Goal: Task Accomplishment & Management: Manage account settings

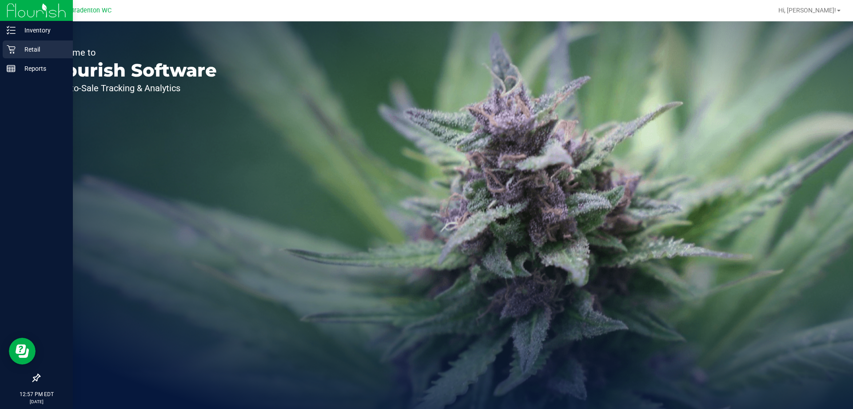
click at [33, 55] on div "Retail" at bounding box center [38, 49] width 70 height 18
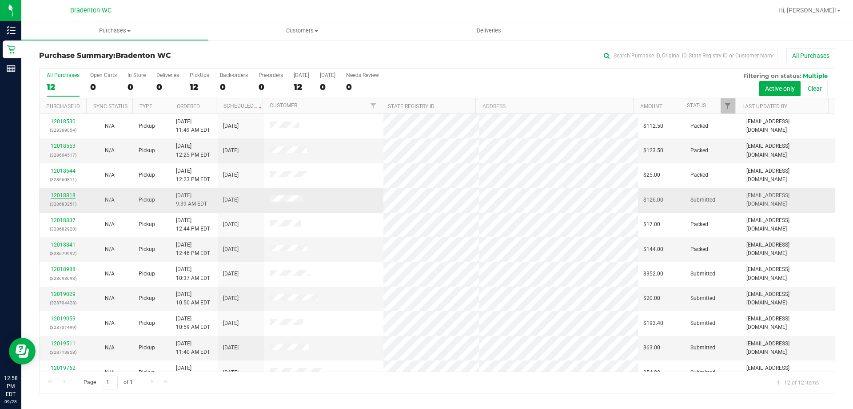
click at [71, 195] on link "12018818" at bounding box center [63, 195] width 25 height 6
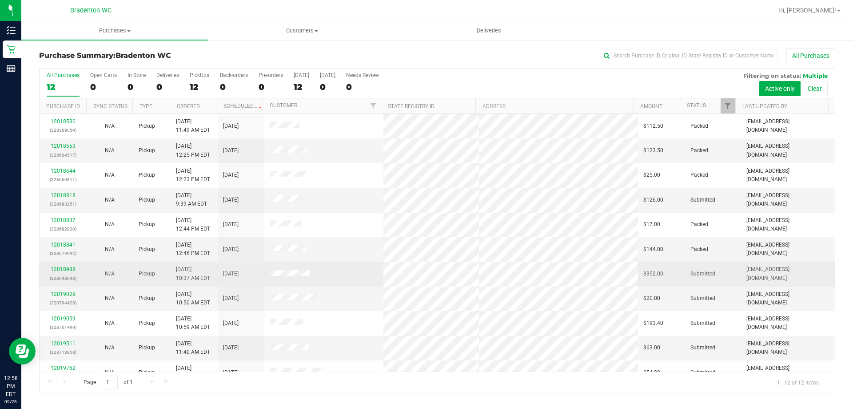
click at [61, 274] on p "(328698093)" at bounding box center [63, 278] width 36 height 8
click at [63, 271] on link "12018988" at bounding box center [63, 269] width 25 height 6
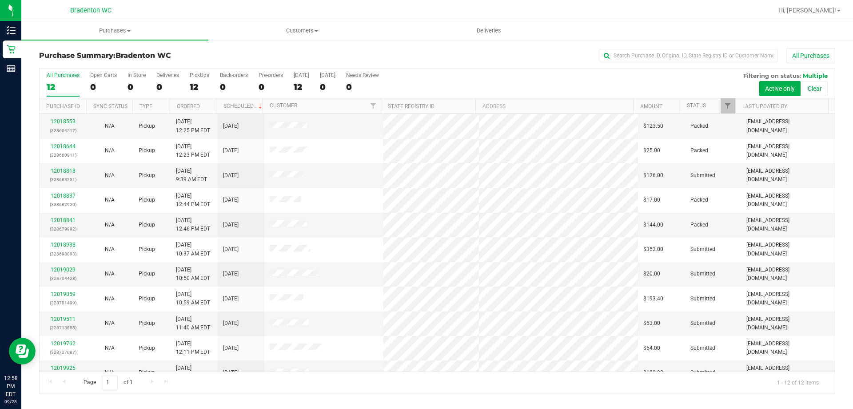
scroll to position [38, 0]
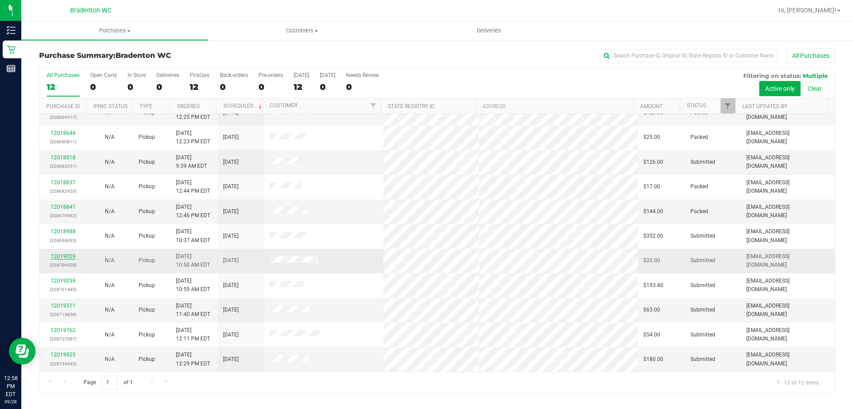
click at [61, 259] on link "12019029" at bounding box center [63, 256] width 25 height 6
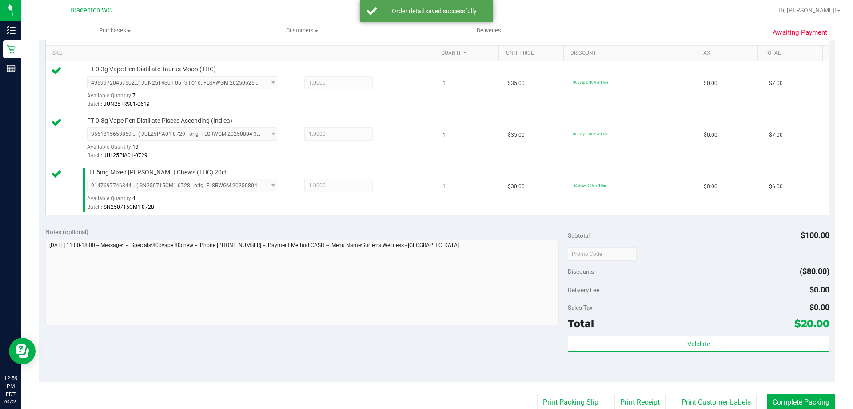
scroll to position [267, 0]
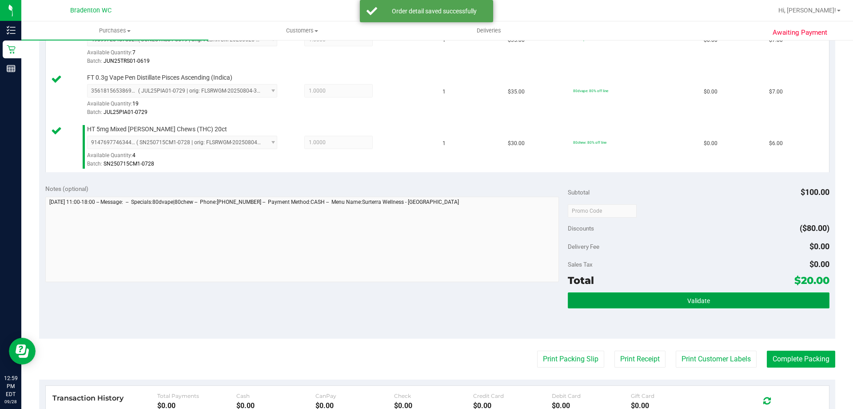
click at [647, 306] on button "Validate" at bounding box center [698, 300] width 261 height 16
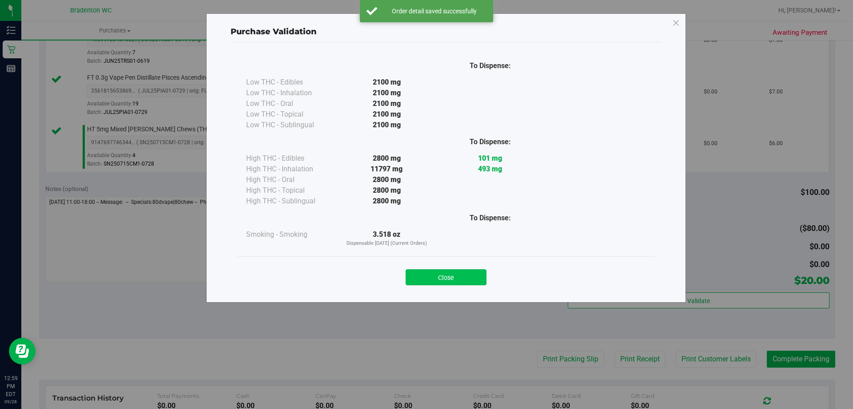
click at [421, 284] on button "Close" at bounding box center [446, 277] width 81 height 16
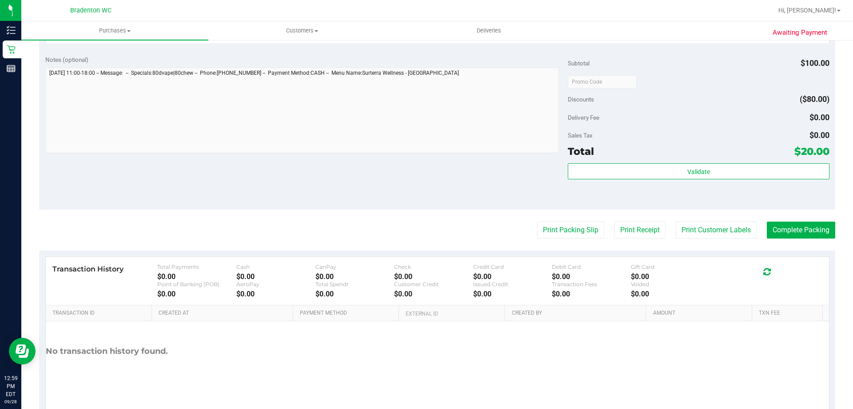
scroll to position [400, 0]
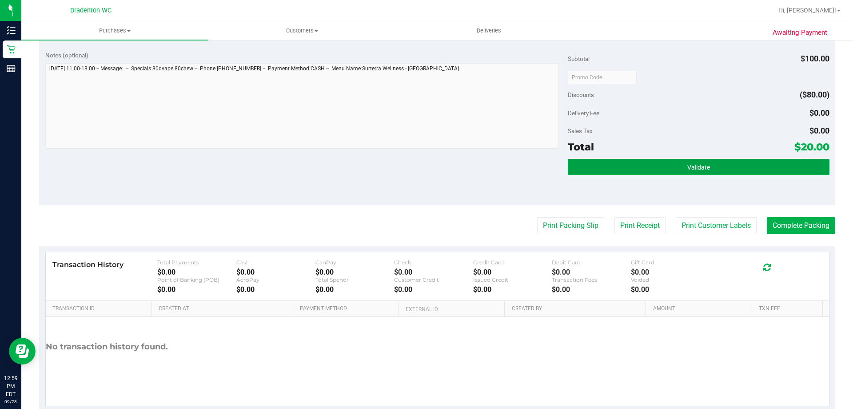
click at [589, 166] on button "Validate" at bounding box center [698, 167] width 261 height 16
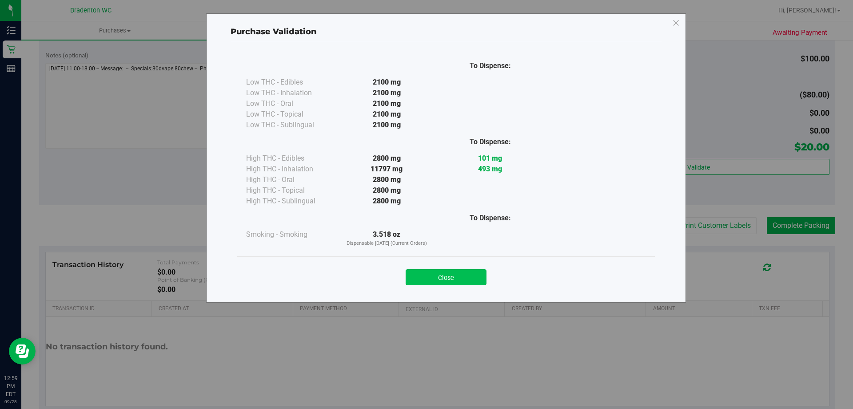
click at [448, 270] on button "Close" at bounding box center [446, 277] width 81 height 16
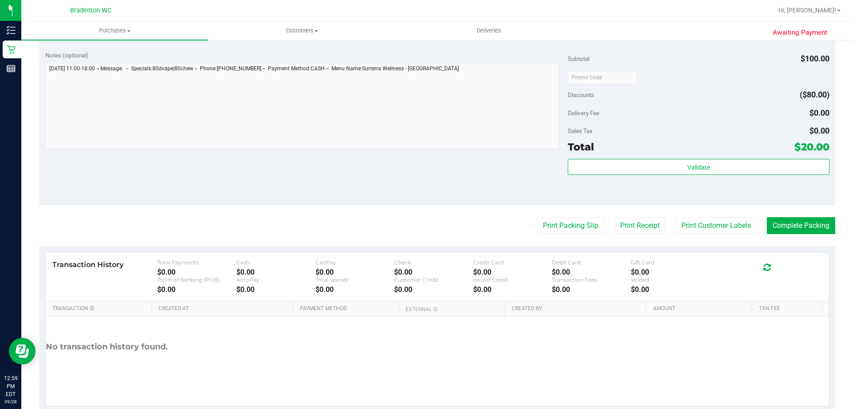
click at [578, 235] on purchase-details "Back Edit Purchase Cancel Purchase View Profile # 12019029 BioTrack ID: - Submi…" at bounding box center [437, 30] width 797 height 764
click at [545, 232] on button "Print Packing Slip" at bounding box center [570, 225] width 67 height 17
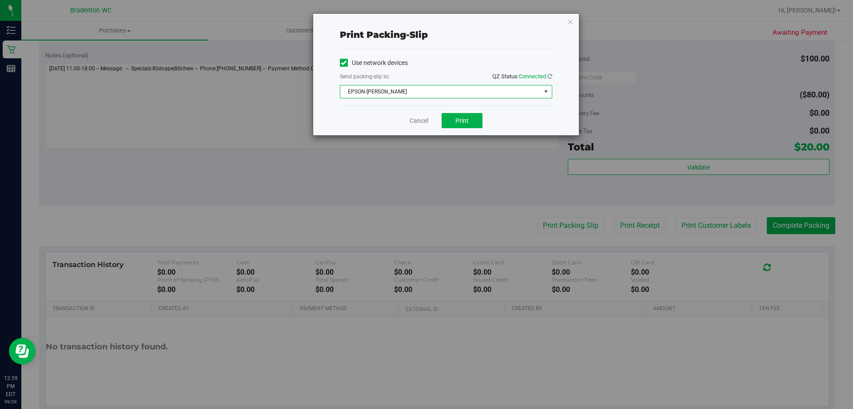
click at [547, 96] on span "select" at bounding box center [546, 91] width 11 height 12
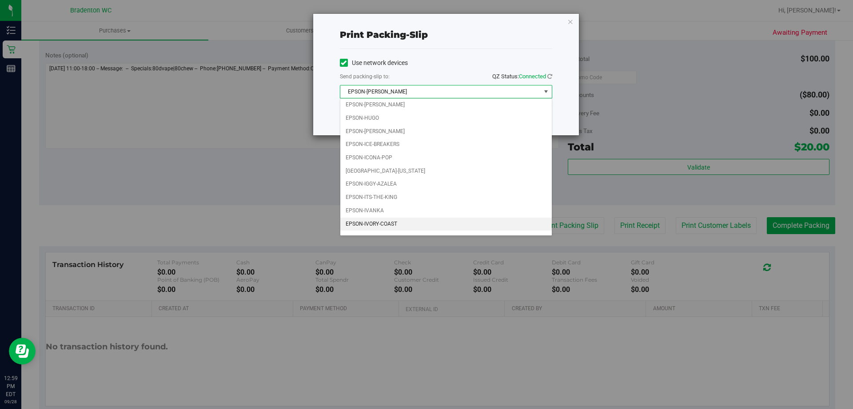
scroll to position [25, 0]
click at [408, 197] on li "EPSON-IVANKA" at bounding box center [447, 200] width 212 height 13
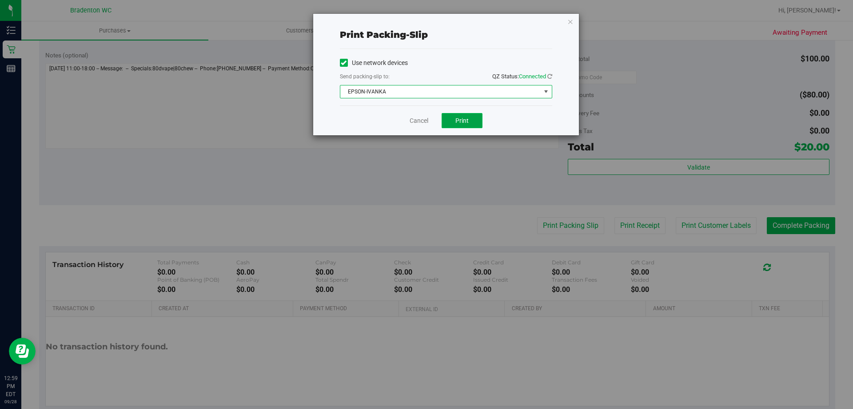
click at [454, 126] on button "Print" at bounding box center [462, 120] width 41 height 15
click at [570, 25] on icon "button" at bounding box center [571, 21] width 6 height 11
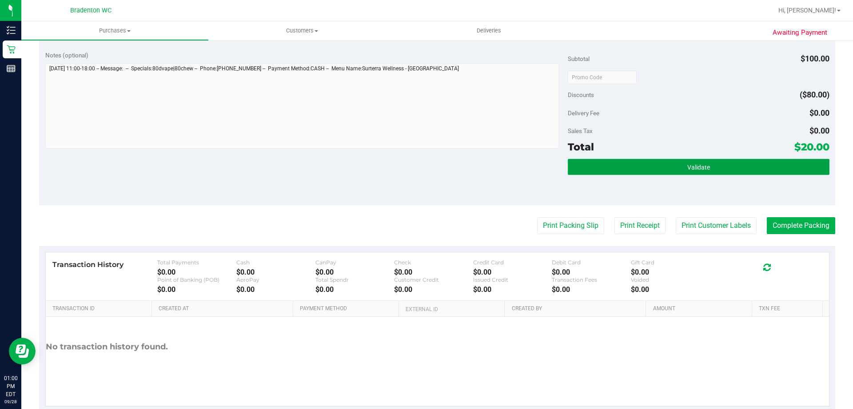
click at [582, 166] on button "Validate" at bounding box center [698, 167] width 261 height 16
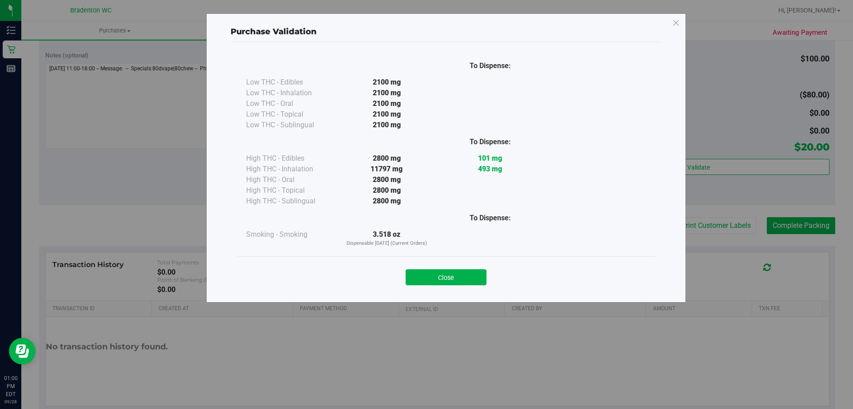
click at [455, 285] on div "Close" at bounding box center [446, 274] width 418 height 36
click at [456, 280] on button "Close" at bounding box center [446, 277] width 81 height 16
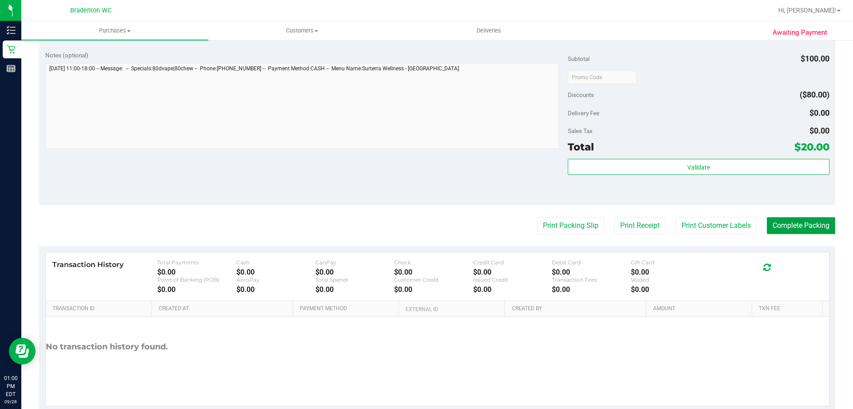
click at [788, 231] on button "Complete Packing" at bounding box center [801, 225] width 68 height 17
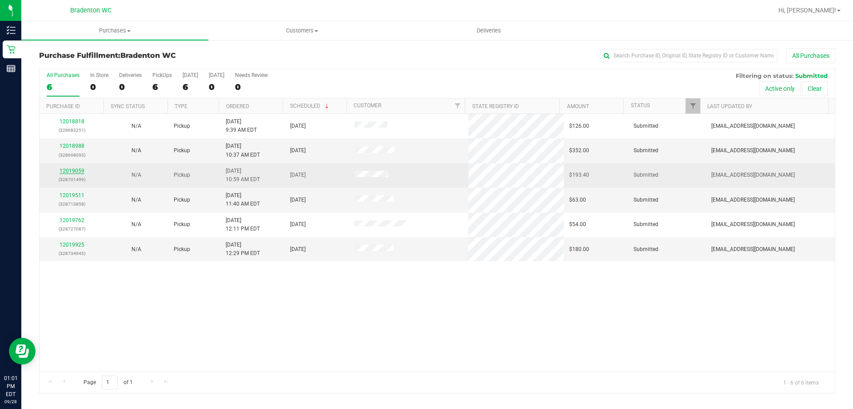
click at [80, 172] on link "12019059" at bounding box center [72, 171] width 25 height 6
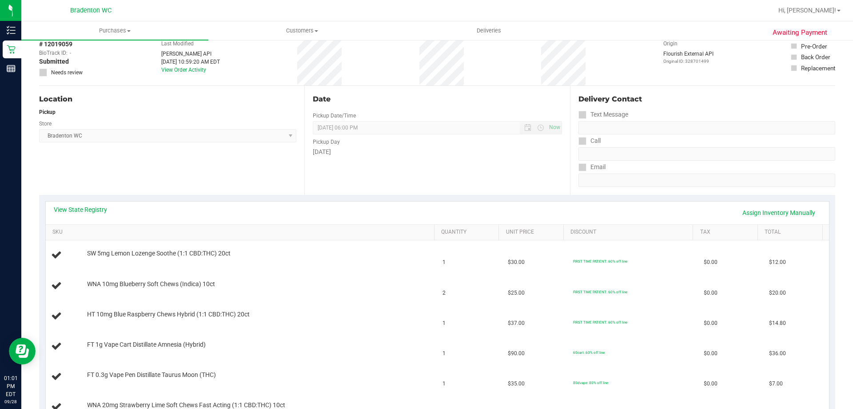
scroll to position [44, 0]
click at [94, 213] on link "View State Registry" at bounding box center [80, 209] width 53 height 9
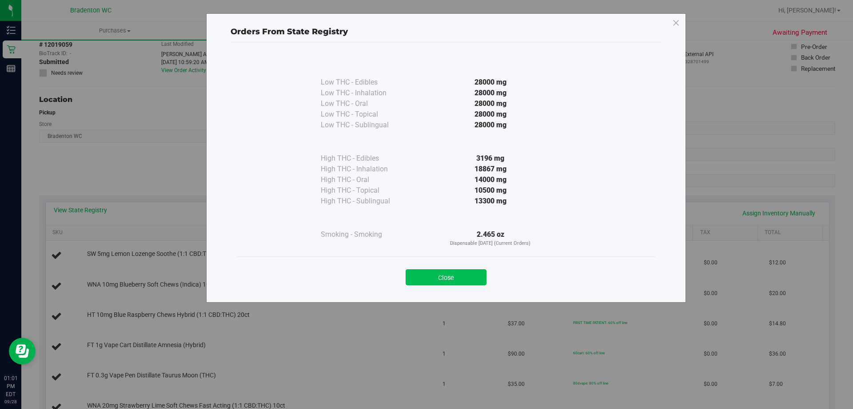
click at [453, 283] on button "Close" at bounding box center [446, 277] width 81 height 16
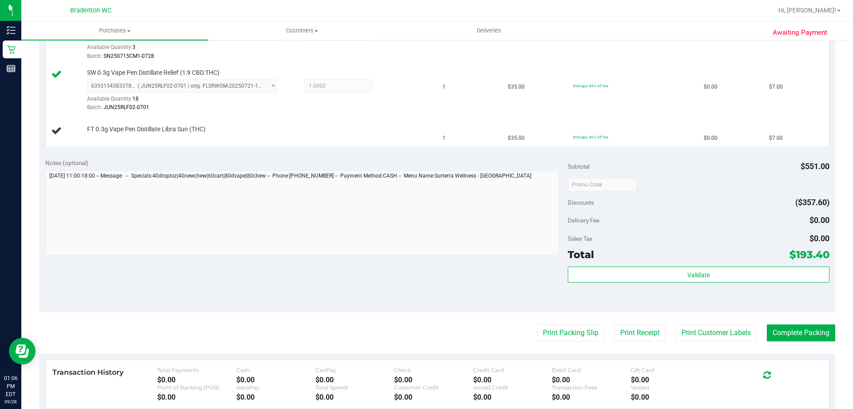
scroll to position [667, 0]
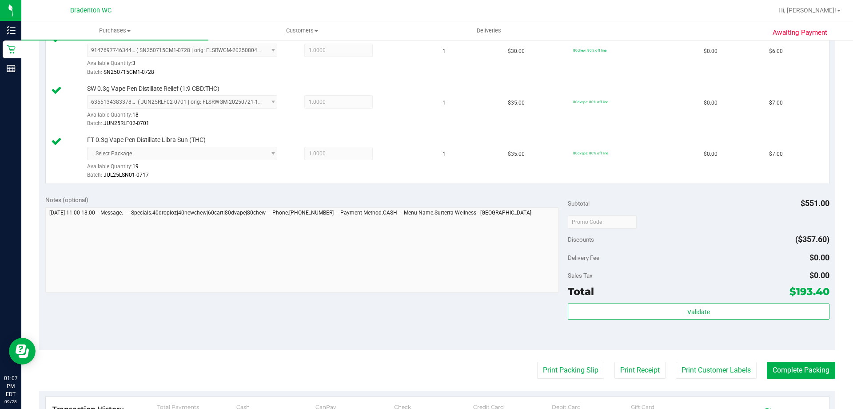
click at [590, 320] on div "Validate" at bounding box center [698, 323] width 261 height 40
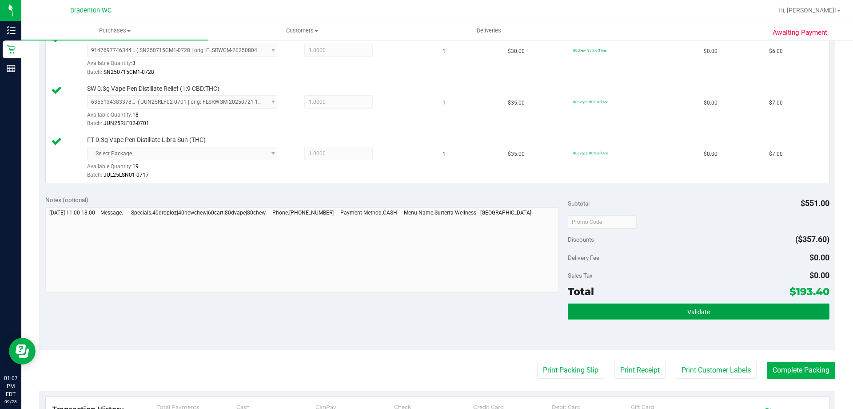
click at [593, 315] on button "Validate" at bounding box center [698, 311] width 261 height 16
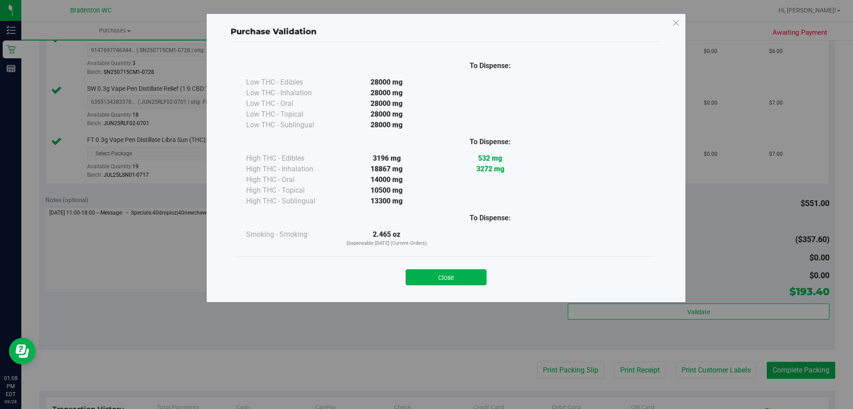
click at [455, 283] on button "Close" at bounding box center [446, 277] width 81 height 16
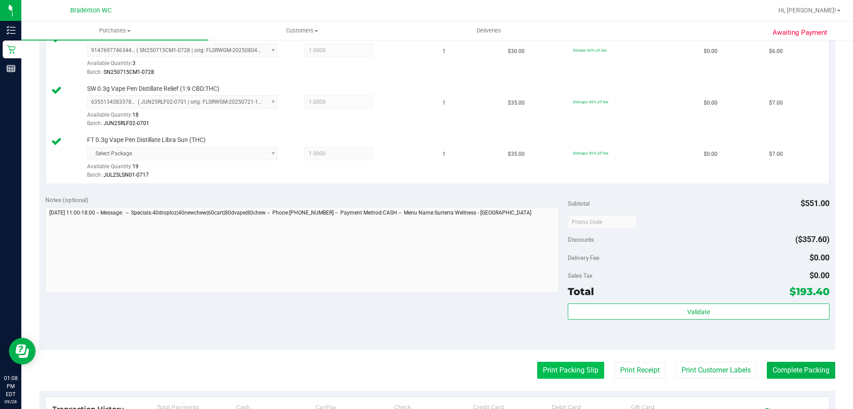
click at [558, 376] on button "Print Packing Slip" at bounding box center [570, 369] width 67 height 17
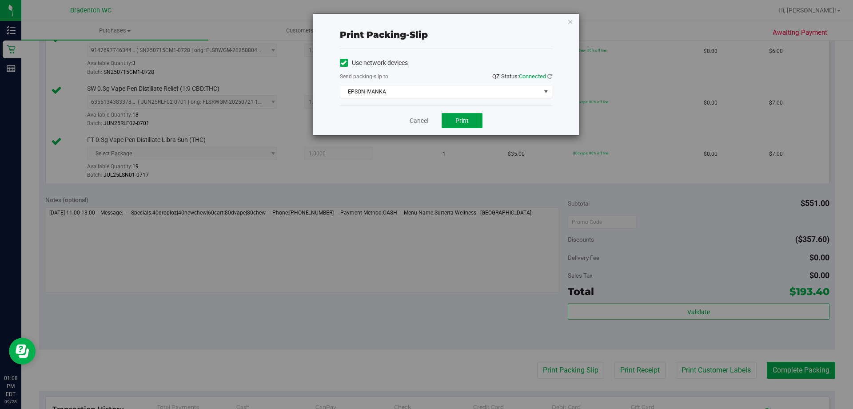
click at [470, 127] on button "Print" at bounding box center [462, 120] width 41 height 15
click at [570, 27] on div "Print packing-slip Use network devices Send packing-slip to: QZ Status: Connect…" at bounding box center [446, 74] width 266 height 121
click at [573, 29] on div "Print packing-slip Use network devices Send packing-slip to: QZ Status: Connect…" at bounding box center [446, 74] width 266 height 121
click at [571, 27] on div "Print packing-slip Use network devices Send packing-slip to: QZ Status: Connect…" at bounding box center [446, 74] width 266 height 121
click at [572, 26] on icon "button" at bounding box center [571, 21] width 6 height 11
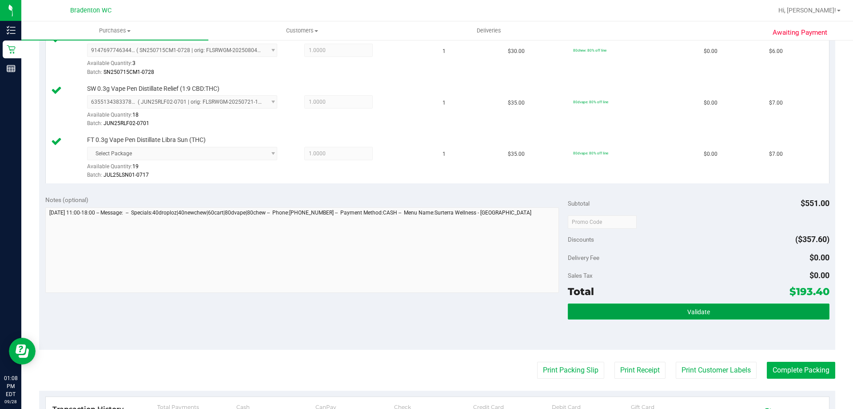
click at [657, 311] on button "Validate" at bounding box center [698, 311] width 261 height 16
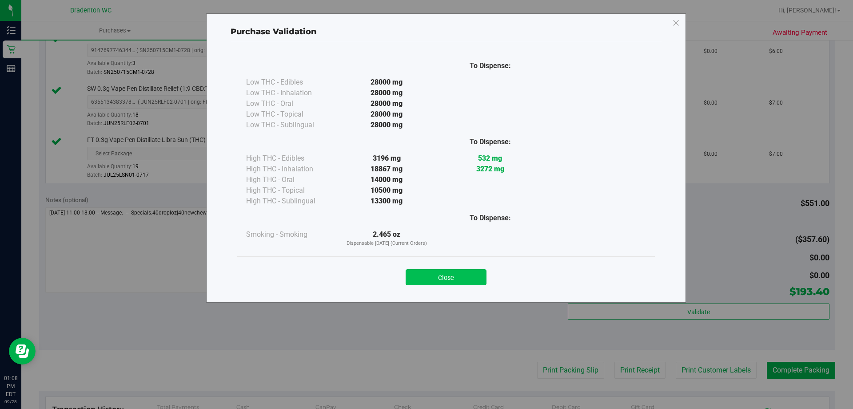
click at [469, 281] on button "Close" at bounding box center [446, 277] width 81 height 16
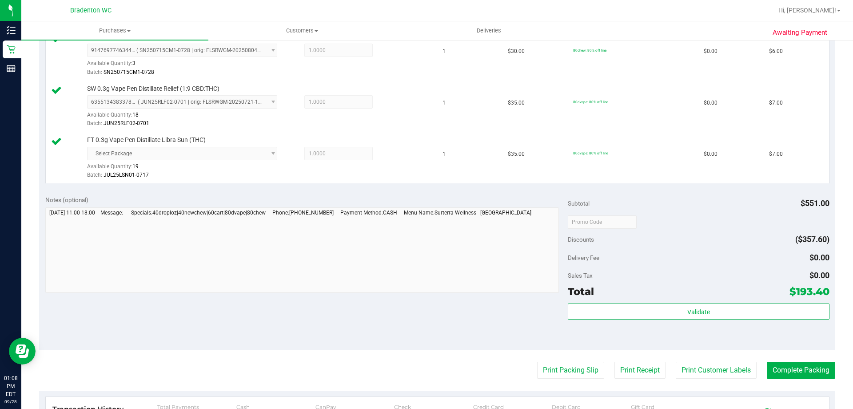
click at [799, 370] on button "Complete Packing" at bounding box center [801, 369] width 68 height 17
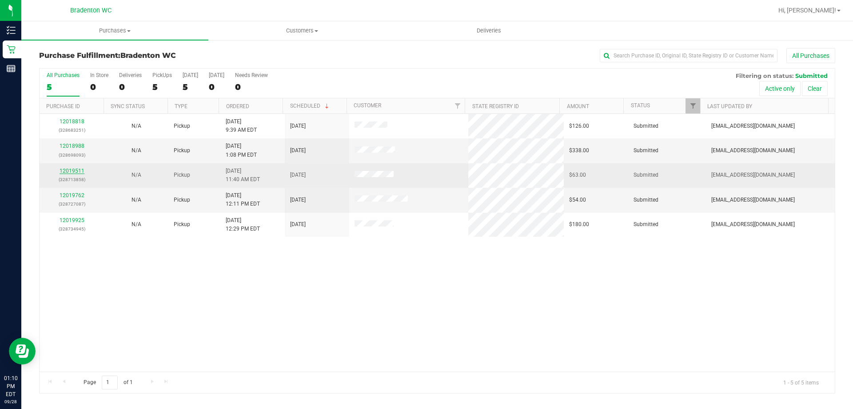
click at [75, 172] on link "12019511" at bounding box center [72, 171] width 25 height 6
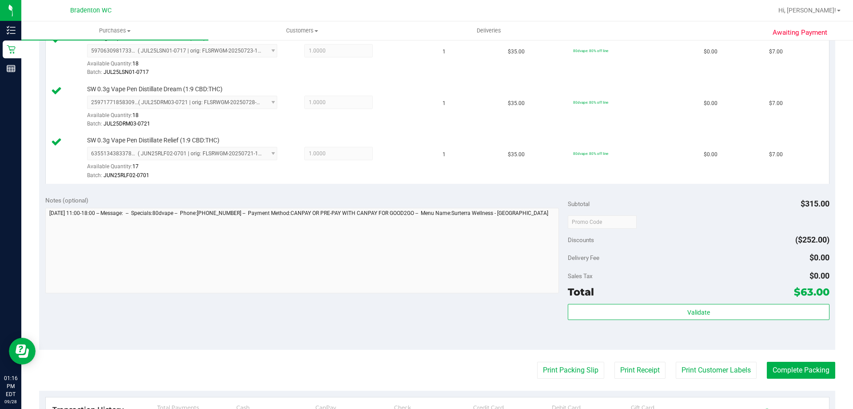
scroll to position [579, 0]
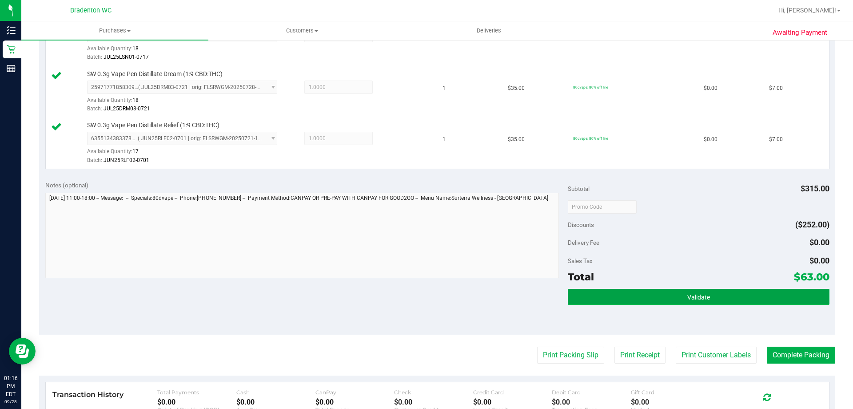
click at [606, 302] on button "Validate" at bounding box center [698, 296] width 261 height 16
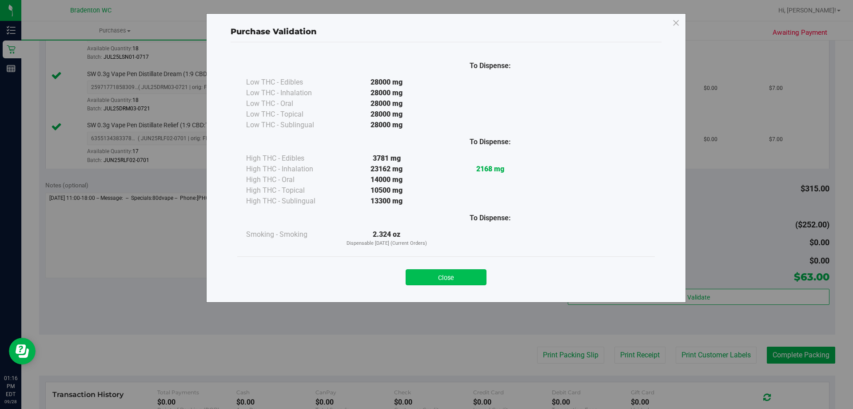
click at [435, 280] on button "Close" at bounding box center [446, 277] width 81 height 16
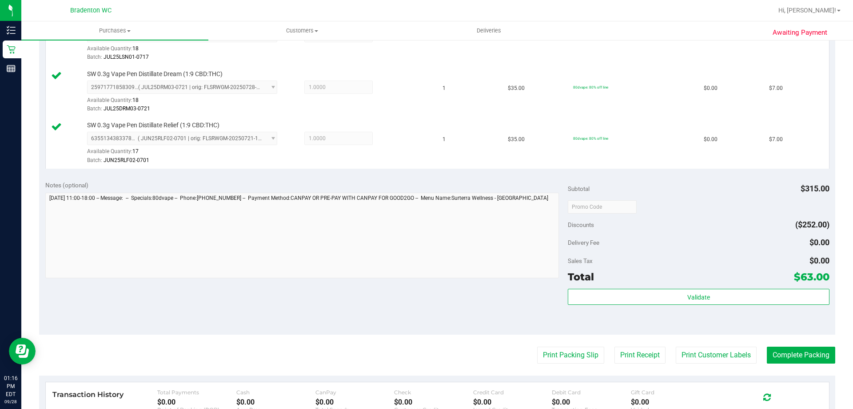
scroll to position [623, 0]
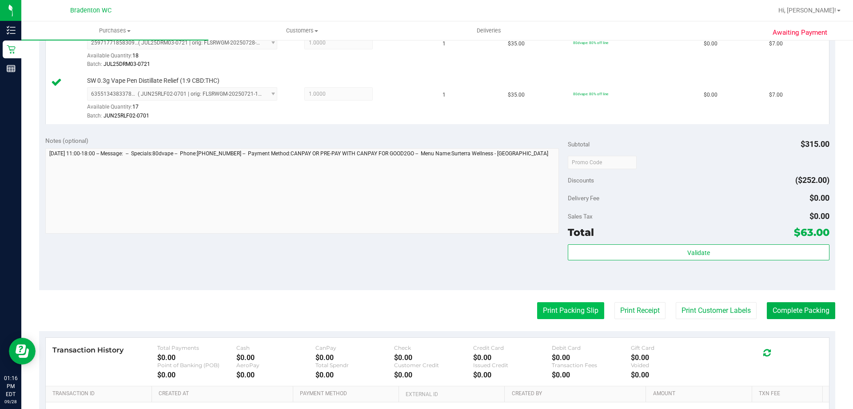
click at [537, 311] on button "Print Packing Slip" at bounding box center [570, 310] width 67 height 17
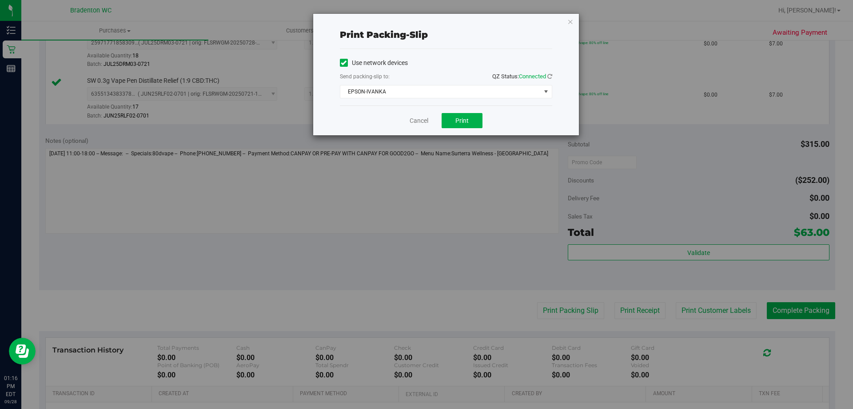
click at [456, 128] on div "Cancel Print" at bounding box center [446, 120] width 212 height 30
click at [466, 126] on button "Print" at bounding box center [462, 120] width 41 height 15
click at [571, 28] on div "Print packing-slip Use network devices Send packing-slip to: QZ Status: Connect…" at bounding box center [446, 74] width 266 height 121
click at [572, 28] on div "Print packing-slip Use network devices Send packing-slip to: QZ Status: Connect…" at bounding box center [446, 74] width 266 height 121
click at [570, 28] on div "Print packing-slip Use network devices Send packing-slip to: QZ Status: Connect…" at bounding box center [446, 74] width 266 height 121
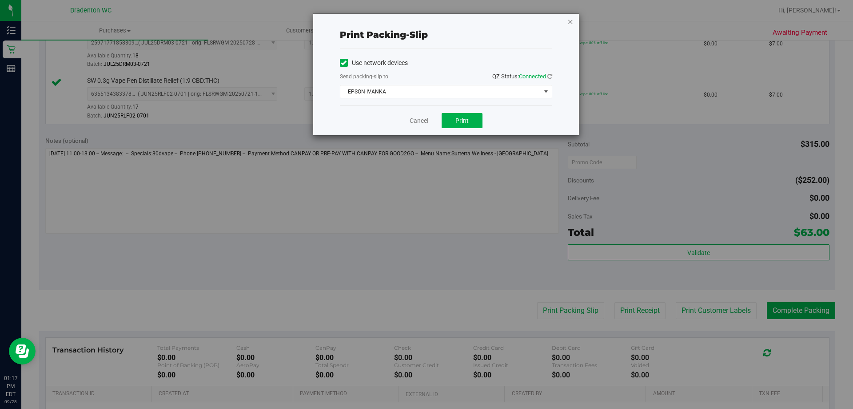
click at [570, 24] on icon "button" at bounding box center [571, 21] width 6 height 11
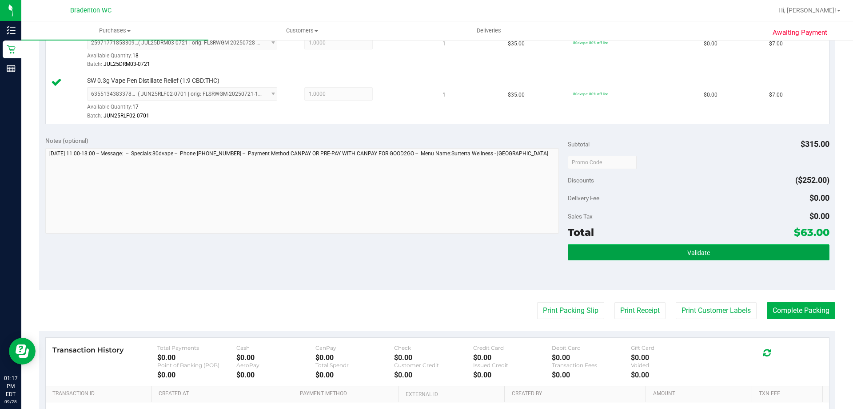
click at [585, 257] on button "Validate" at bounding box center [698, 252] width 261 height 16
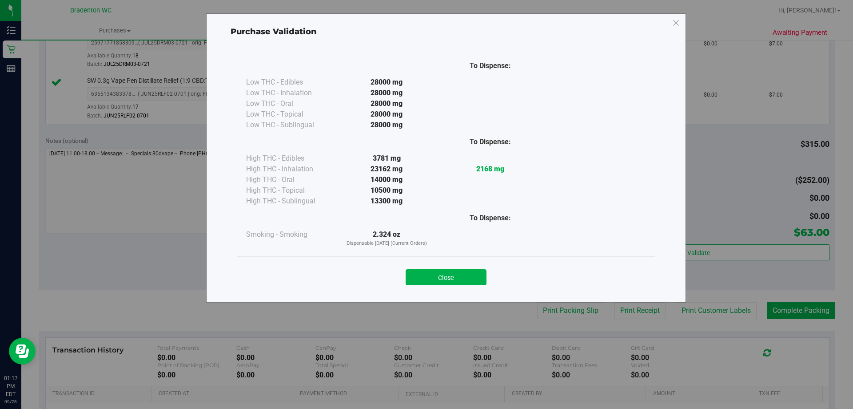
click at [428, 285] on div "Close" at bounding box center [446, 274] width 418 height 36
click at [429, 280] on button "Close" at bounding box center [446, 277] width 81 height 16
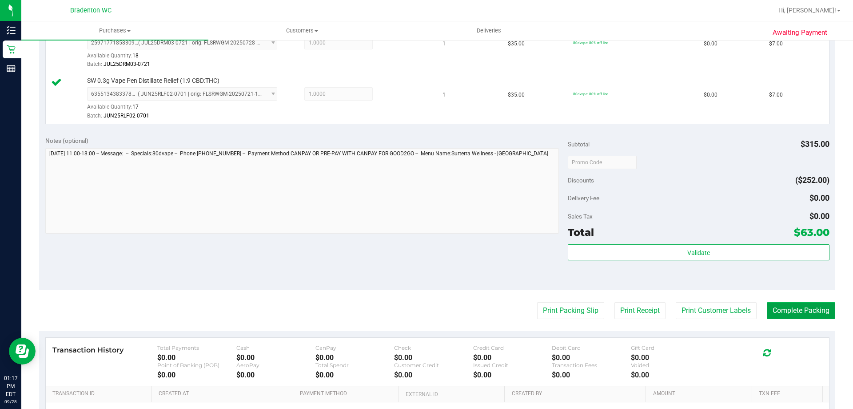
click at [779, 317] on button "Complete Packing" at bounding box center [801, 310] width 68 height 17
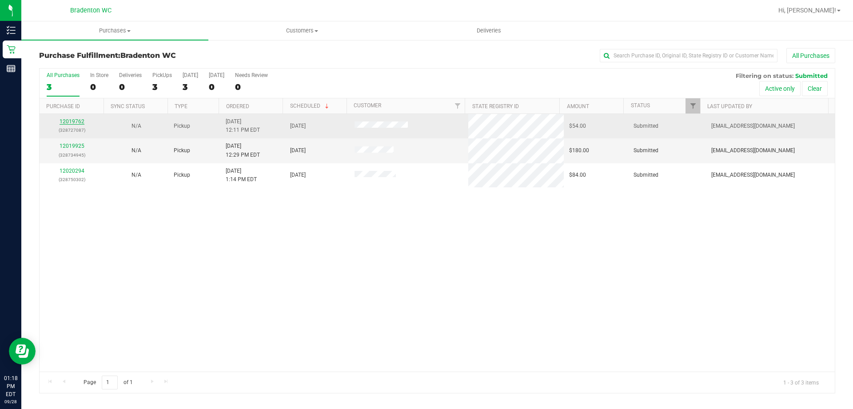
click at [71, 124] on link "12019762" at bounding box center [72, 121] width 25 height 6
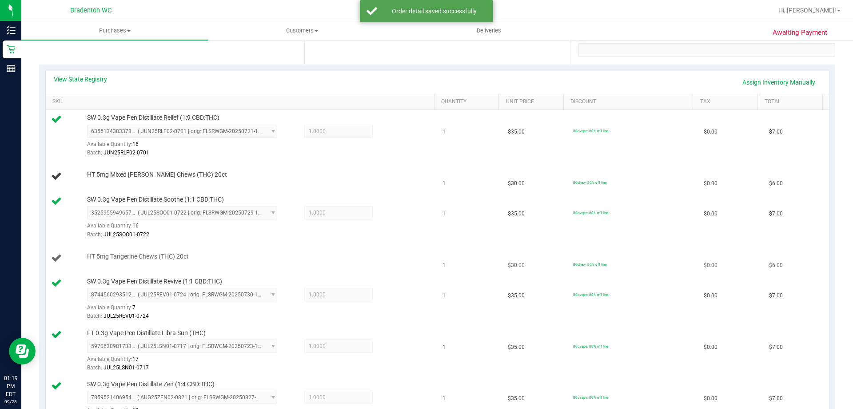
scroll to position [178, 0]
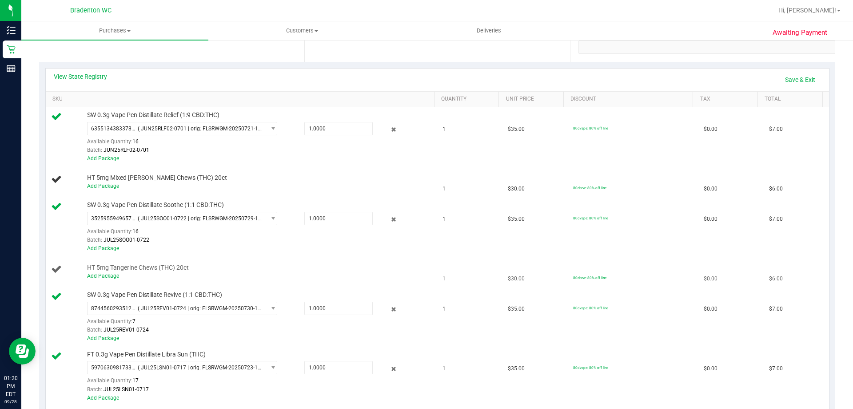
click at [115, 281] on td "HT 5mg Tangerine Chews (THC) 20ct Add Package" at bounding box center [242, 271] width 392 height 30
click at [101, 281] on td "HT 5mg Tangerine Chews (THC) 20ct Add Package" at bounding box center [242, 271] width 392 height 30
click at [102, 280] on td "HT 5mg Tangerine Chews (THC) 20ct Add Package" at bounding box center [242, 271] width 392 height 30
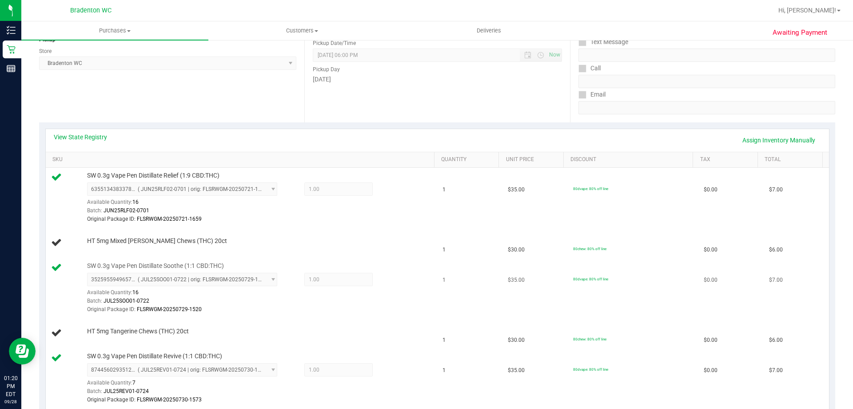
scroll to position [133, 0]
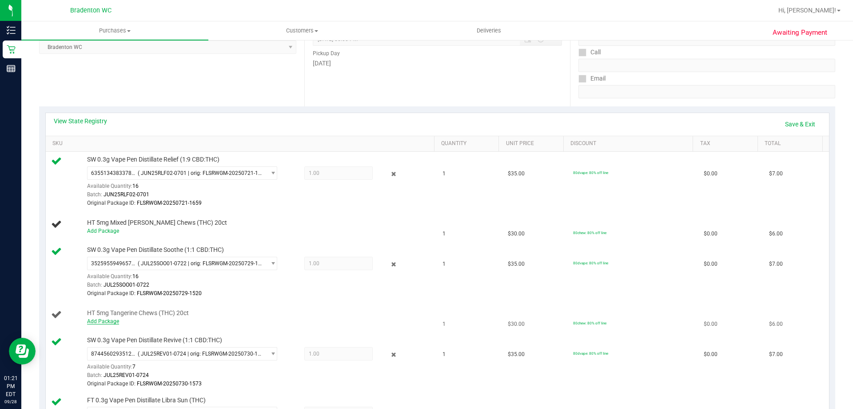
click at [105, 321] on link "Add Package" at bounding box center [103, 321] width 32 height 6
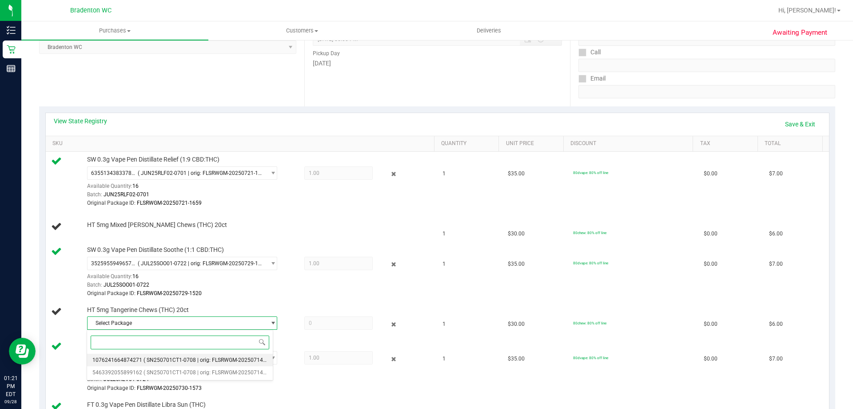
click at [220, 357] on span "( SN250701CT1-0708 | orig: FLSRWGM-20250714-892 )" at bounding box center [210, 360] width 133 height 6
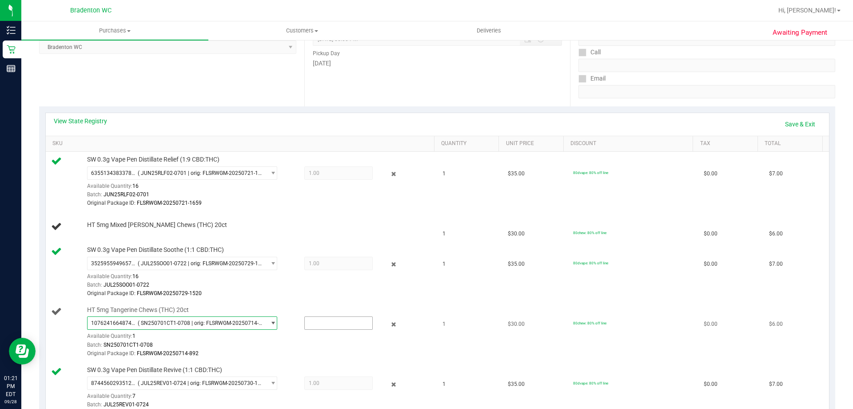
click at [323, 324] on input "text" at bounding box center [339, 323] width 68 height 12
type input "1"
click at [319, 232] on div "HT 5mg Mixed Berry Chews (THC) 20ct" at bounding box center [241, 226] width 381 height 12
type input "1.0000"
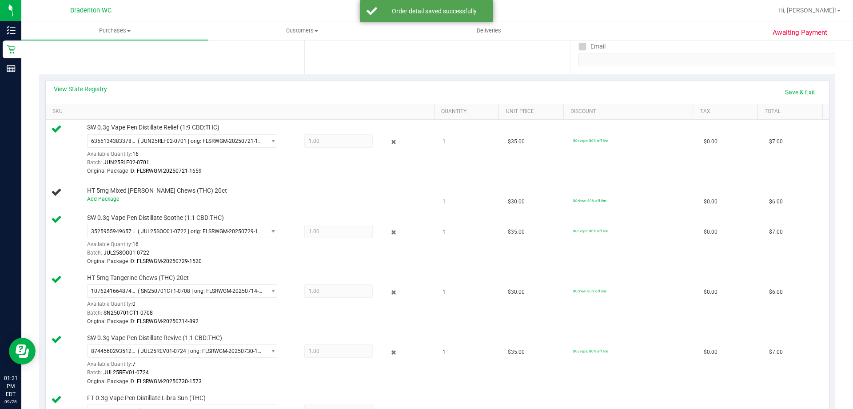
scroll to position [175, 0]
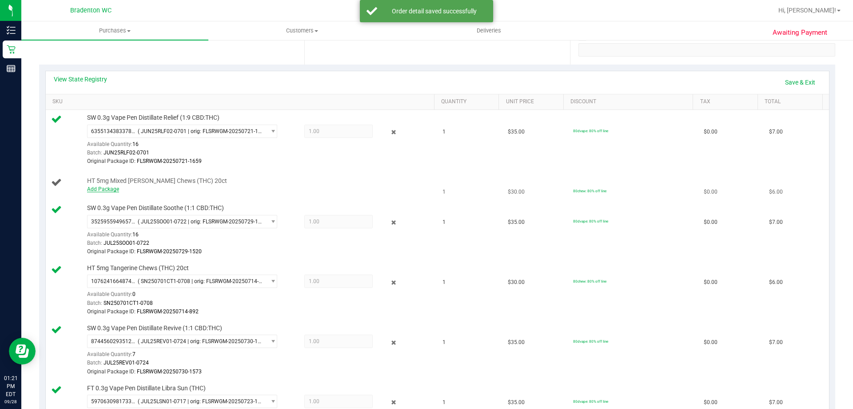
click at [104, 187] on link "Add Package" at bounding box center [103, 189] width 32 height 6
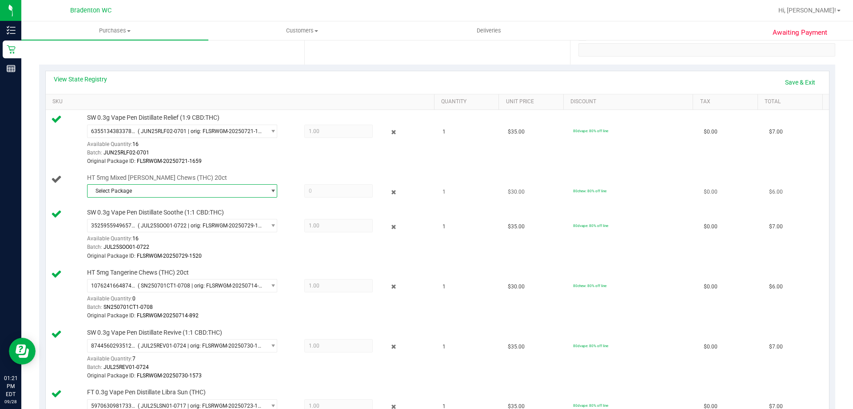
click at [270, 191] on span "select" at bounding box center [273, 190] width 7 height 7
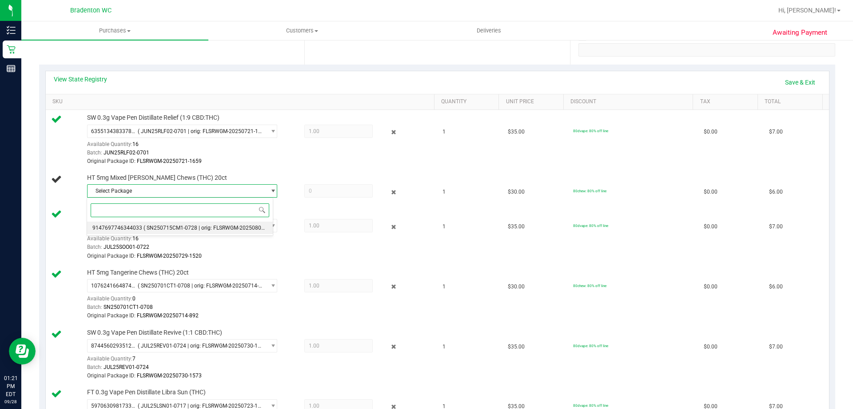
click at [226, 229] on span "( SN250715CM1-0728 | orig: FLSRWGM-20250804-1621 )" at bounding box center [213, 227] width 138 height 6
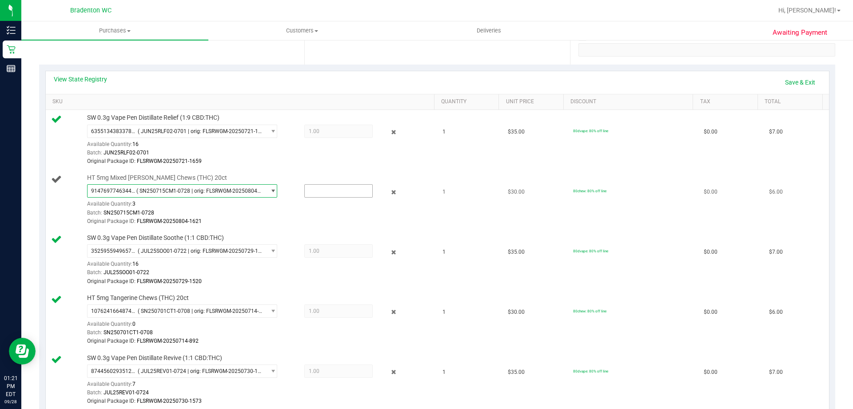
click at [330, 189] on input "text" at bounding box center [339, 190] width 68 height 12
type input "1"
click at [317, 166] on div at bounding box center [258, 165] width 343 height 0
type input "1.0000"
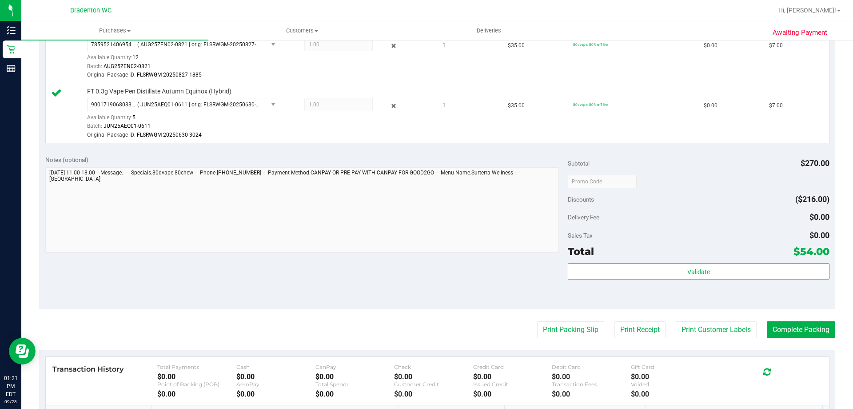
scroll to position [664, 0]
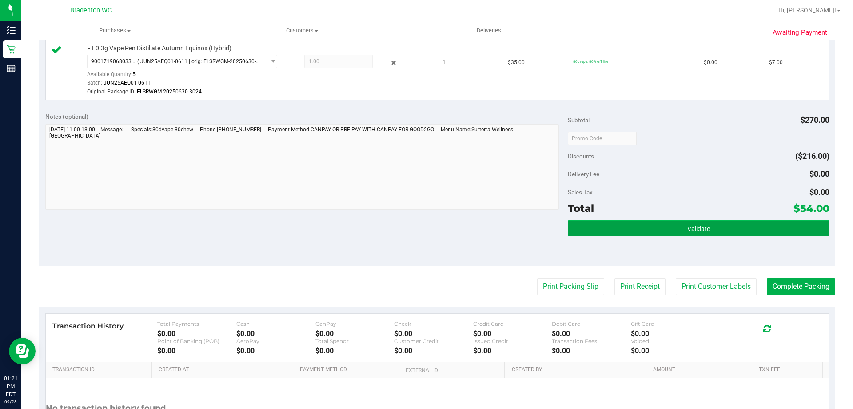
click at [640, 232] on button "Validate" at bounding box center [698, 228] width 261 height 16
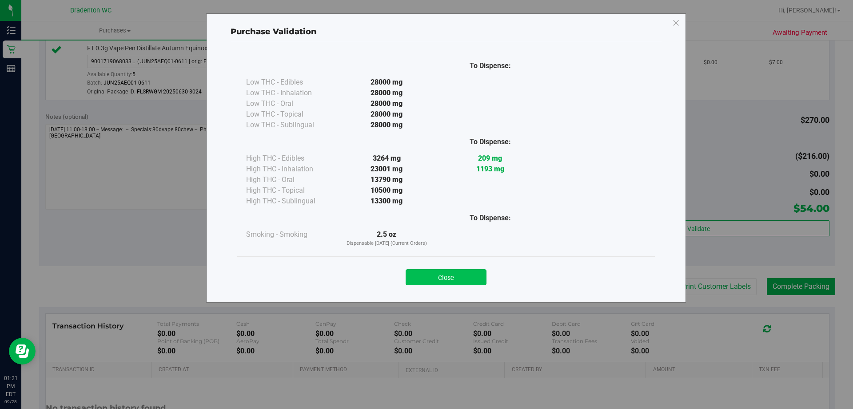
click at [455, 278] on button "Close" at bounding box center [446, 277] width 81 height 16
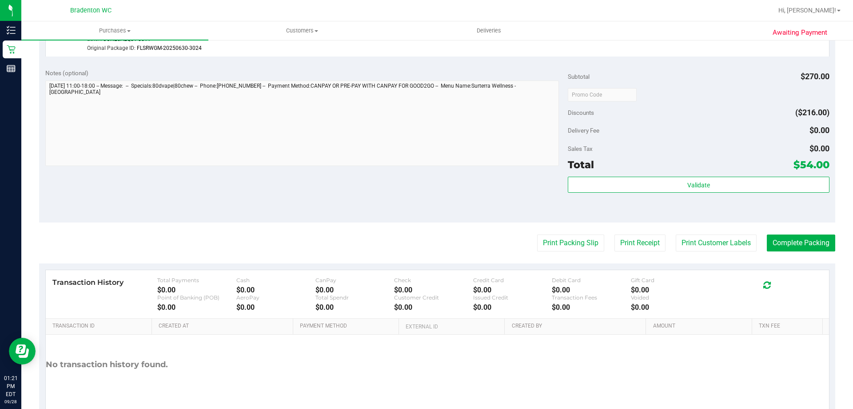
scroll to position [746, 0]
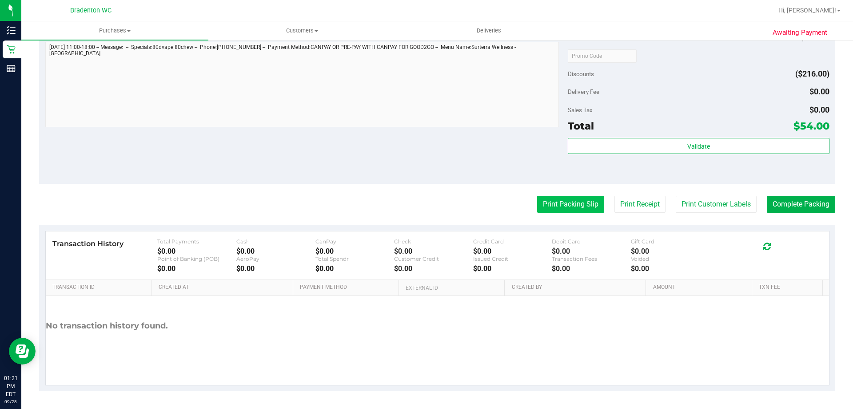
click at [555, 209] on button "Print Packing Slip" at bounding box center [570, 204] width 67 height 17
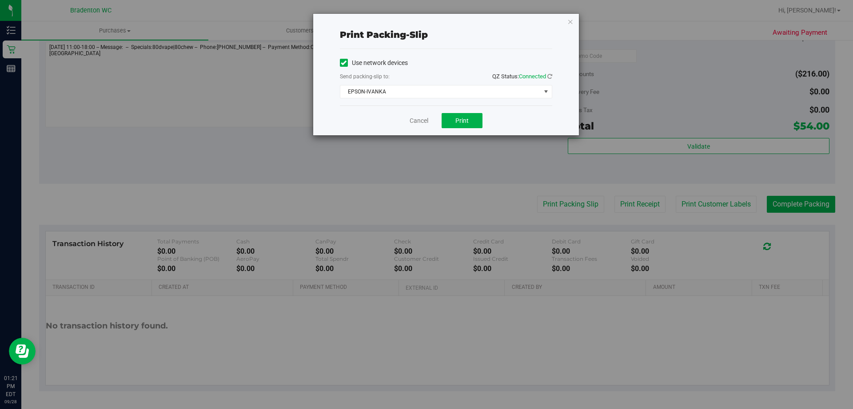
click at [477, 128] on div "Cancel Print" at bounding box center [446, 120] width 212 height 30
click at [455, 124] on button "Print" at bounding box center [462, 120] width 41 height 15
click at [572, 30] on div "Print packing-slip Use network devices Send packing-slip to: QZ Status: Connect…" at bounding box center [446, 74] width 266 height 121
click at [571, 29] on div "Print packing-slip Use network devices Send packing-slip to: QZ Status: Connect…" at bounding box center [446, 74] width 266 height 121
click at [573, 26] on icon "button" at bounding box center [571, 21] width 6 height 11
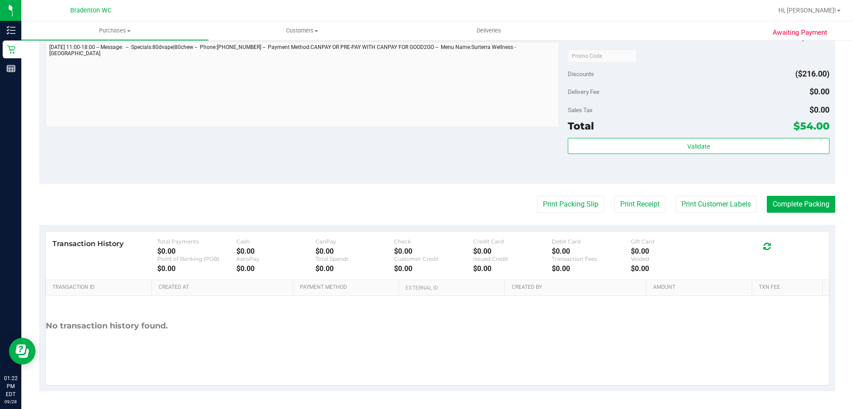
click at [626, 154] on div "Validate" at bounding box center [698, 146] width 261 height 17
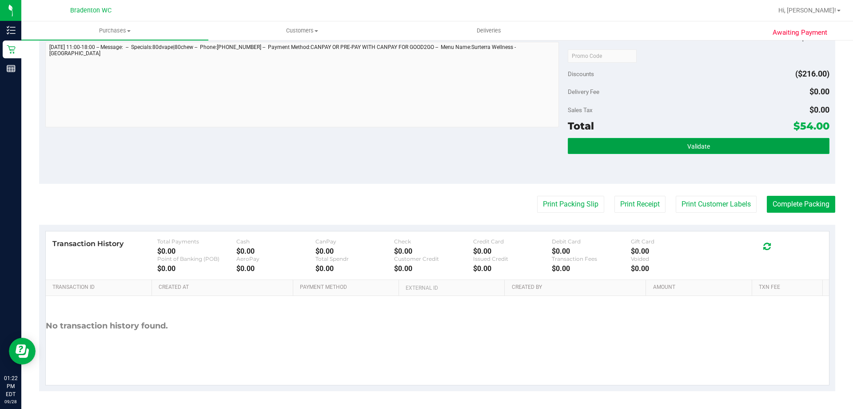
click at [627, 150] on button "Validate" at bounding box center [698, 146] width 261 height 16
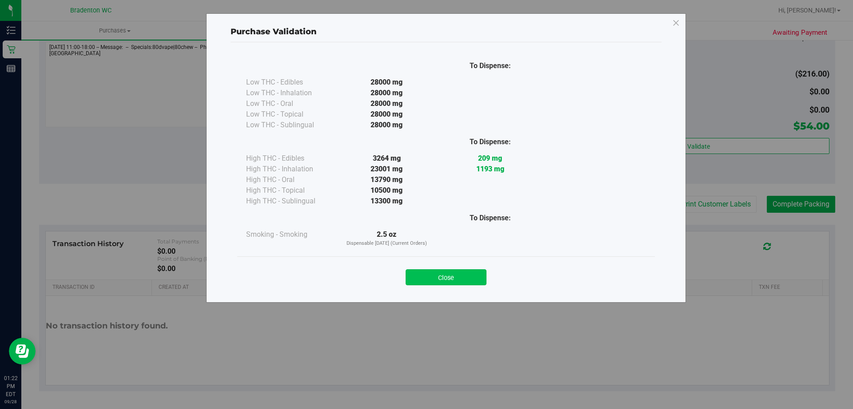
click at [456, 284] on button "Close" at bounding box center [446, 277] width 81 height 16
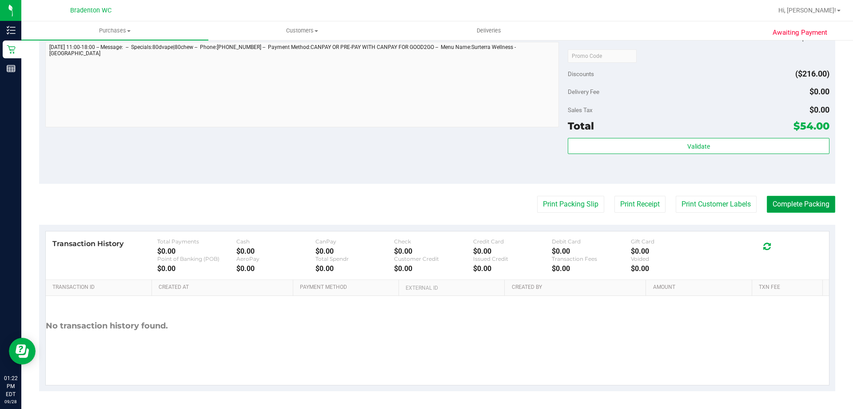
click at [783, 208] on button "Complete Packing" at bounding box center [801, 204] width 68 height 17
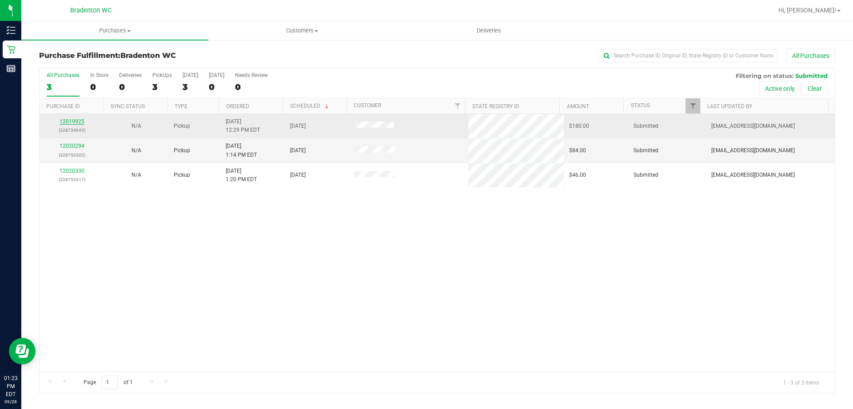
click at [79, 123] on link "12019925" at bounding box center [72, 121] width 25 height 6
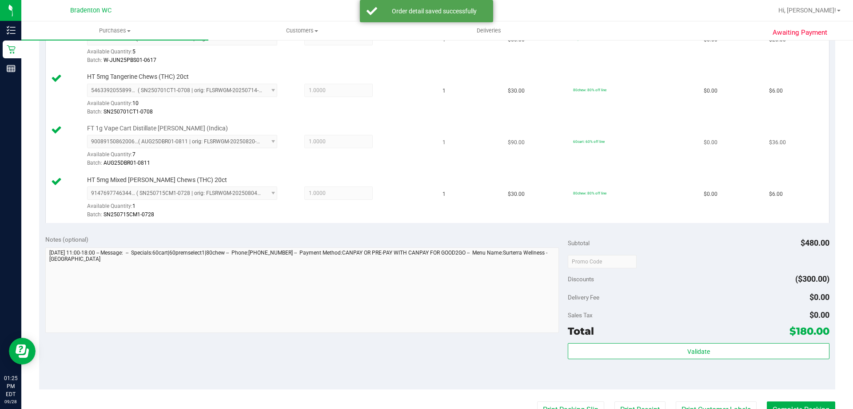
scroll to position [489, 0]
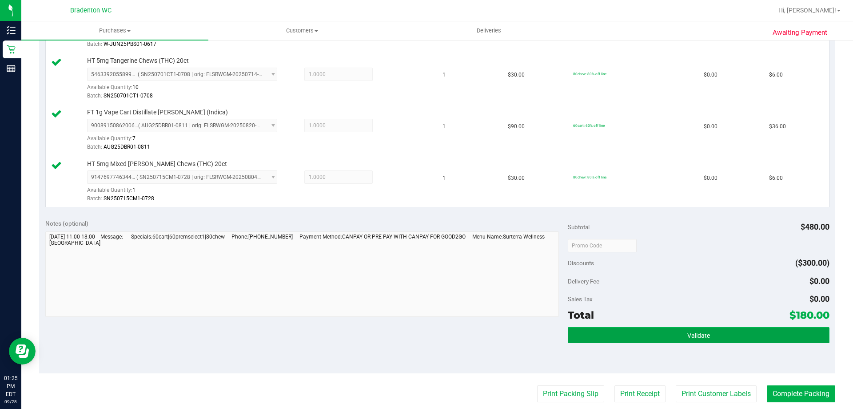
click at [585, 336] on button "Validate" at bounding box center [698, 335] width 261 height 16
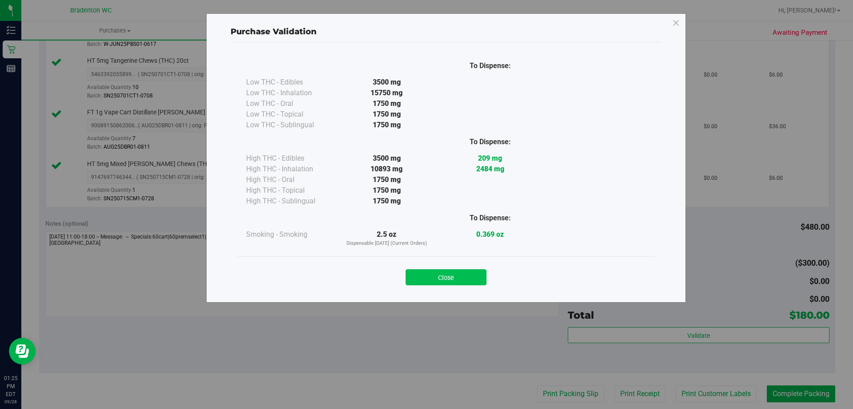
click at [430, 283] on button "Close" at bounding box center [446, 277] width 81 height 16
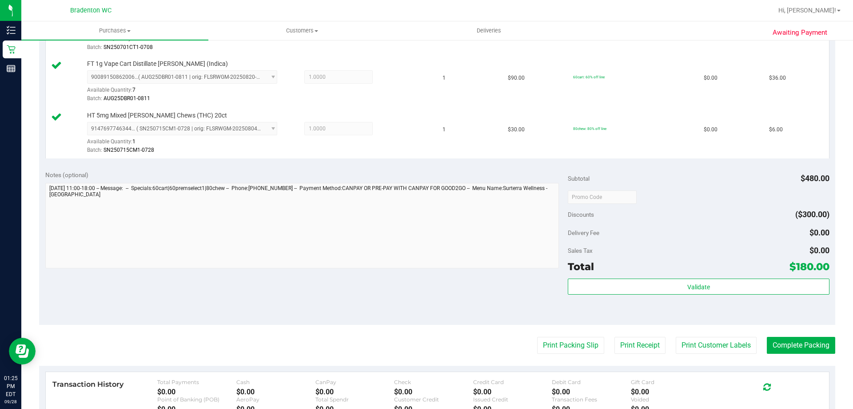
scroll to position [578, 0]
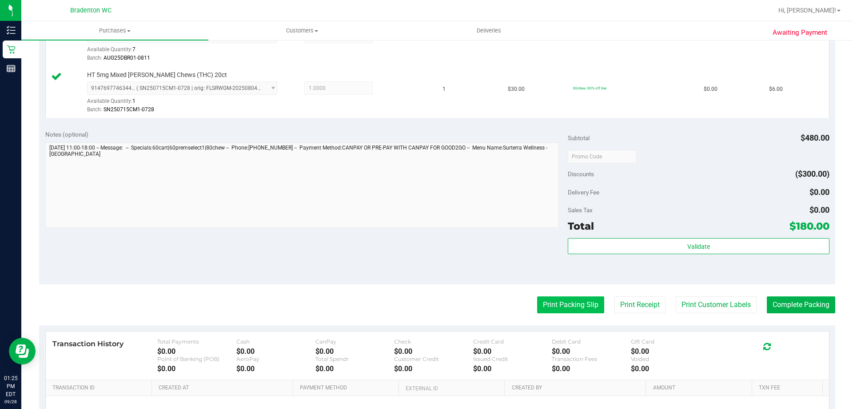
click at [573, 306] on button "Print Packing Slip" at bounding box center [570, 304] width 67 height 17
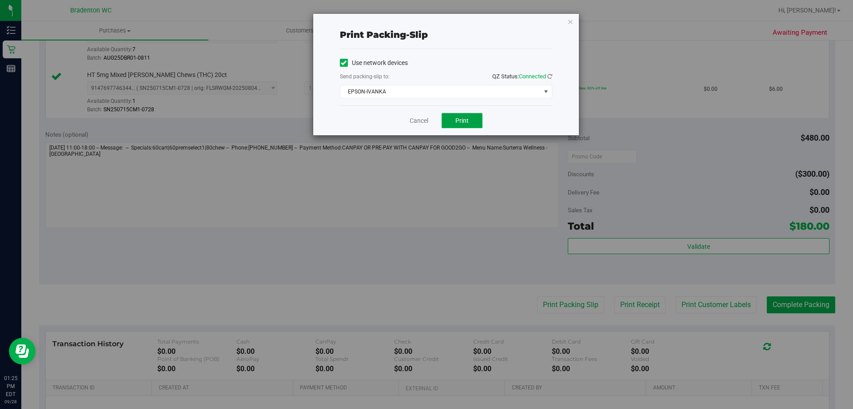
click at [477, 127] on button "Print" at bounding box center [462, 120] width 41 height 15
click at [574, 26] on div "Print packing-slip Use network devices Send packing-slip to: QZ Status: Connect…" at bounding box center [446, 74] width 266 height 121
click at [570, 26] on icon "button" at bounding box center [571, 21] width 6 height 11
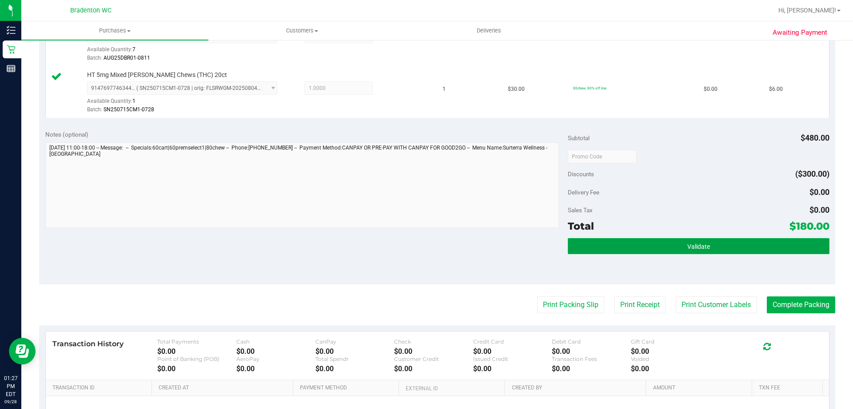
click at [609, 252] on button "Validate" at bounding box center [698, 246] width 261 height 16
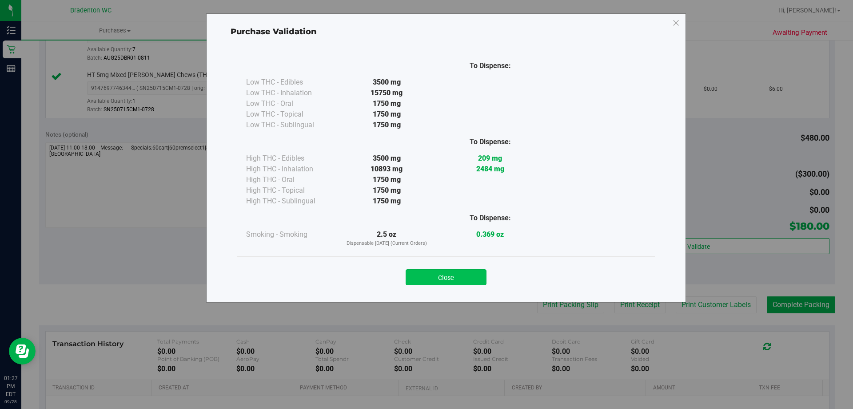
click at [430, 280] on button "Close" at bounding box center [446, 277] width 81 height 16
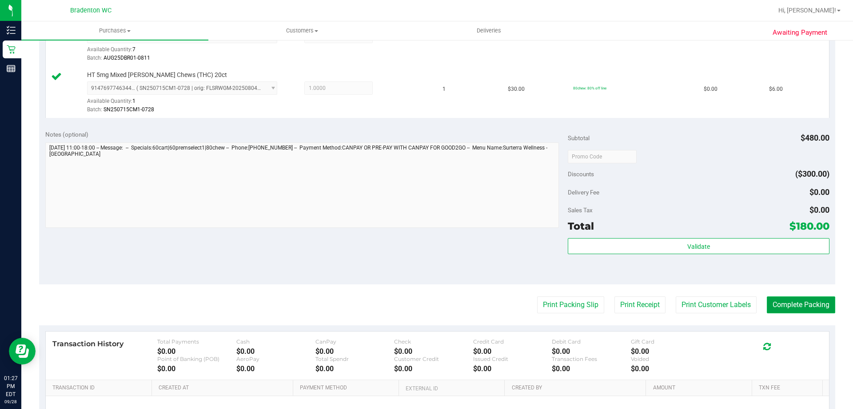
click at [781, 308] on button "Complete Packing" at bounding box center [801, 304] width 68 height 17
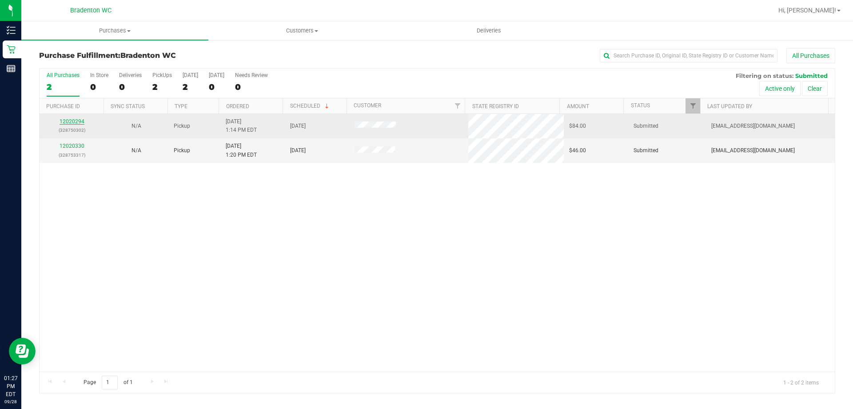
click at [66, 124] on link "12020294" at bounding box center [72, 121] width 25 height 6
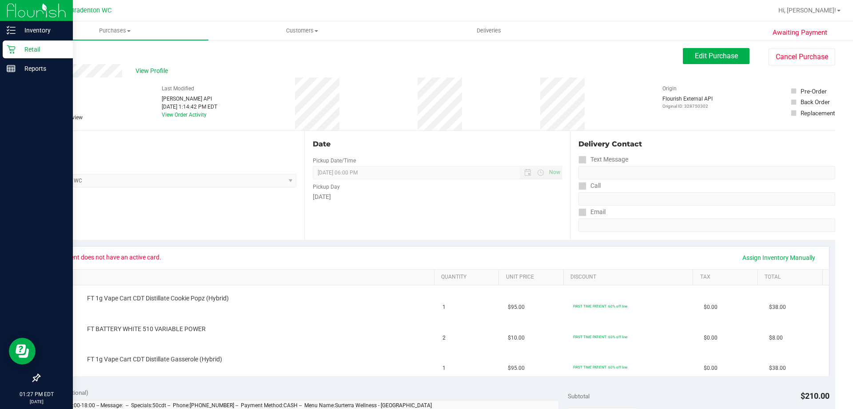
click at [30, 54] on p "Retail" at bounding box center [42, 49] width 53 height 11
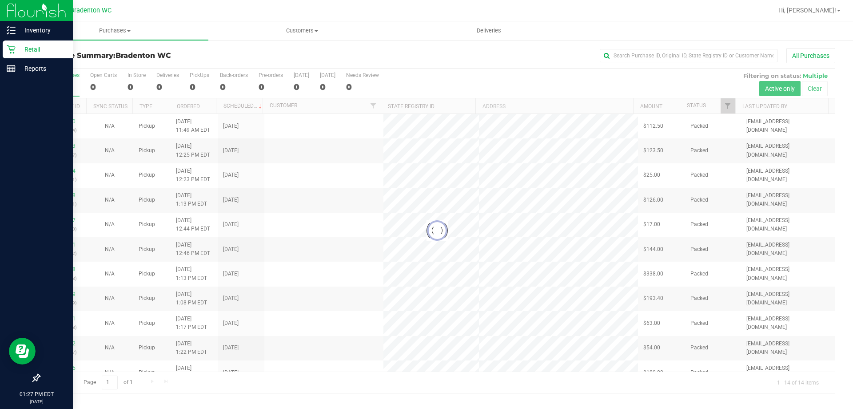
click at [38, 50] on p "Retail" at bounding box center [42, 49] width 53 height 11
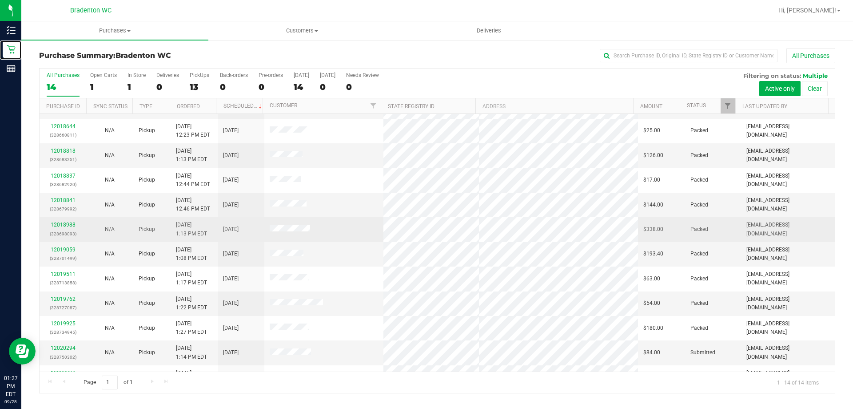
scroll to position [87, 0]
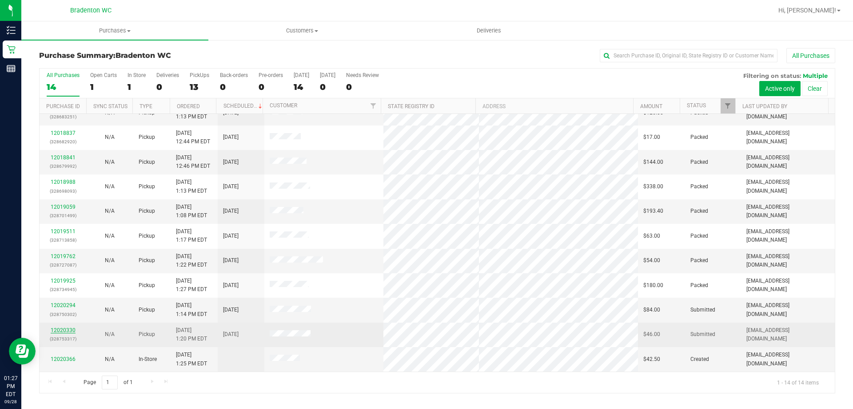
click at [59, 331] on link "12020330" at bounding box center [63, 330] width 25 height 6
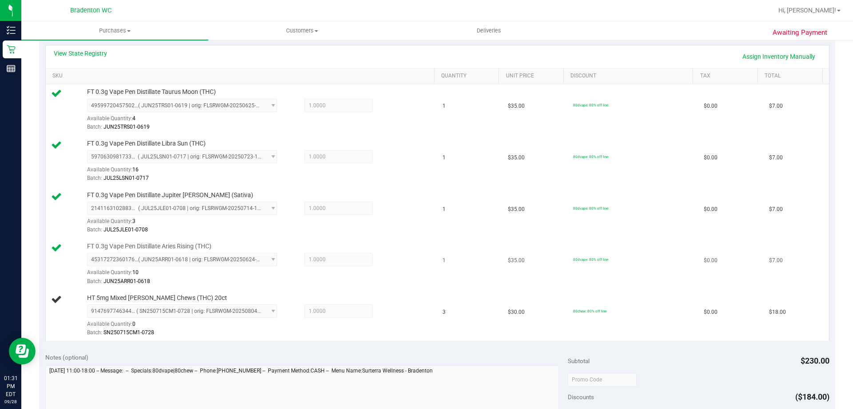
scroll to position [89, 0]
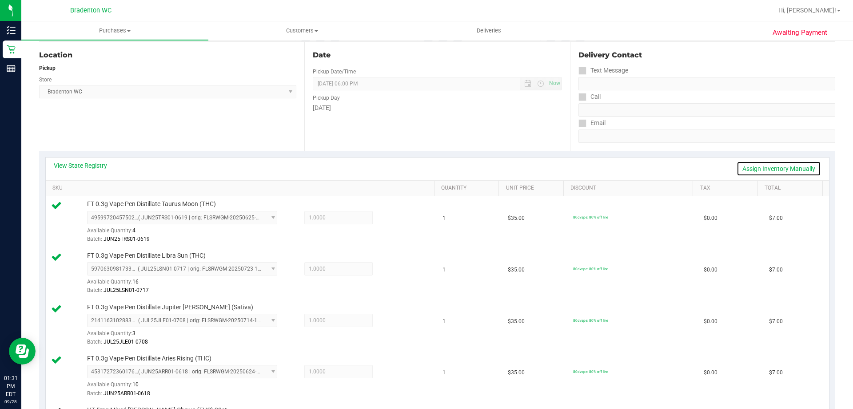
click at [769, 171] on link "Assign Inventory Manually" at bounding box center [779, 168] width 84 height 15
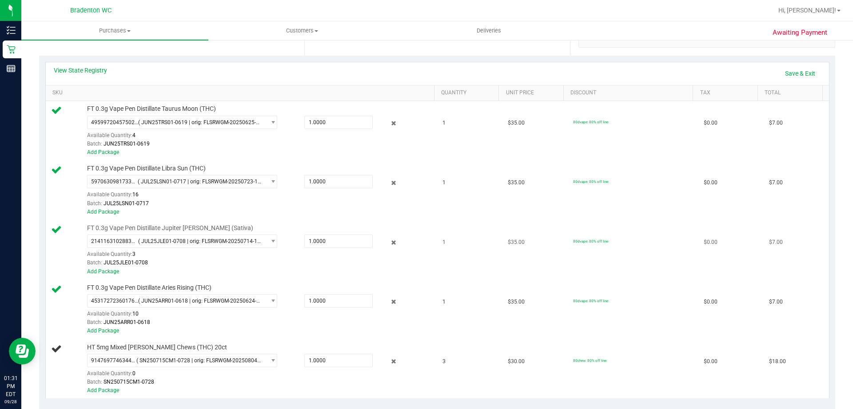
scroll to position [267, 0]
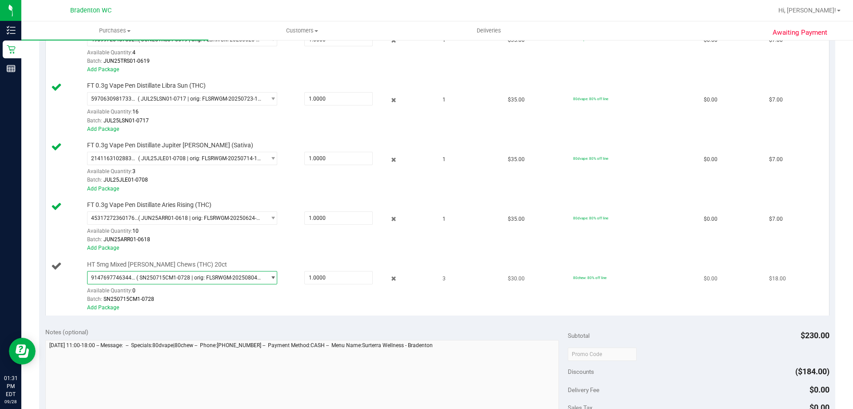
click at [270, 281] on span "select" at bounding box center [270, 277] width 11 height 12
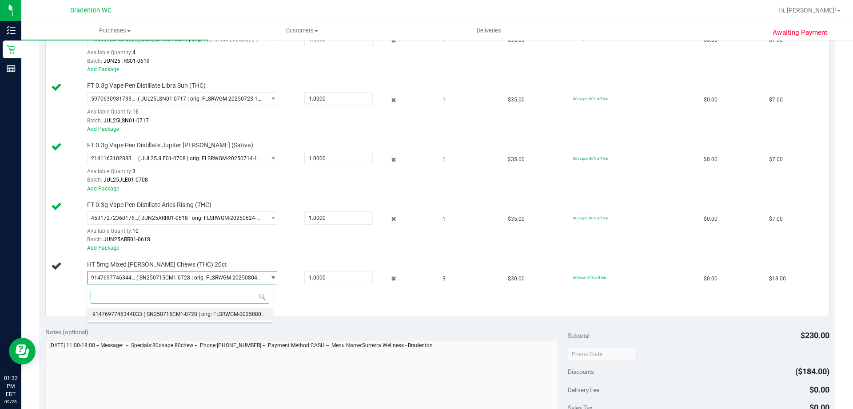
click at [270, 322] on div "Select Package 9147697746344033 ( SN250715CM1-0728 | orig: FLSRWGM-20250804-162…" at bounding box center [180, 303] width 187 height 38
click at [256, 317] on span "( SN250715CM1-0728 | orig: FLSRWGM-20250804-1621 )" at bounding box center [213, 314] width 138 height 6
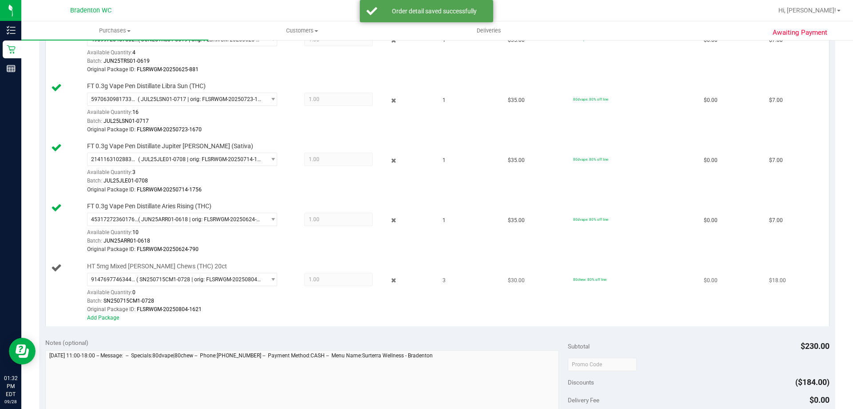
click at [191, 311] on span "FLSRWGM-20250804-1621" at bounding box center [169, 309] width 65 height 6
click at [158, 310] on span "FLSRWGM-20250804-1621" at bounding box center [169, 309] width 65 height 6
drag, startPoint x: 188, startPoint y: 308, endPoint x: 204, endPoint y: 309, distance: 16.0
click at [197, 309] on span "FLSRWGM-20250804-1621" at bounding box center [169, 309] width 65 height 6
click at [260, 297] on div "Batch: SN250715CM1-0728" at bounding box center [258, 301] width 343 height 8
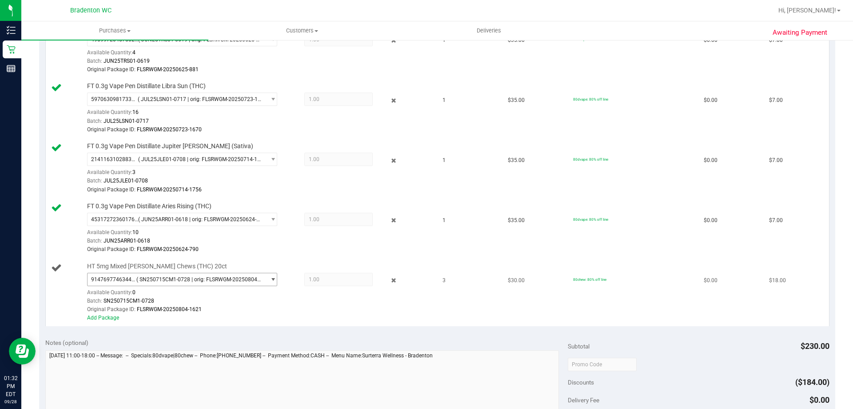
click at [271, 284] on span "select" at bounding box center [270, 279] width 11 height 12
click at [300, 312] on div "Original Package ID: FLSRWGM-20250804-1621" at bounding box center [258, 309] width 343 height 8
click at [48, 289] on td "HT 5mg Mixed Berry Chews (THC) 20ct 9147697746344033 ( SN250715CM1-0728 | orig:…" at bounding box center [242, 292] width 392 height 68
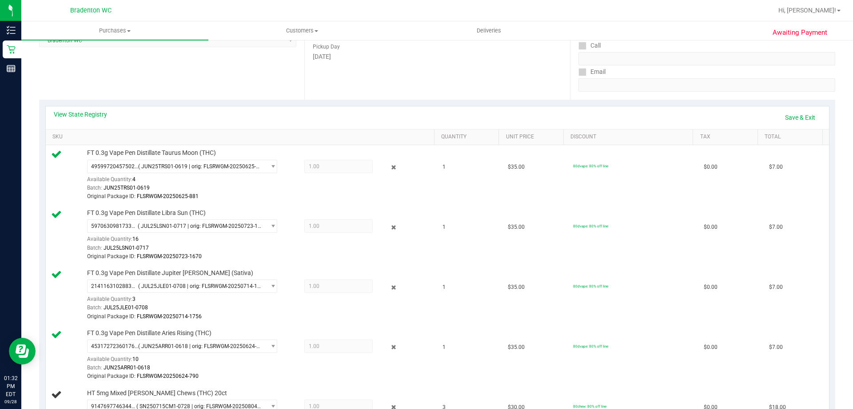
scroll to position [0, 0]
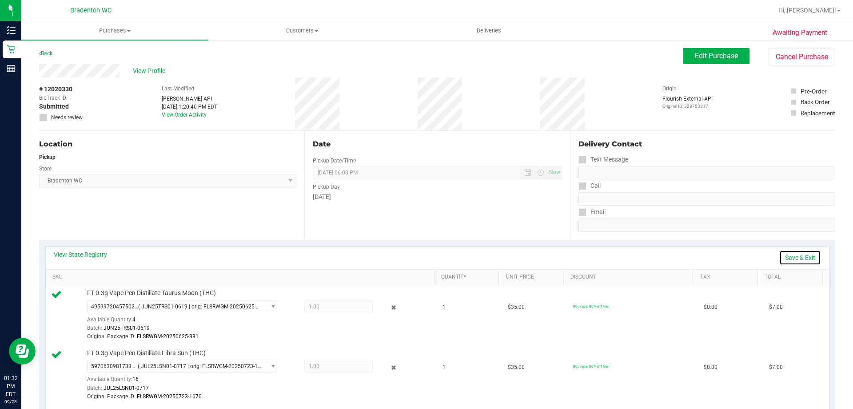
click at [789, 262] on link "Save & Exit" at bounding box center [801, 257] width 42 height 15
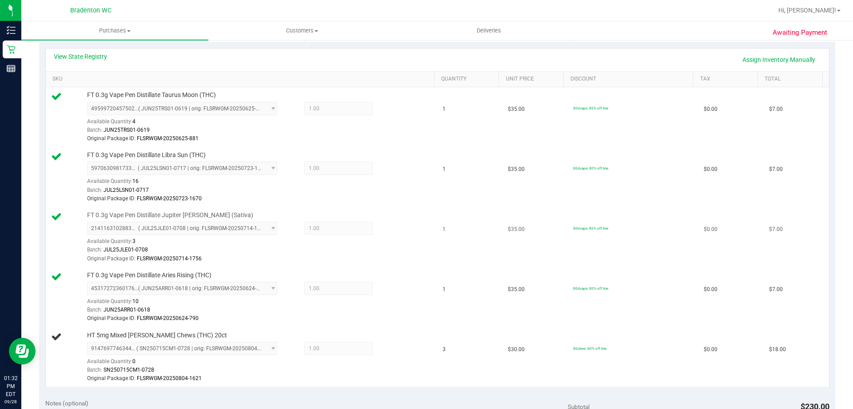
scroll to position [267, 0]
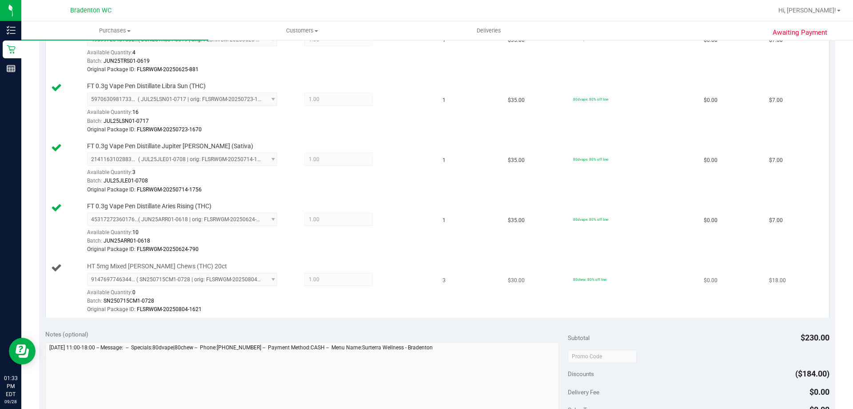
click at [270, 283] on span "9147697746344033 ( SN250715CM1-0728 | orig: FLSRWGM-20250804-1621 ) 91476977463…" at bounding box center [182, 278] width 190 height 13
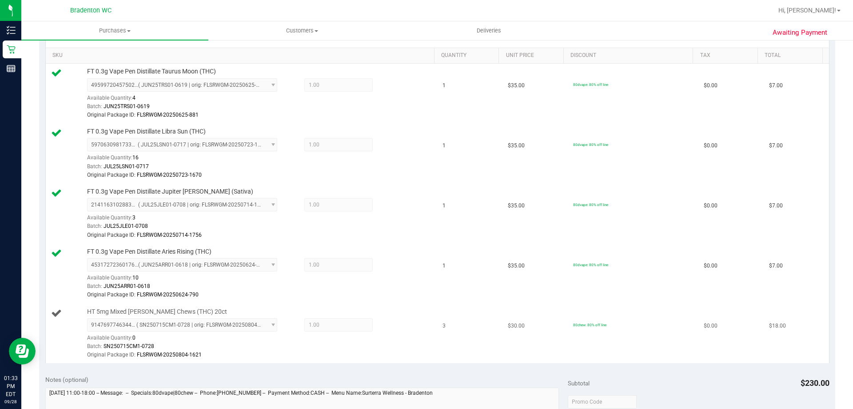
scroll to position [178, 0]
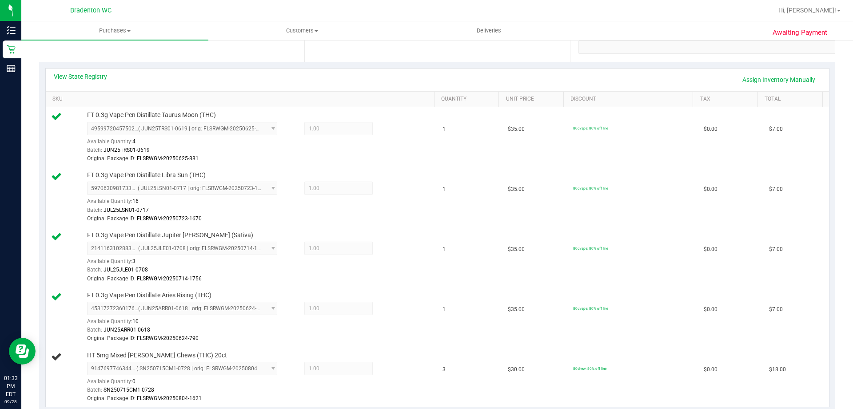
click at [751, 88] on div "View State Registry Assign Inventory Manually" at bounding box center [438, 79] width 784 height 23
click at [749, 84] on link "Assign Inventory Manually" at bounding box center [779, 79] width 84 height 15
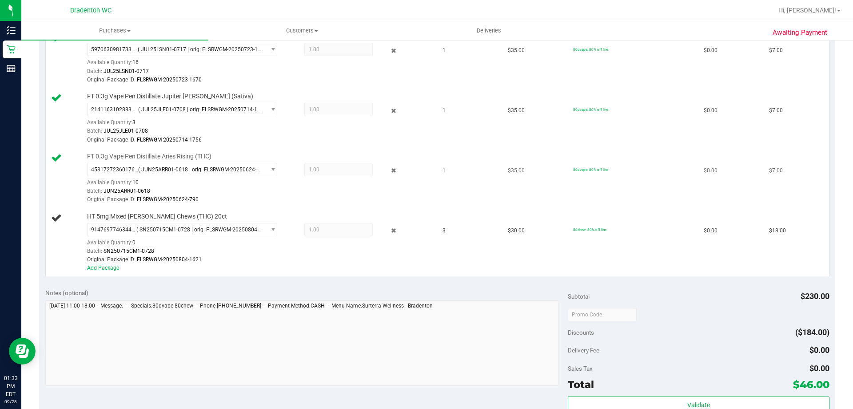
scroll to position [356, 0]
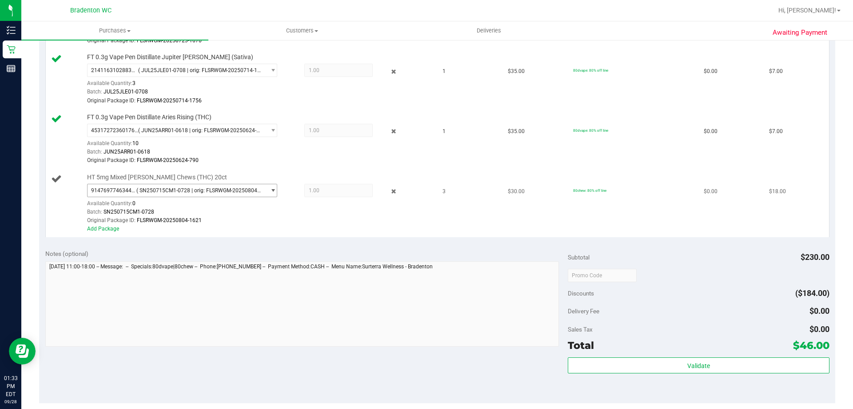
click at [270, 193] on span "select" at bounding box center [273, 190] width 7 height 7
click at [112, 233] on div "Add Package" at bounding box center [258, 228] width 343 height 8
click at [116, 232] on div "Add Package" at bounding box center [258, 228] width 343 height 8
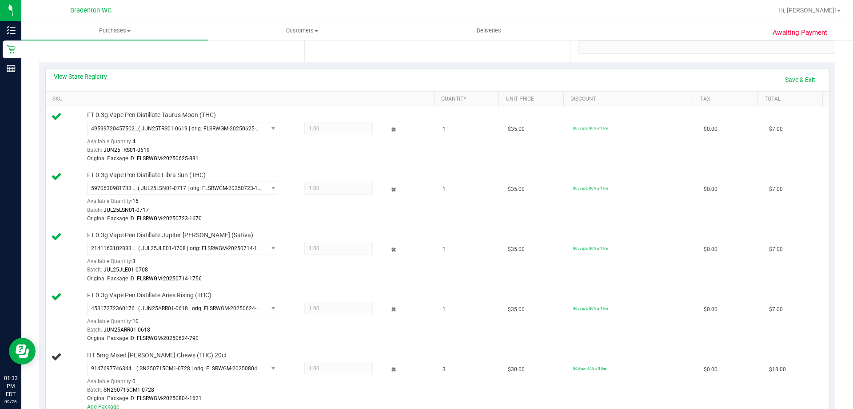
scroll to position [44, 0]
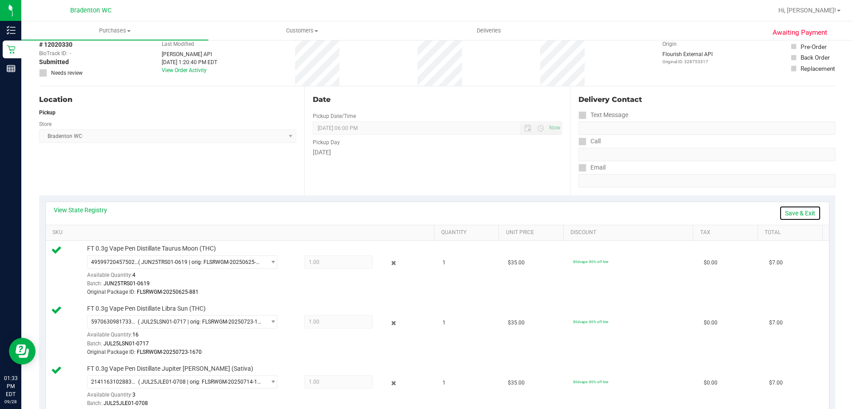
click at [789, 217] on link "Save & Exit" at bounding box center [801, 212] width 42 height 15
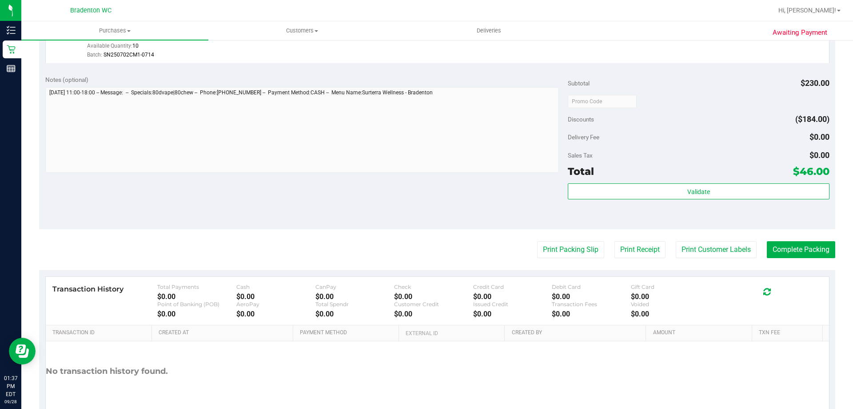
scroll to position [513, 0]
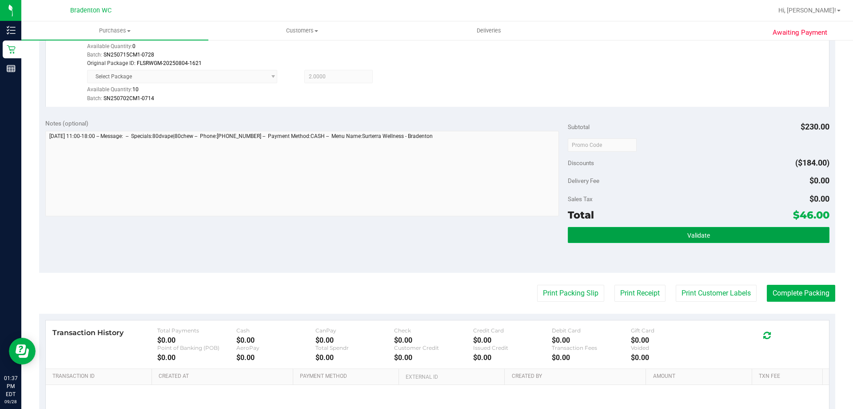
click at [689, 240] on button "Validate" at bounding box center [698, 235] width 261 height 16
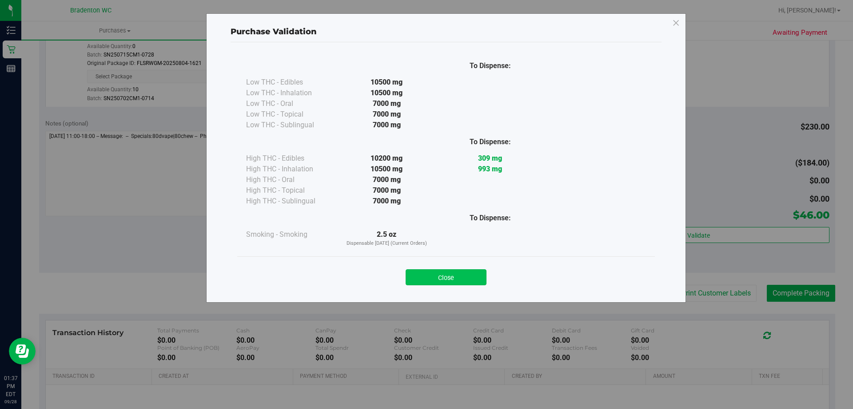
click at [433, 282] on button "Close" at bounding box center [446, 277] width 81 height 16
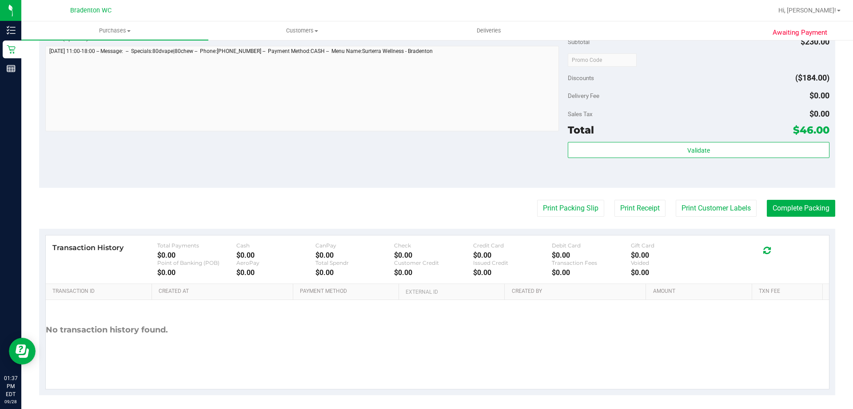
scroll to position [601, 0]
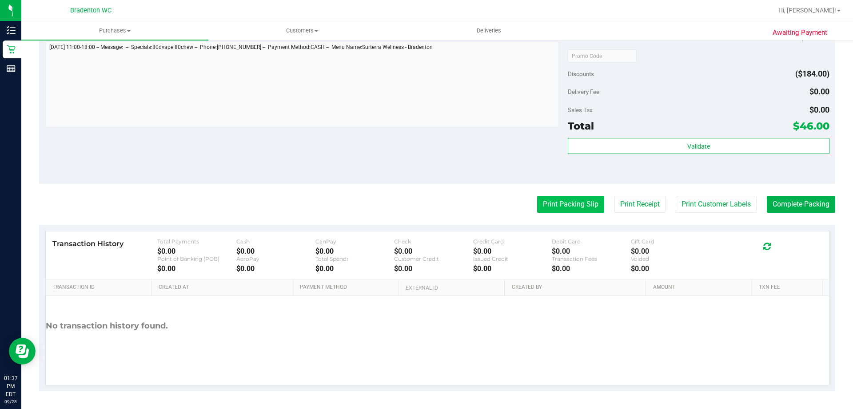
click at [573, 210] on button "Print Packing Slip" at bounding box center [570, 204] width 67 height 17
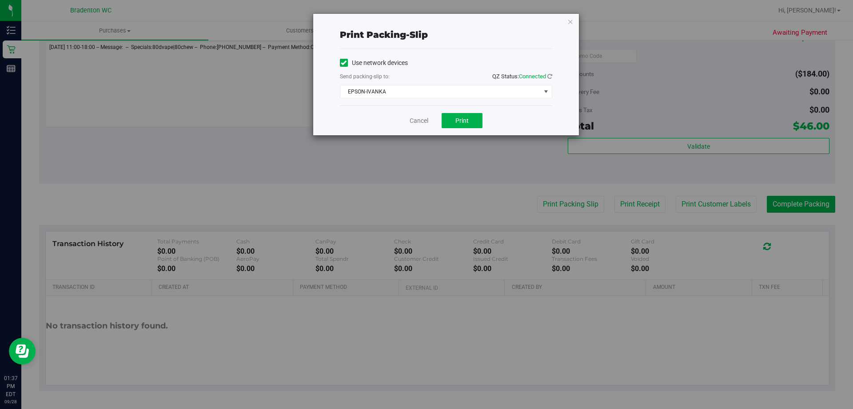
click at [457, 128] on div "Cancel Print" at bounding box center [446, 120] width 212 height 30
click at [469, 126] on button "Print" at bounding box center [462, 120] width 41 height 15
click at [573, 31] on div "Print packing-slip Use network devices Send packing-slip to: QZ Status: Connect…" at bounding box center [446, 74] width 266 height 121
click at [573, 26] on icon "button" at bounding box center [571, 21] width 6 height 11
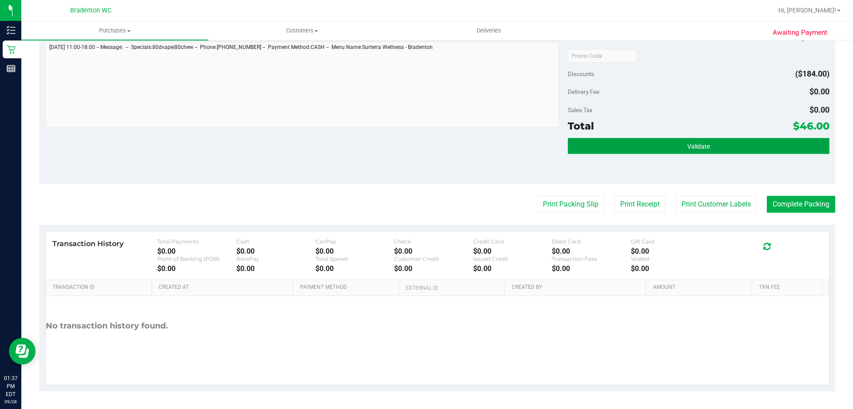
click at [590, 149] on button "Validate" at bounding box center [698, 146] width 261 height 16
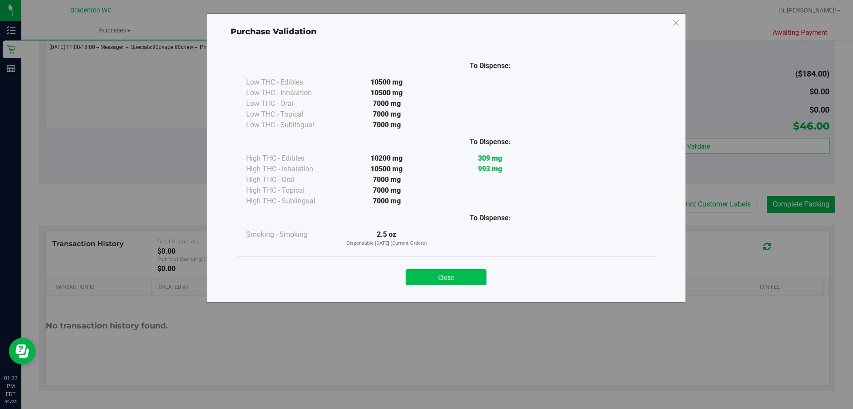
click at [450, 281] on button "Close" at bounding box center [446, 277] width 81 height 16
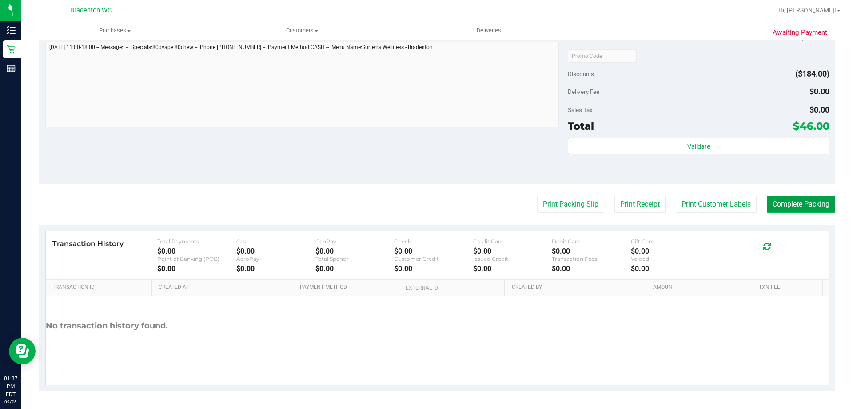
click at [773, 212] on button "Complete Packing" at bounding box center [801, 204] width 68 height 17
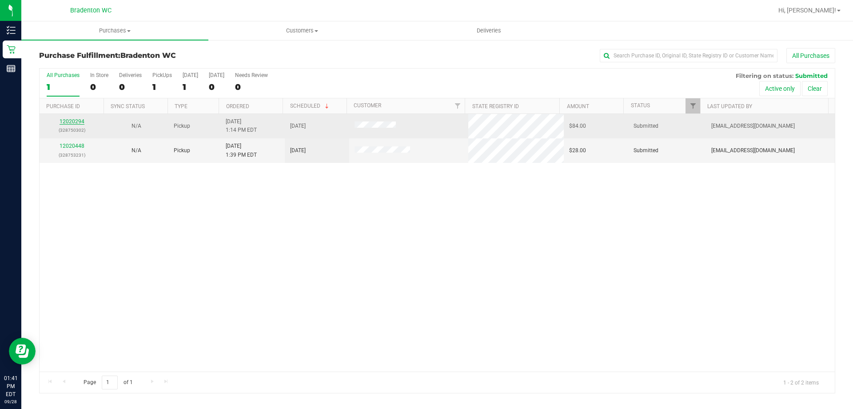
click at [70, 122] on link "12020294" at bounding box center [72, 121] width 25 height 6
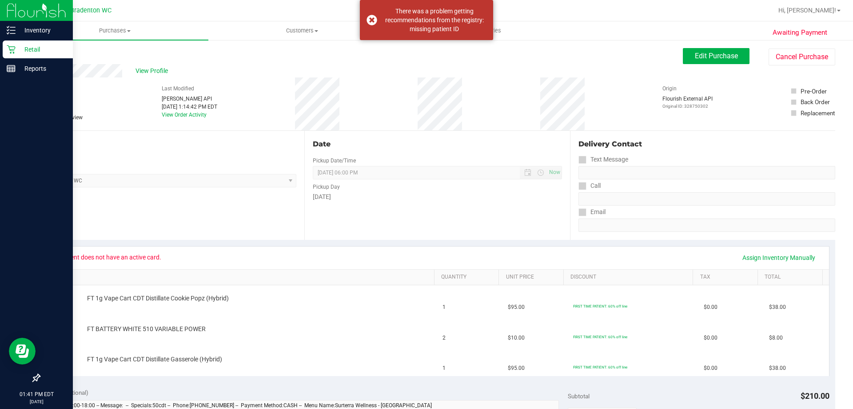
click at [26, 52] on p "Retail" at bounding box center [42, 49] width 53 height 11
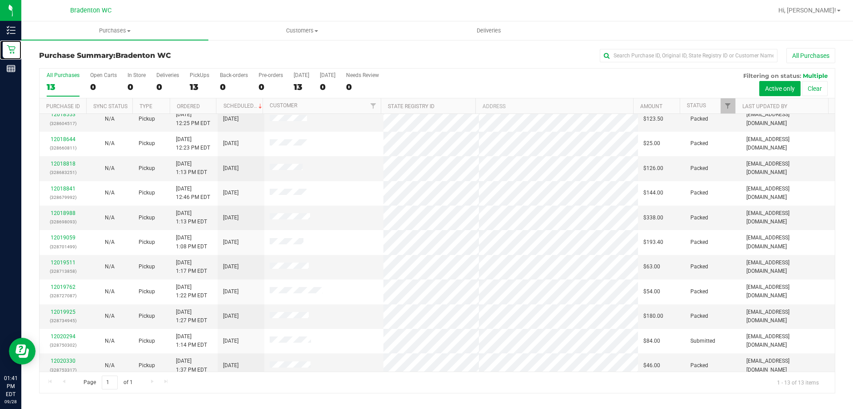
scroll to position [62, 0]
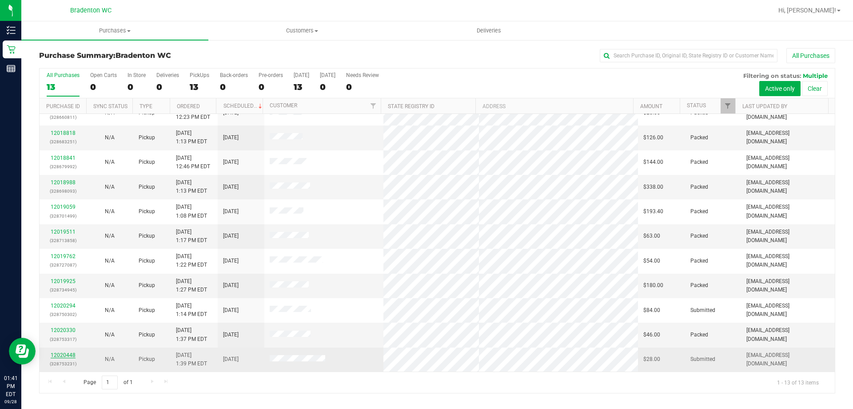
click at [70, 355] on link "12020448" at bounding box center [63, 355] width 25 height 6
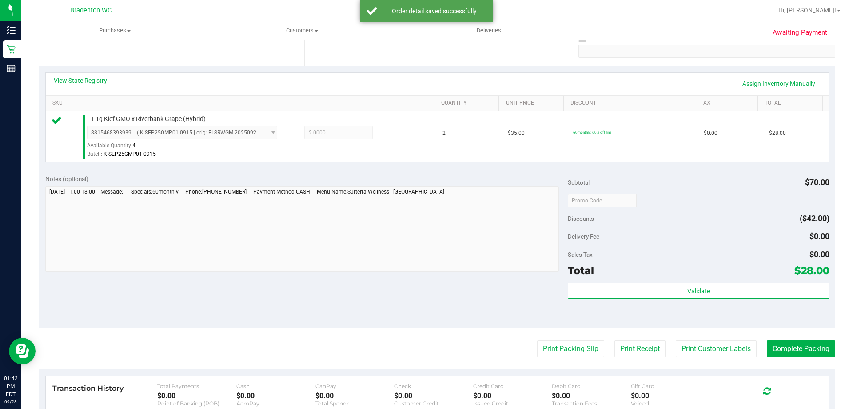
scroll to position [222, 0]
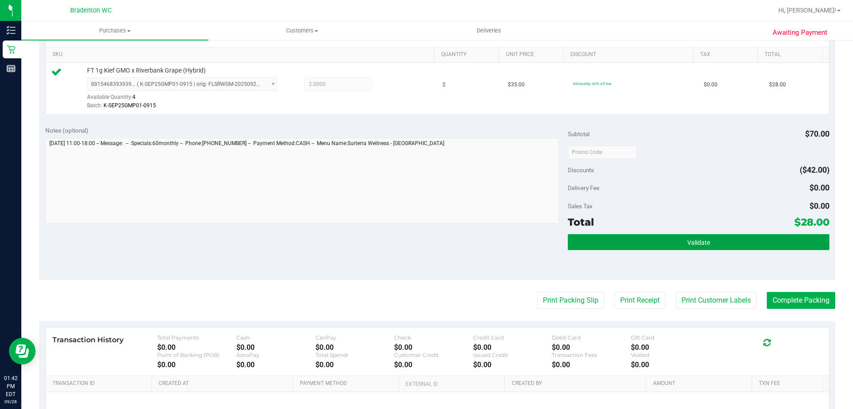
click at [680, 248] on button "Validate" at bounding box center [698, 242] width 261 height 16
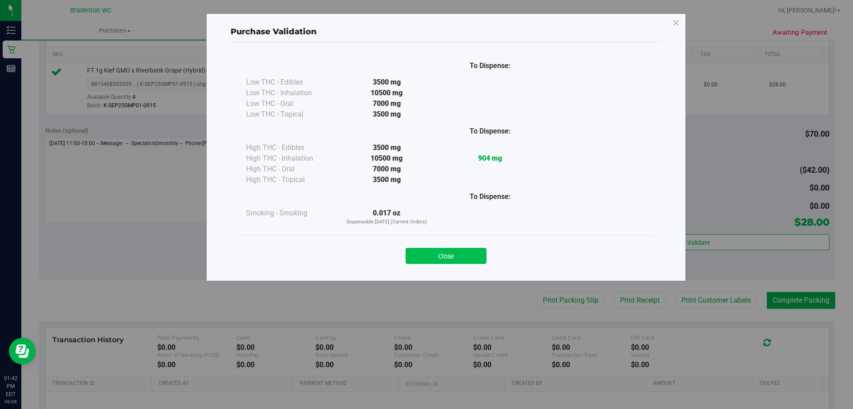
click at [454, 263] on button "Close" at bounding box center [446, 256] width 81 height 16
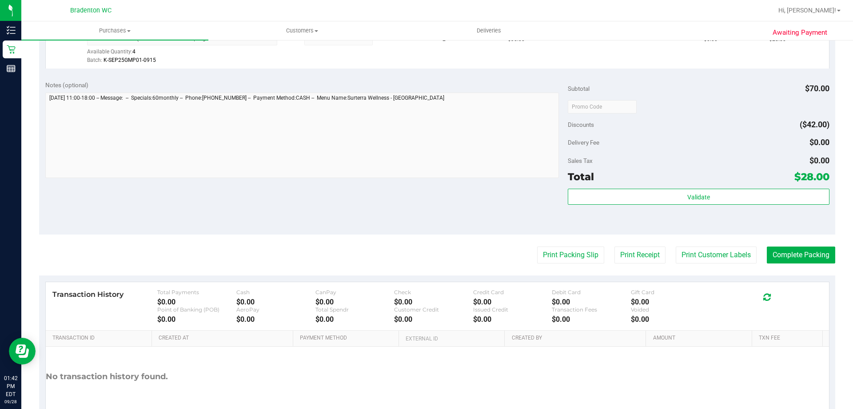
scroll to position [311, 0]
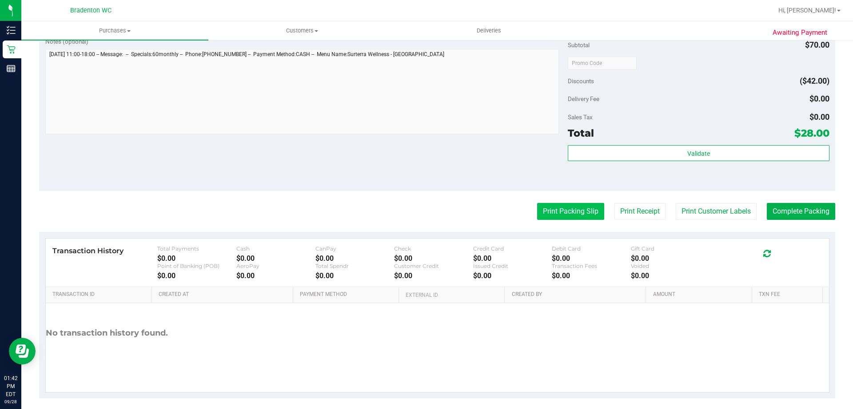
click at [552, 214] on button "Print Packing Slip" at bounding box center [570, 211] width 67 height 17
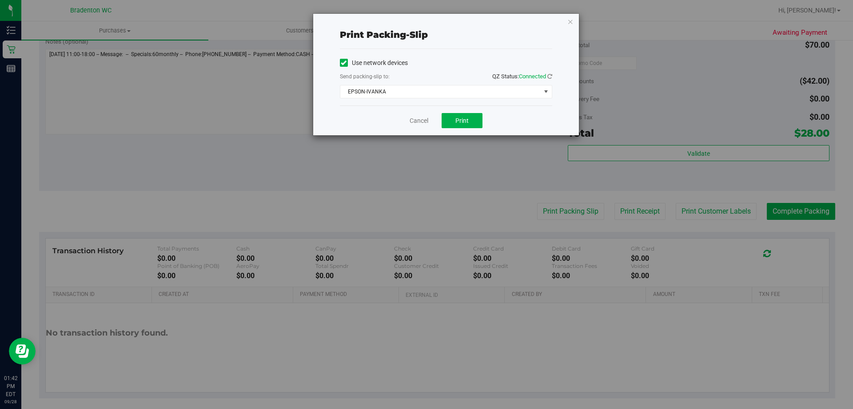
click at [470, 129] on div "Cancel Print" at bounding box center [446, 120] width 212 height 30
click at [461, 125] on button "Print" at bounding box center [462, 120] width 41 height 15
click at [573, 24] on icon "button" at bounding box center [571, 21] width 6 height 11
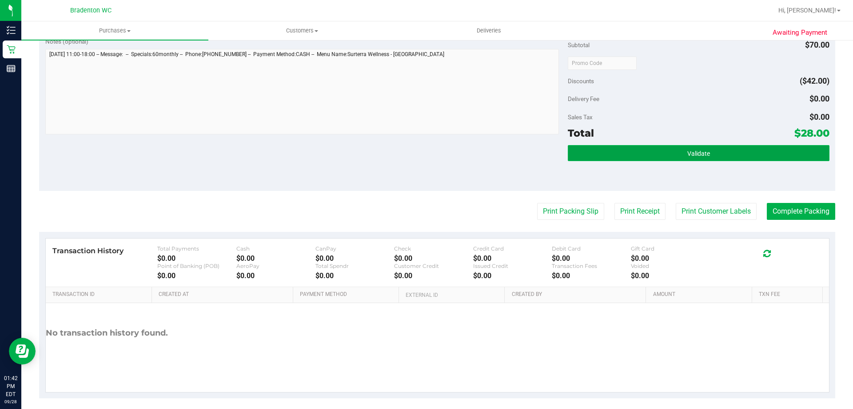
click at [613, 153] on button "Validate" at bounding box center [698, 153] width 261 height 16
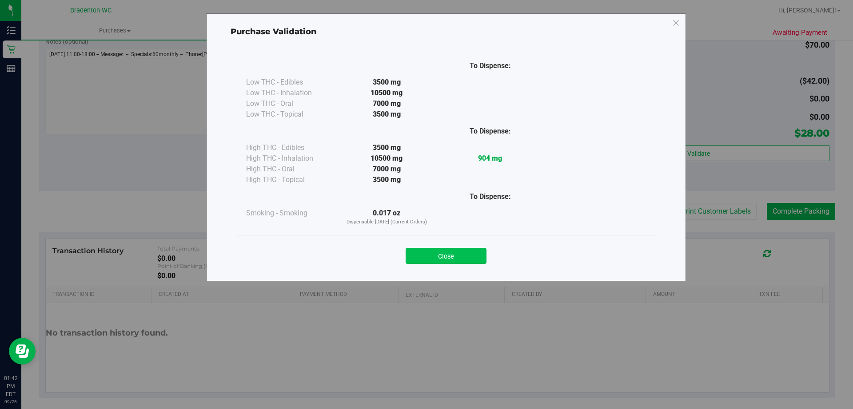
click at [423, 259] on button "Close" at bounding box center [446, 256] width 81 height 16
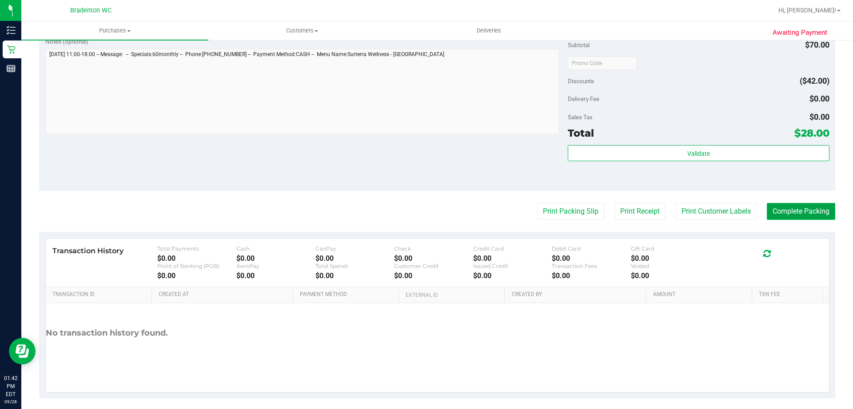
click at [798, 220] on button "Complete Packing" at bounding box center [801, 211] width 68 height 17
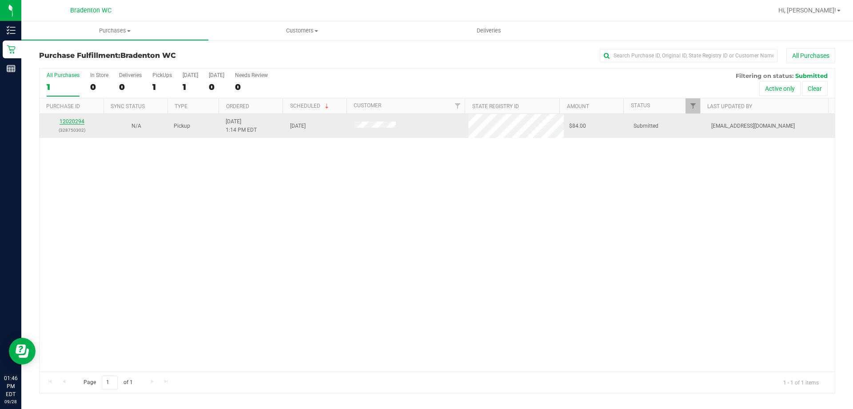
click at [78, 122] on link "12020294" at bounding box center [72, 121] width 25 height 6
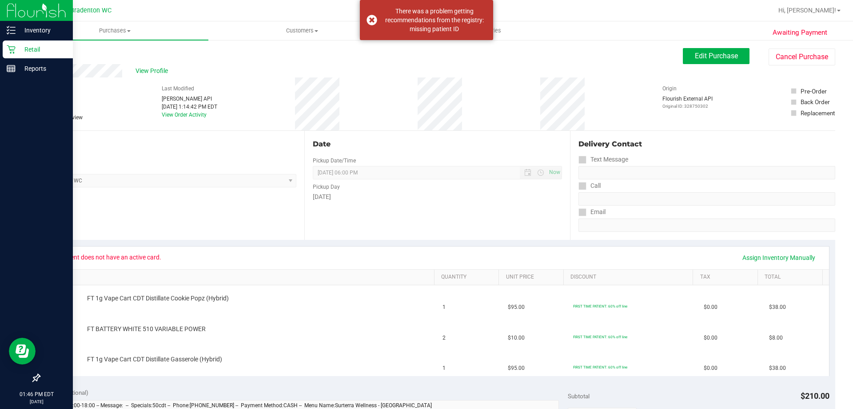
click at [28, 51] on p "Retail" at bounding box center [42, 49] width 53 height 11
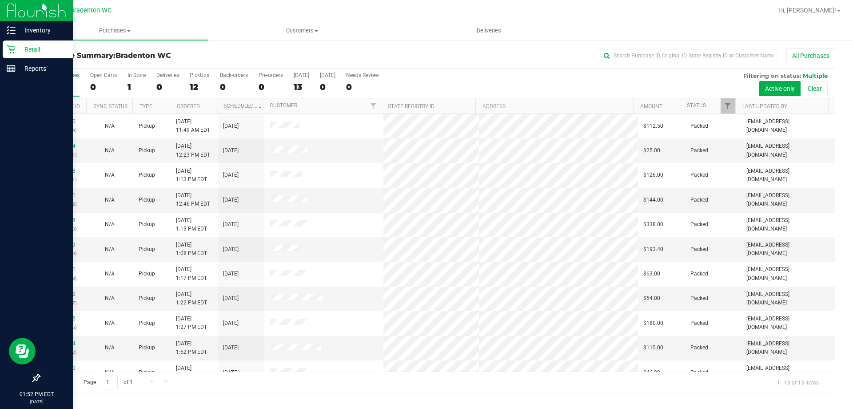
click at [36, 54] on p "Retail" at bounding box center [42, 49] width 53 height 11
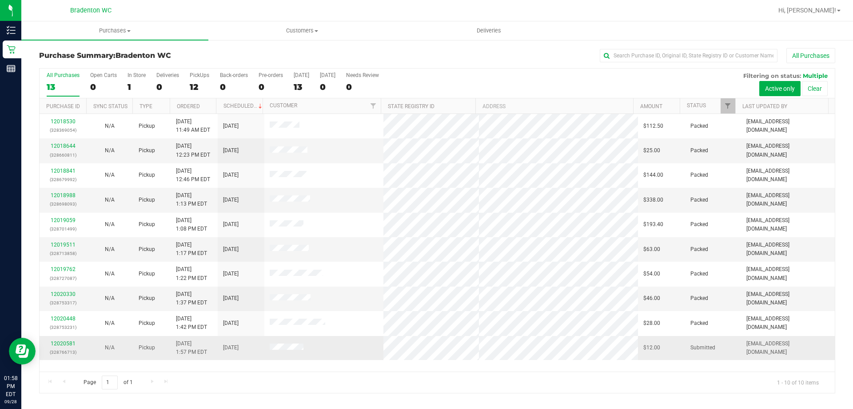
click at [60, 346] on div "12020581 (328766713)" at bounding box center [63, 347] width 36 height 17
click at [68, 345] on link "12020581" at bounding box center [63, 343] width 25 height 6
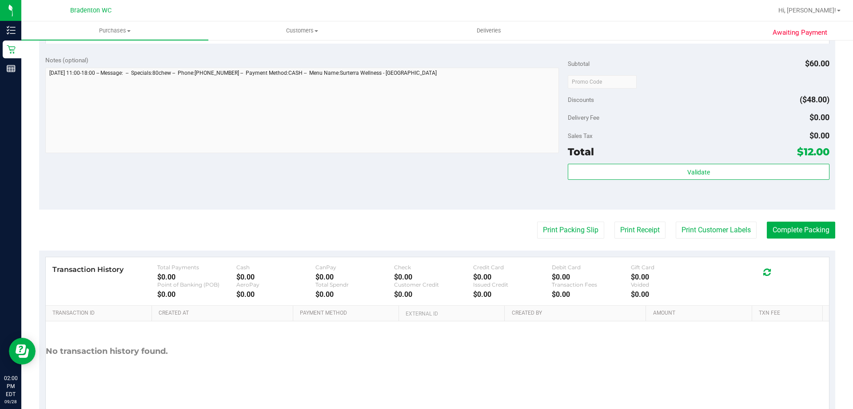
scroll to position [356, 0]
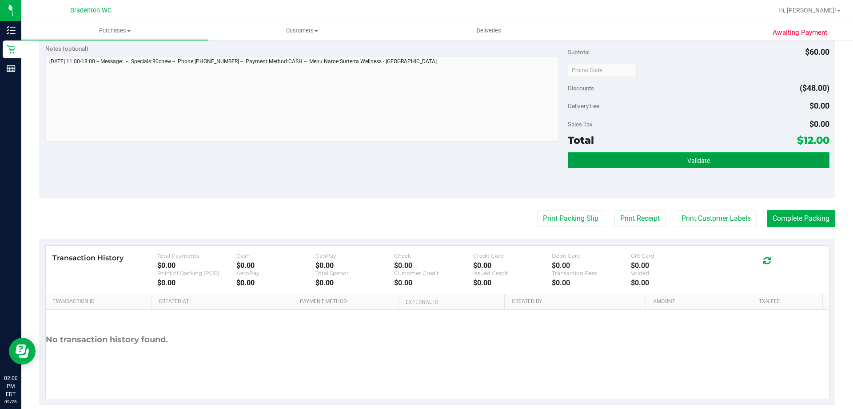
click at [601, 159] on button "Validate" at bounding box center [698, 160] width 261 height 16
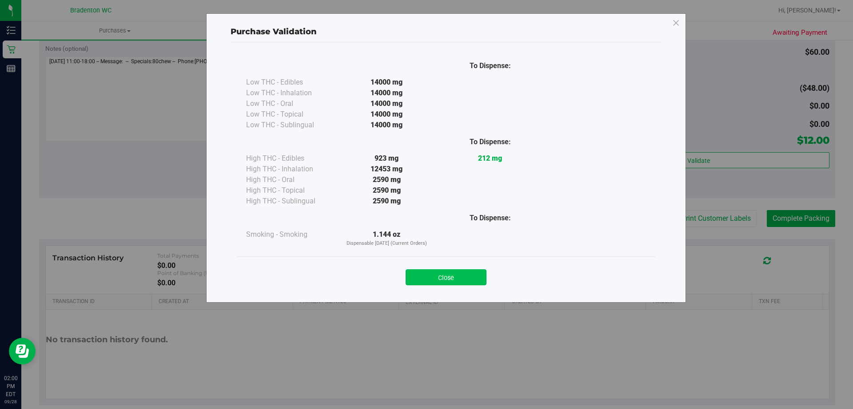
click at [448, 281] on button "Close" at bounding box center [446, 277] width 81 height 16
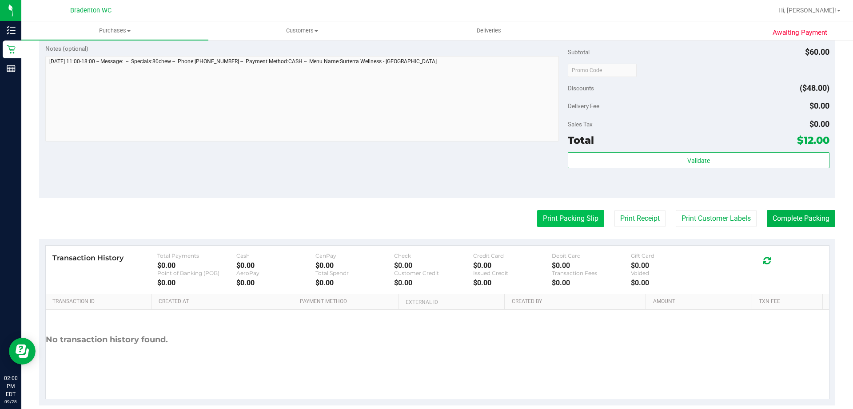
click at [575, 224] on button "Print Packing Slip" at bounding box center [570, 218] width 67 height 17
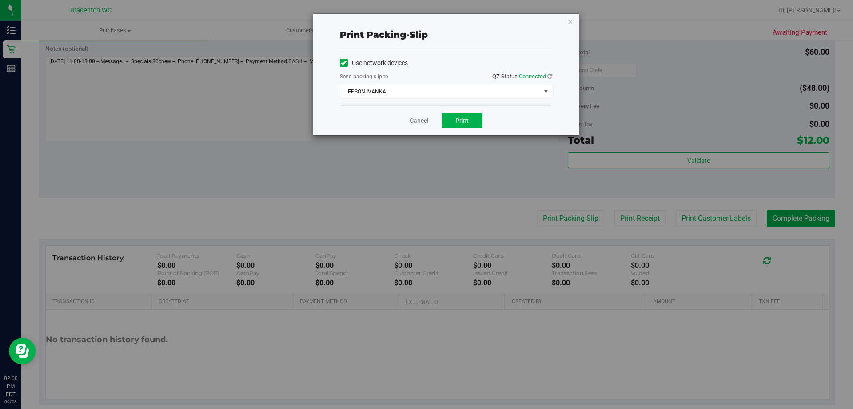
click at [457, 129] on div "Cancel Print" at bounding box center [446, 120] width 212 height 30
click at [458, 124] on button "Print" at bounding box center [462, 120] width 41 height 15
click at [571, 25] on icon "button" at bounding box center [571, 21] width 6 height 11
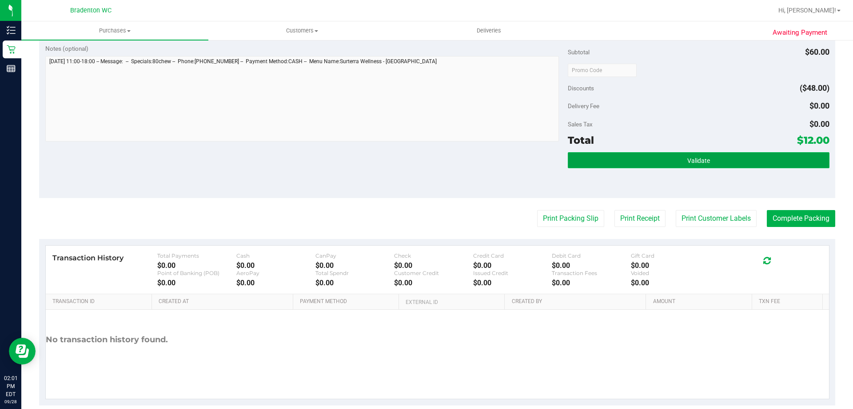
click at [601, 167] on button "Validate" at bounding box center [698, 160] width 261 height 16
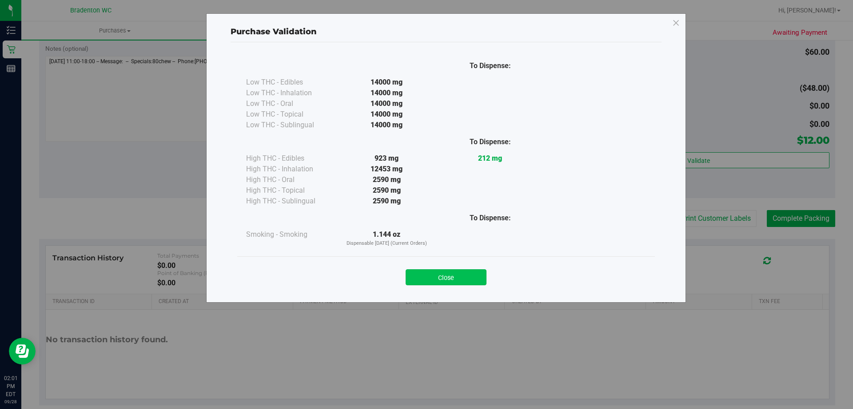
click at [441, 284] on div "Close" at bounding box center [446, 274] width 418 height 36
click at [443, 283] on button "Close" at bounding box center [446, 277] width 81 height 16
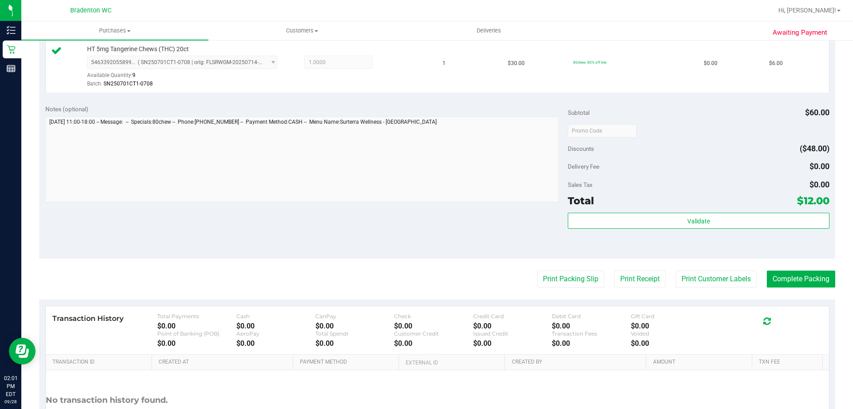
scroll to position [311, 0]
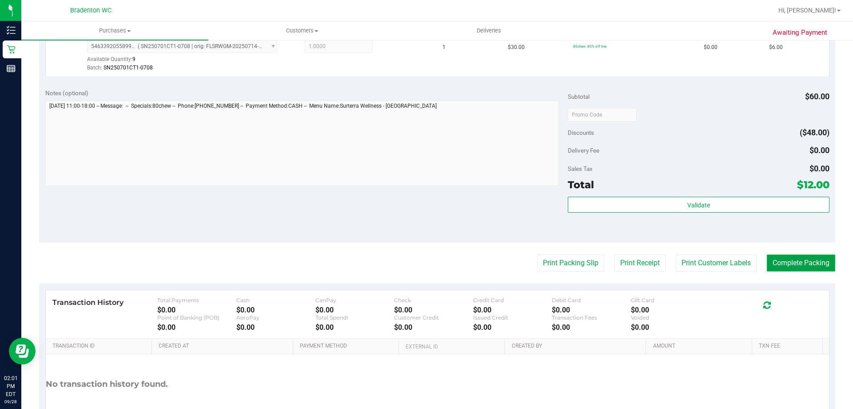
click at [785, 269] on button "Complete Packing" at bounding box center [801, 262] width 68 height 17
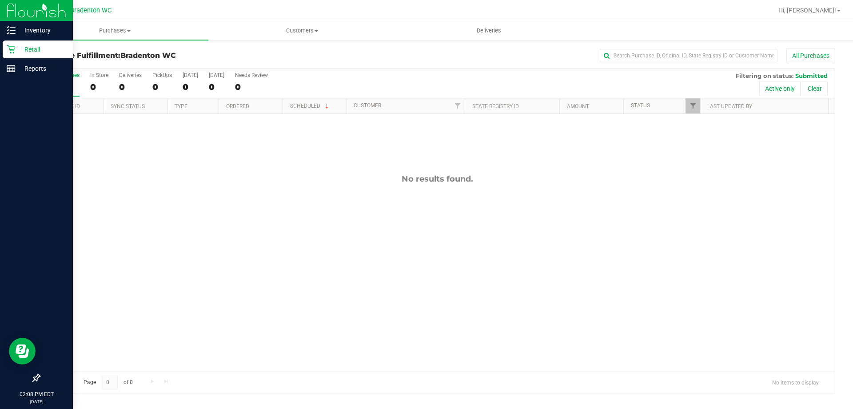
click at [30, 53] on p "Retail" at bounding box center [42, 49] width 53 height 11
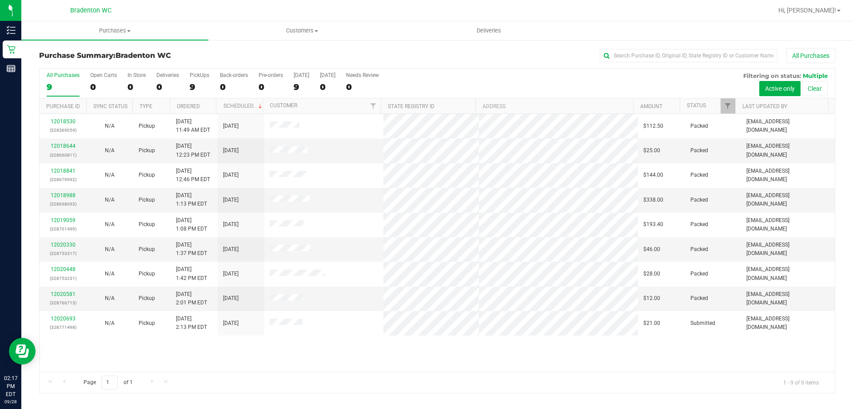
drag, startPoint x: 55, startPoint y: 351, endPoint x: 373, endPoint y: 359, distance: 317.5
click at [373, 360] on div "12018530 (328369054) N/A Pickup [DATE] 11:49 AM EDT 9/28/2025 $112.50 Packed [E…" at bounding box center [438, 242] width 796 height 257
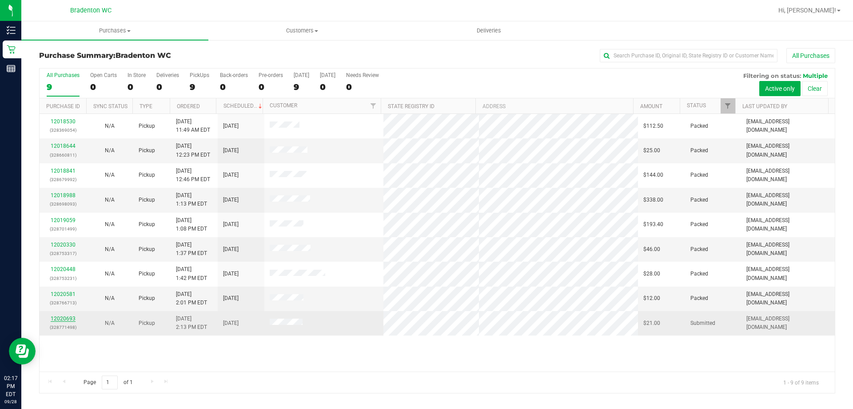
click at [70, 321] on link "12020693" at bounding box center [63, 318] width 25 height 6
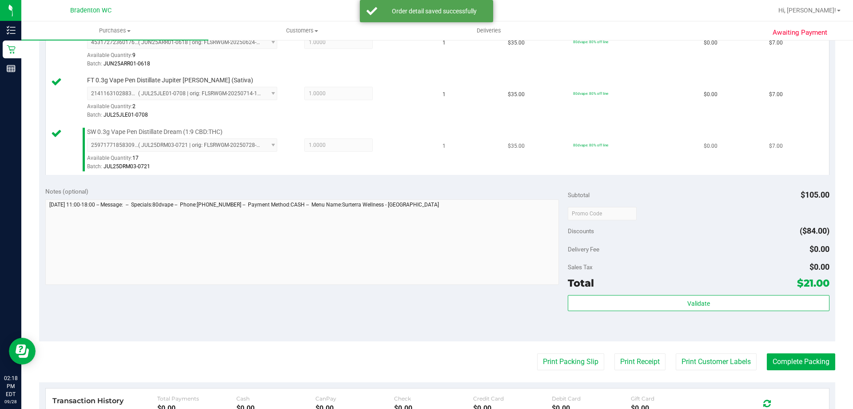
scroll to position [267, 0]
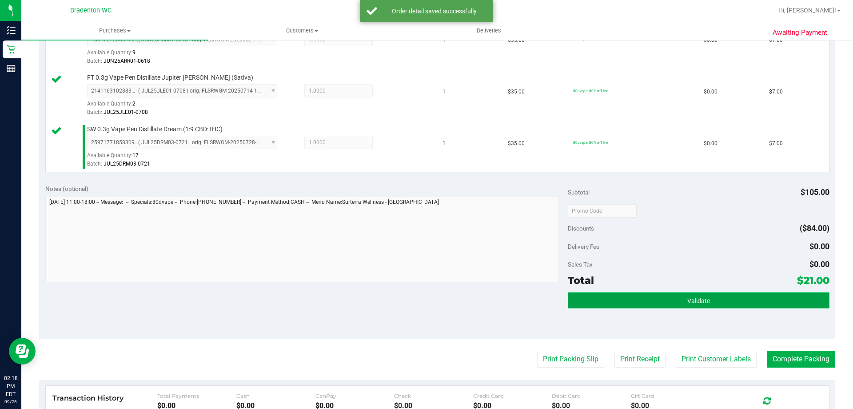
click at [642, 305] on button "Validate" at bounding box center [698, 300] width 261 height 16
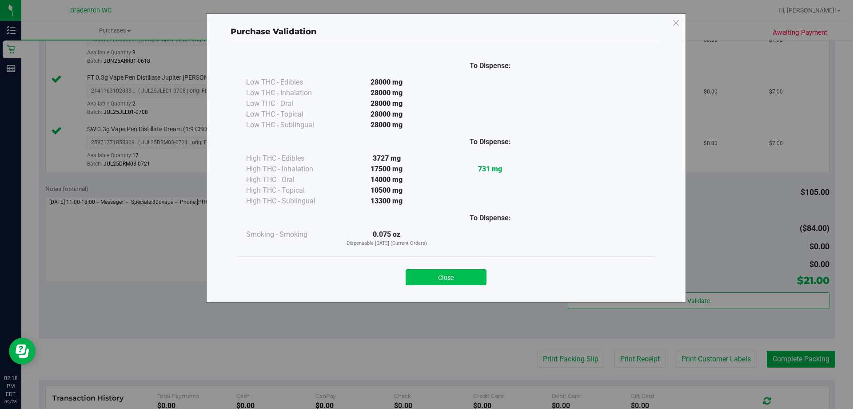
click at [456, 283] on button "Close" at bounding box center [446, 277] width 81 height 16
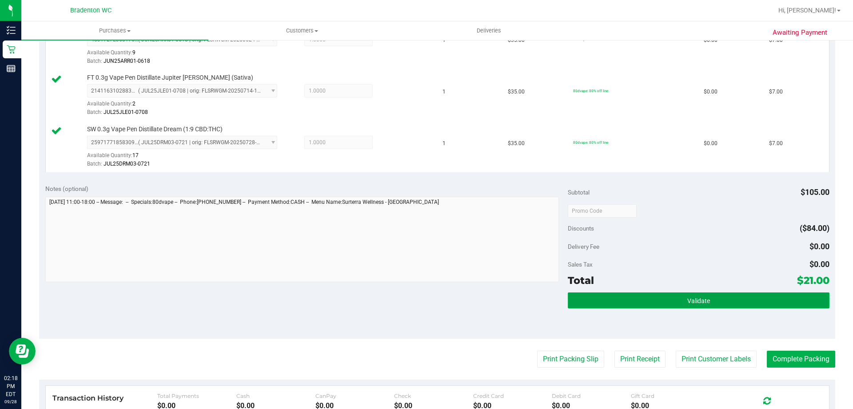
click at [599, 301] on button "Validate" at bounding box center [698, 300] width 261 height 16
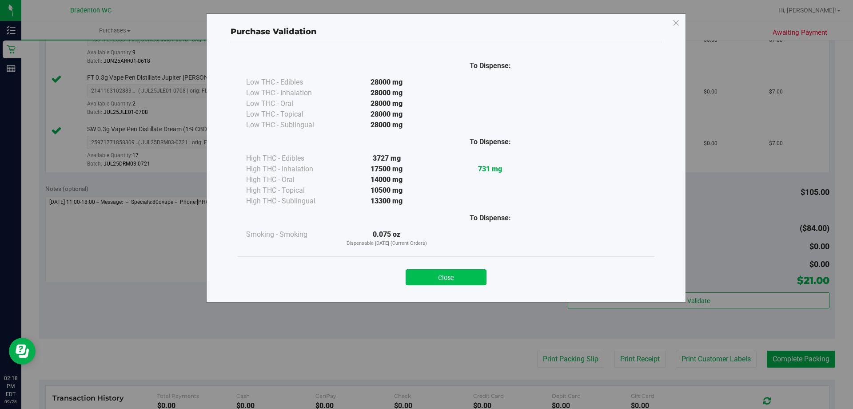
click at [440, 284] on button "Close" at bounding box center [446, 277] width 81 height 16
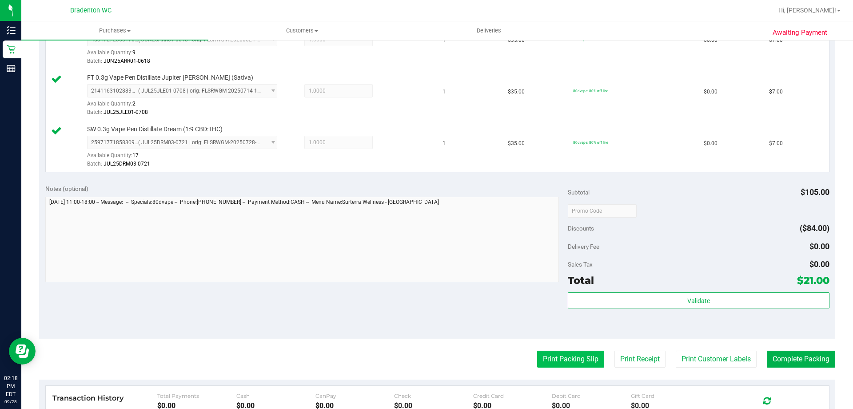
click at [537, 360] on button "Print Packing Slip" at bounding box center [570, 358] width 67 height 17
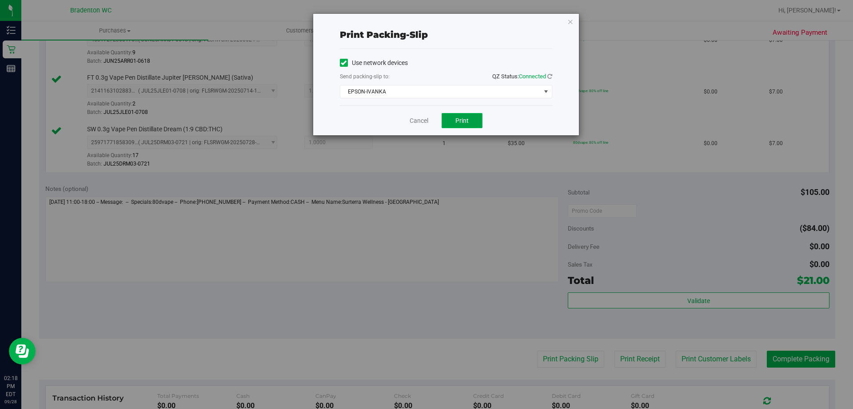
click at [448, 124] on button "Print" at bounding box center [462, 120] width 41 height 15
click at [569, 25] on icon "button" at bounding box center [571, 21] width 6 height 11
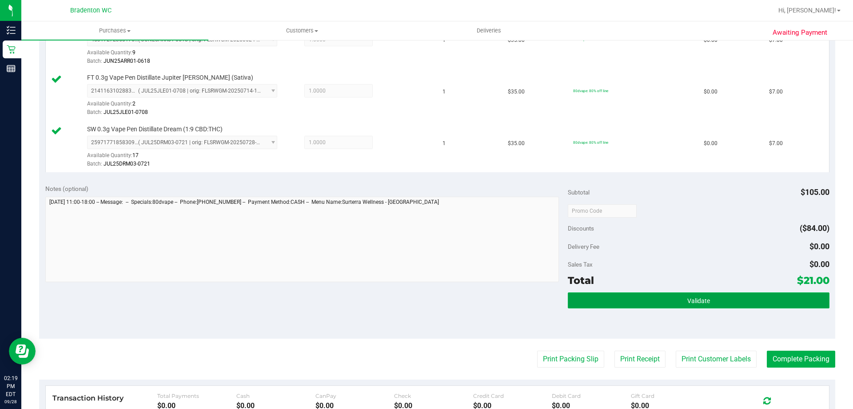
click at [681, 306] on button "Validate" at bounding box center [698, 300] width 261 height 16
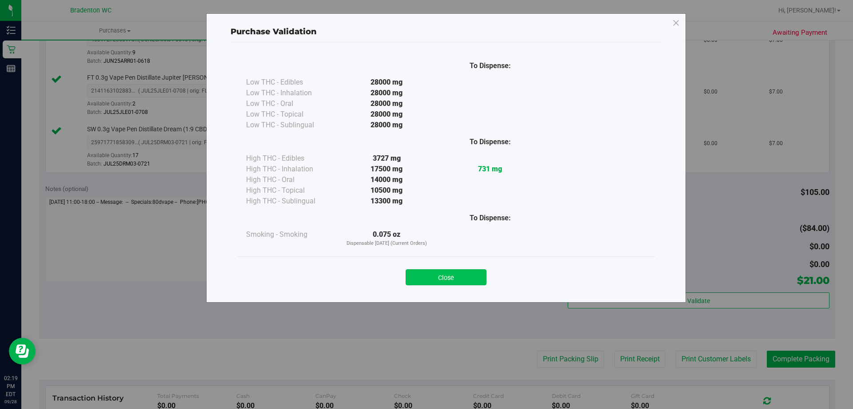
click at [460, 280] on button "Close" at bounding box center [446, 277] width 81 height 16
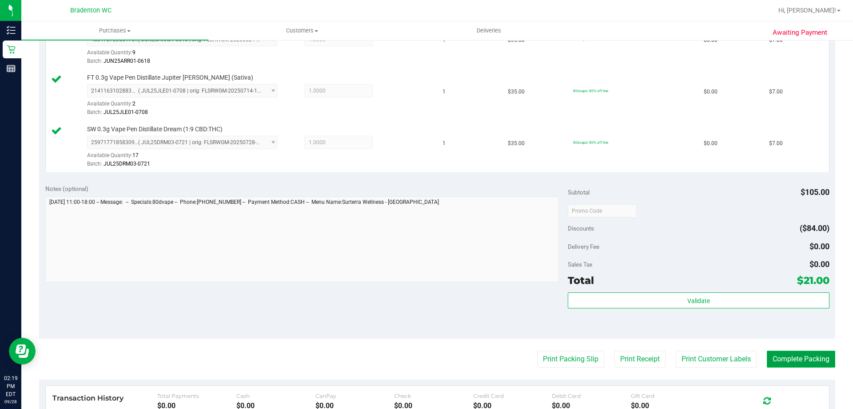
click at [775, 364] on button "Complete Packing" at bounding box center [801, 358] width 68 height 17
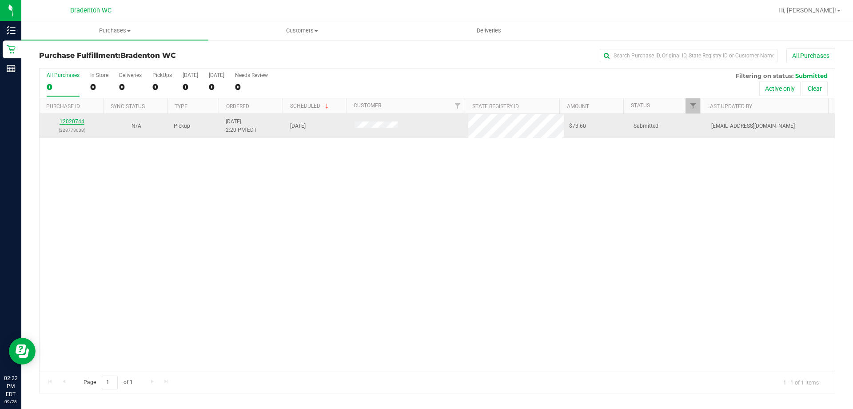
click at [65, 124] on link "12020744" at bounding box center [72, 121] width 25 height 6
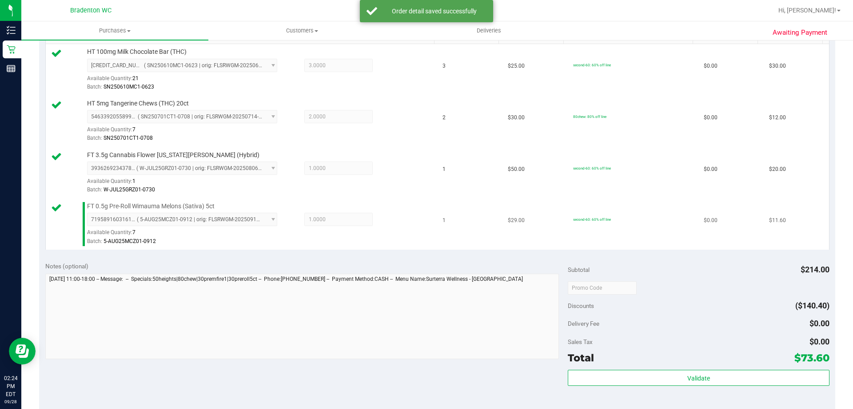
scroll to position [311, 0]
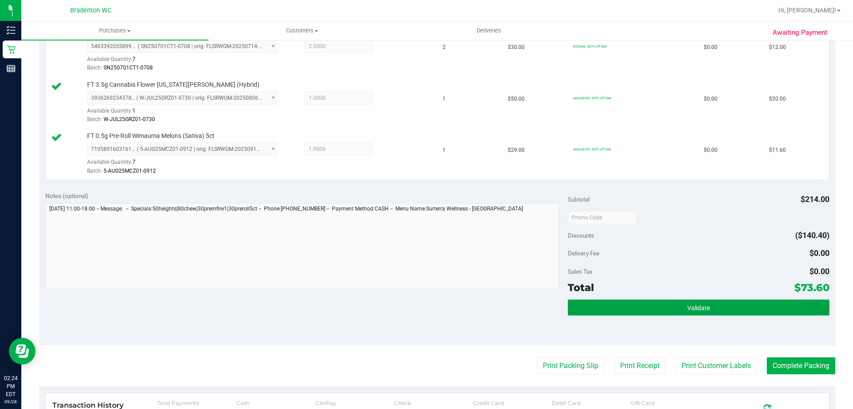
click at [594, 307] on button "Validate" at bounding box center [698, 307] width 261 height 16
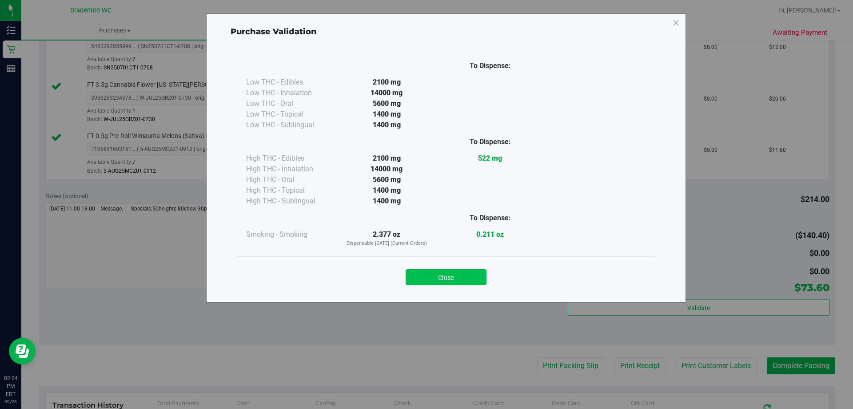
click at [419, 283] on button "Close" at bounding box center [446, 277] width 81 height 16
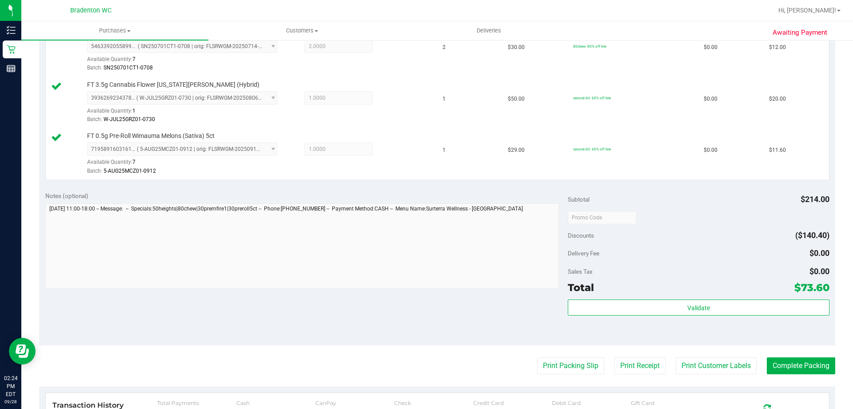
scroll to position [356, 0]
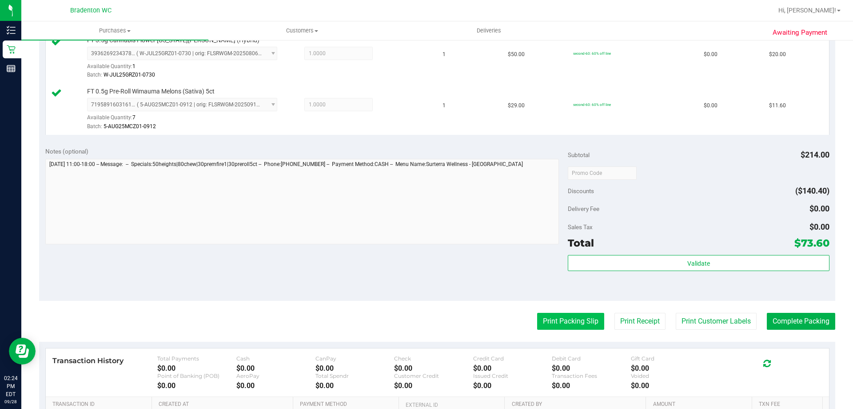
click at [537, 319] on button "Print Packing Slip" at bounding box center [570, 321] width 67 height 17
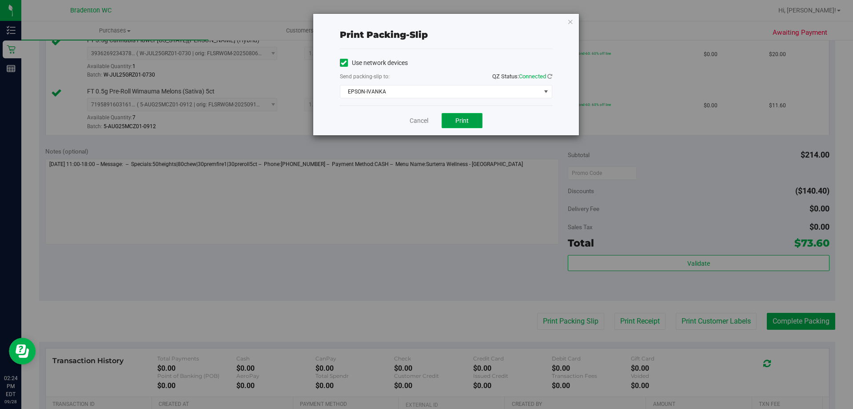
click at [464, 128] on button "Print" at bounding box center [462, 120] width 41 height 15
click at [571, 25] on icon "button" at bounding box center [571, 21] width 6 height 11
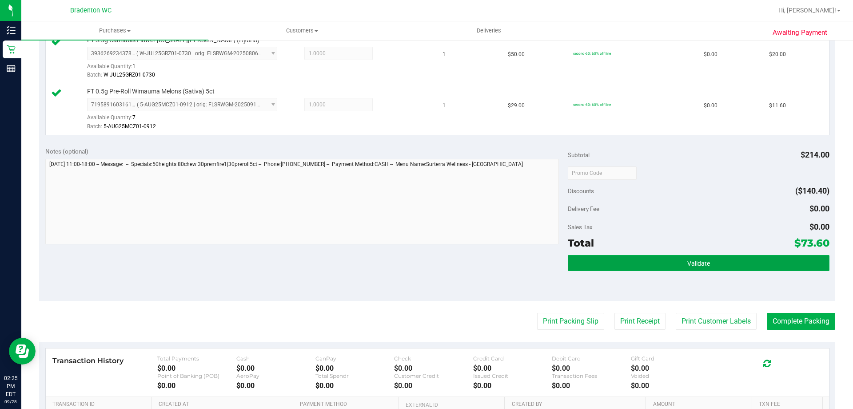
click at [640, 268] on button "Validate" at bounding box center [698, 263] width 261 height 16
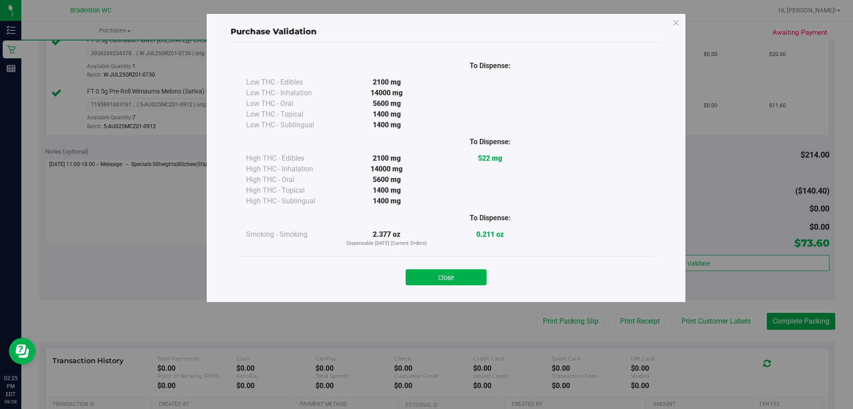
click at [466, 285] on div "Close" at bounding box center [446, 274] width 418 height 36
click at [448, 279] on button "Close" at bounding box center [446, 277] width 81 height 16
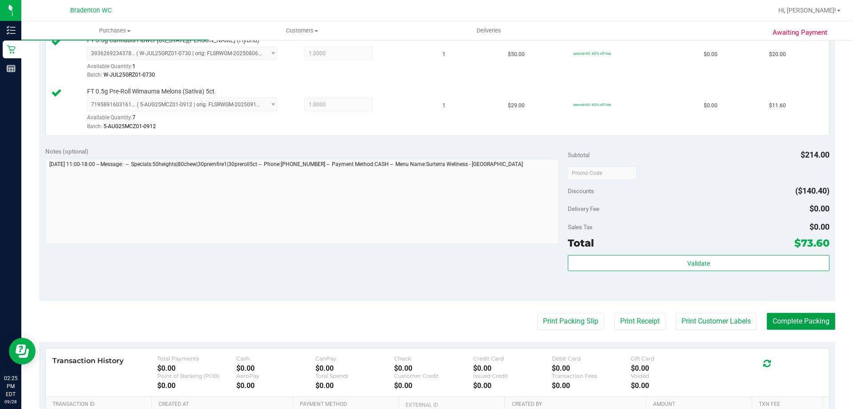
click at [792, 320] on button "Complete Packing" at bounding box center [801, 321] width 68 height 17
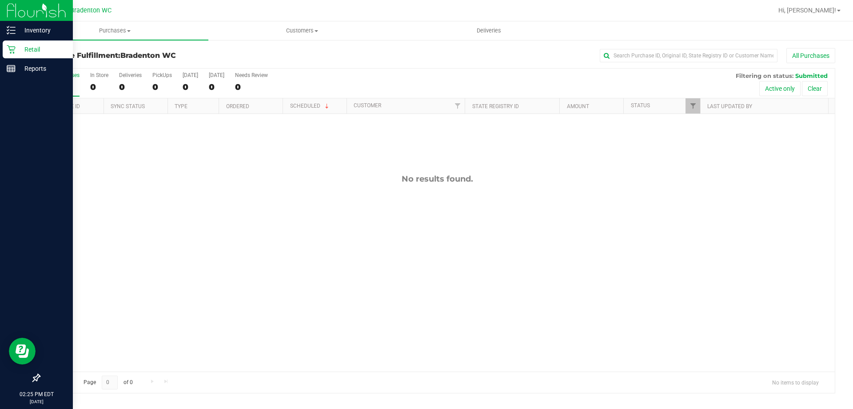
click at [33, 56] on div "Retail" at bounding box center [38, 49] width 70 height 18
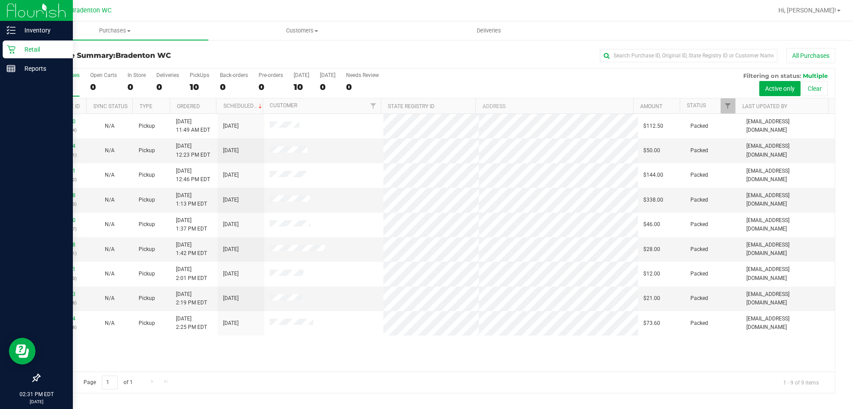
click at [39, 58] on link "Retail" at bounding box center [36, 49] width 73 height 19
click at [45, 36] on div "Inventory" at bounding box center [38, 30] width 70 height 18
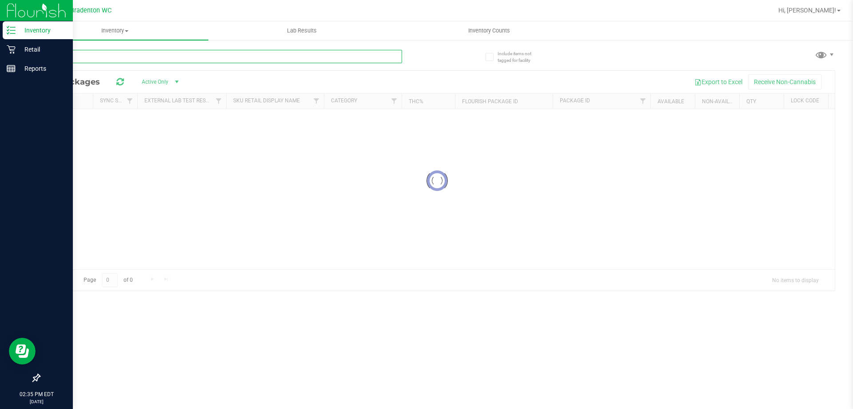
click at [88, 55] on input "text" at bounding box center [220, 56] width 363 height 13
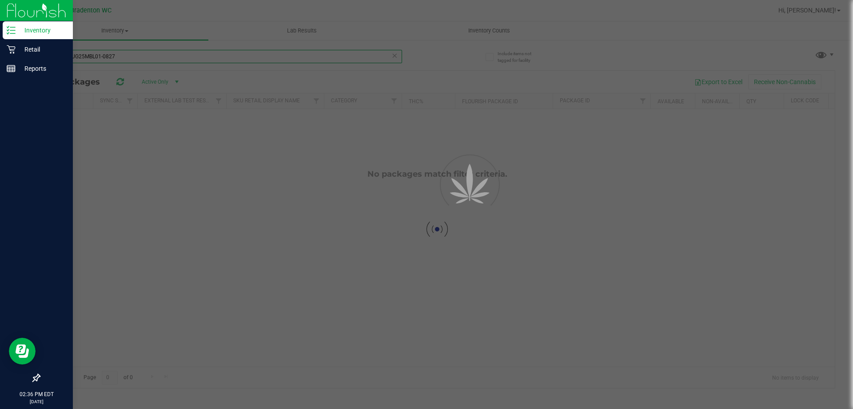
type input "snpW-AUG25MBL01-0827"
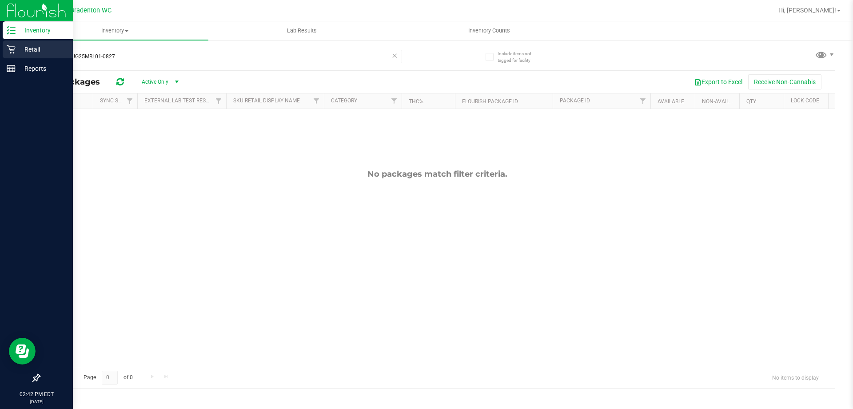
click at [33, 53] on p "Retail" at bounding box center [42, 49] width 53 height 11
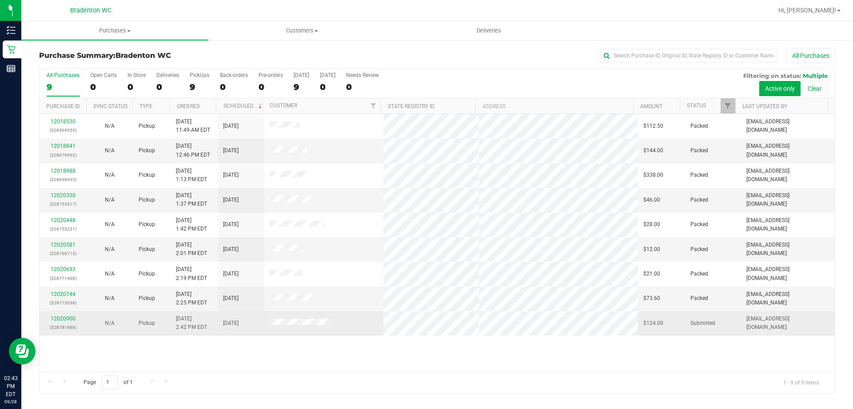
click at [63, 322] on div "12020900 (328781686)" at bounding box center [63, 322] width 36 height 17
click at [72, 320] on link "12020900" at bounding box center [63, 318] width 25 height 6
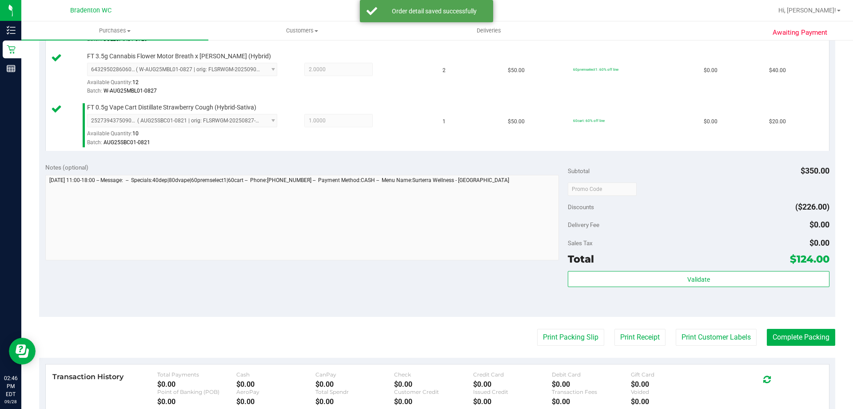
scroll to position [356, 0]
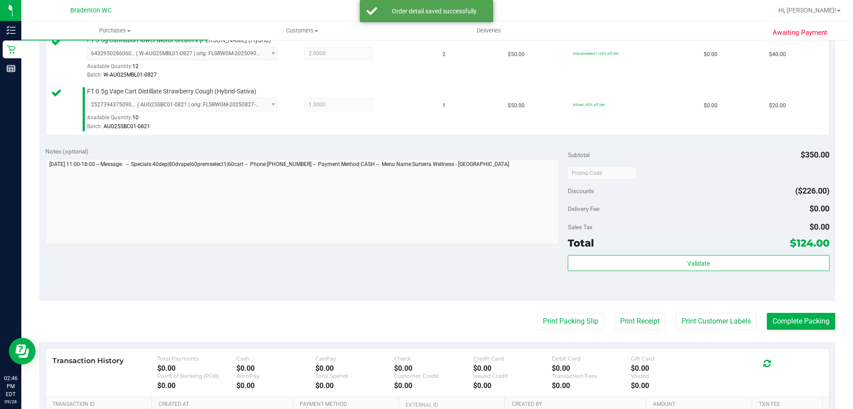
click at [582, 272] on div "Validate" at bounding box center [698, 275] width 261 height 40
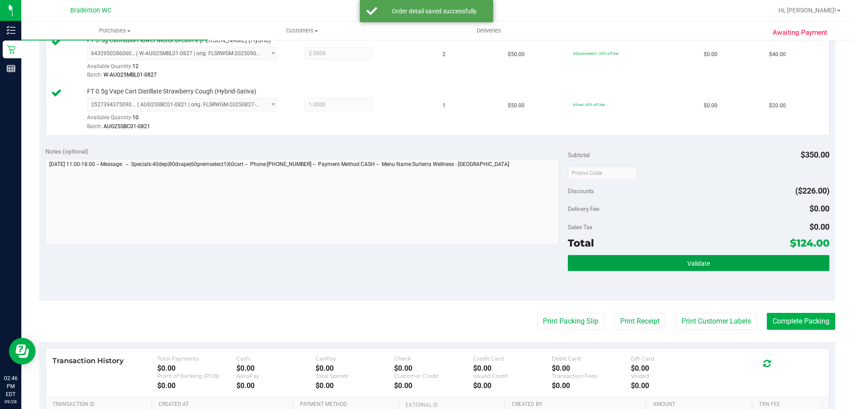
click at [584, 265] on button "Validate" at bounding box center [698, 263] width 261 height 16
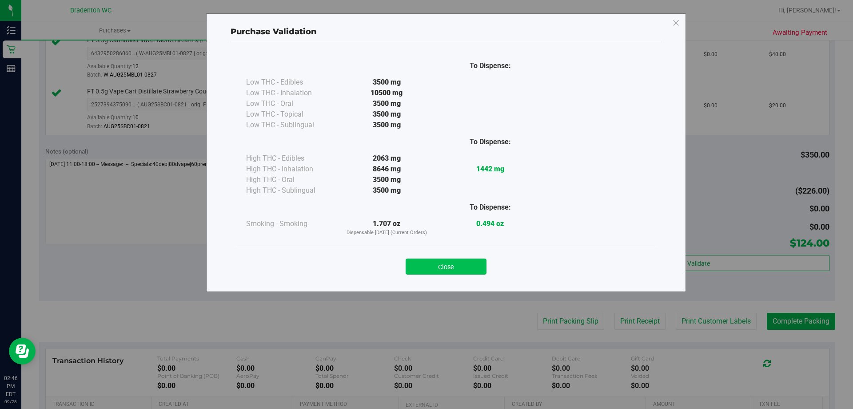
click at [429, 269] on button "Close" at bounding box center [446, 266] width 81 height 16
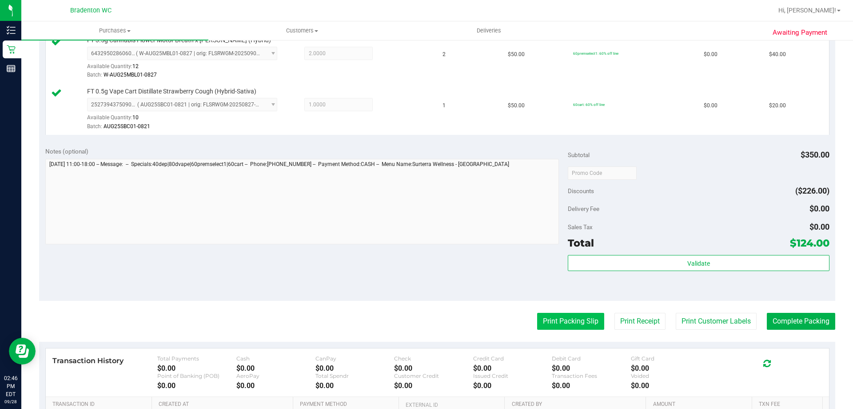
click at [545, 325] on button "Print Packing Slip" at bounding box center [570, 321] width 67 height 17
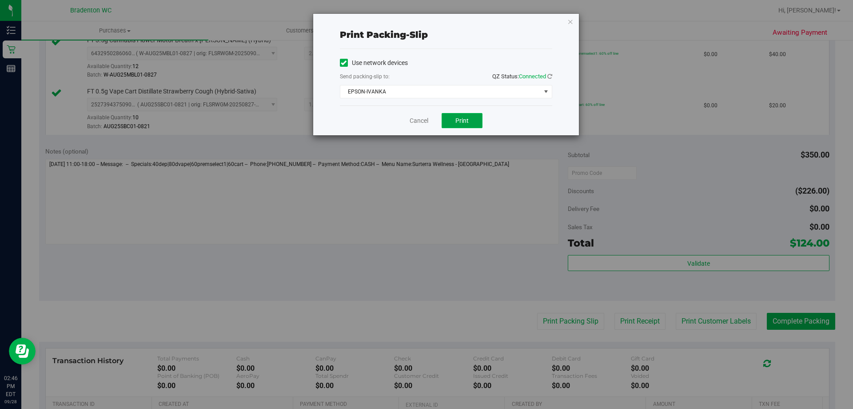
click at [476, 127] on button "Print" at bounding box center [462, 120] width 41 height 15
click at [577, 27] on div "Print packing-slip Use network devices Send packing-slip to: QZ Status: Connect…" at bounding box center [446, 74] width 266 height 121
click at [572, 27] on div "Print packing-slip Use network devices Send packing-slip to: QZ Status: Connect…" at bounding box center [446, 74] width 266 height 121
click at [571, 25] on icon "button" at bounding box center [571, 21] width 6 height 11
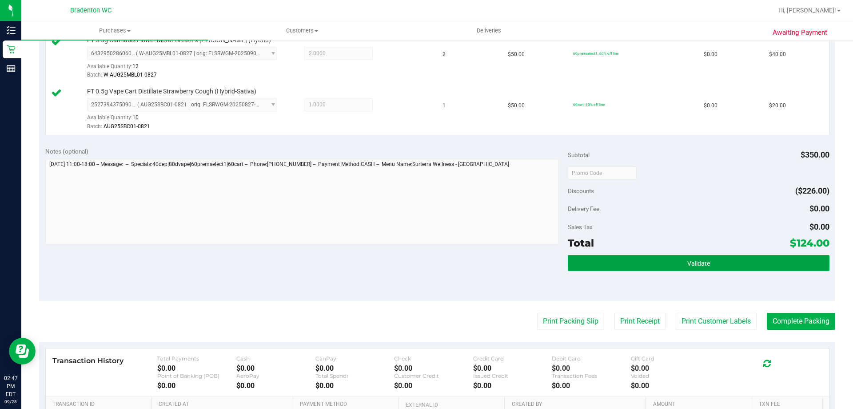
click at [613, 269] on button "Validate" at bounding box center [698, 263] width 261 height 16
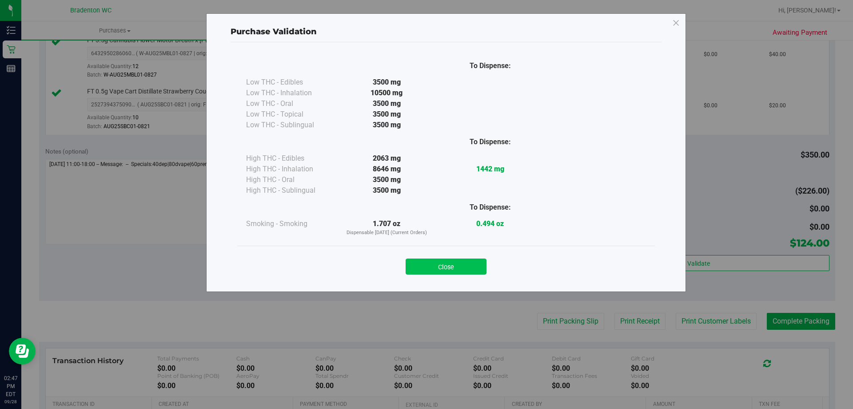
click at [432, 269] on button "Close" at bounding box center [446, 266] width 81 height 16
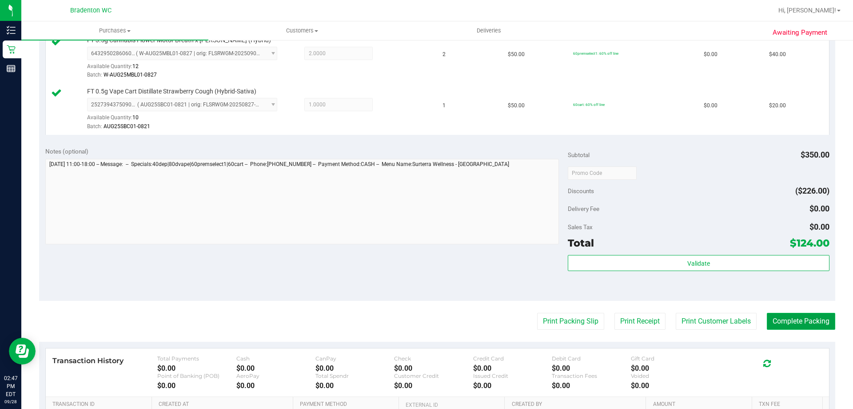
click at [771, 327] on button "Complete Packing" at bounding box center [801, 321] width 68 height 17
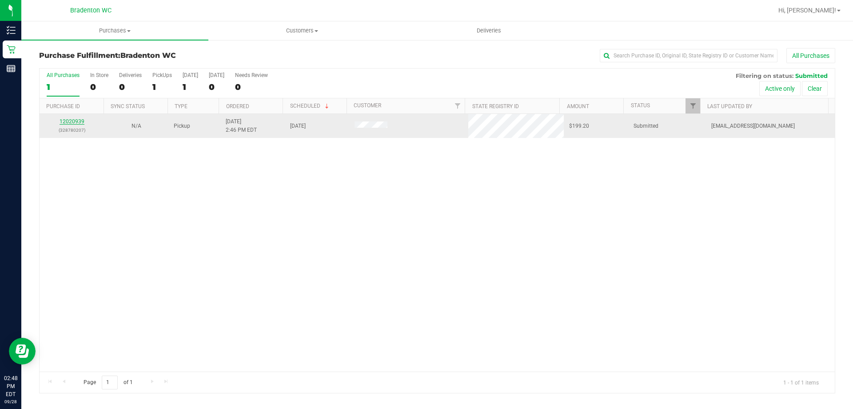
click at [74, 122] on link "12020939" at bounding box center [72, 121] width 25 height 6
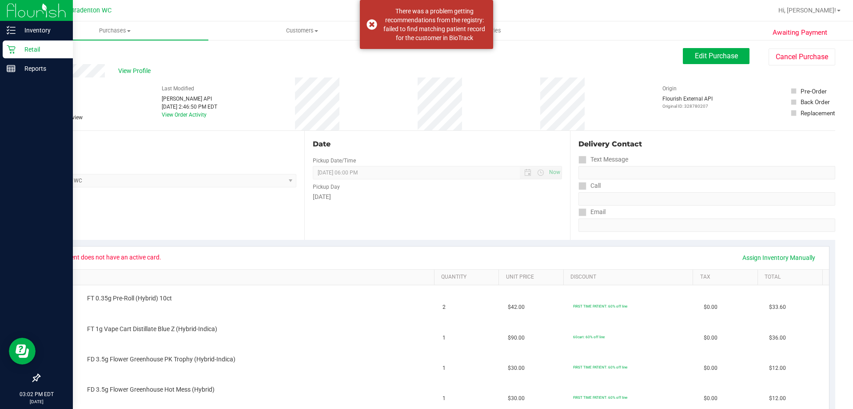
click at [12, 52] on icon at bounding box center [11, 49] width 9 height 9
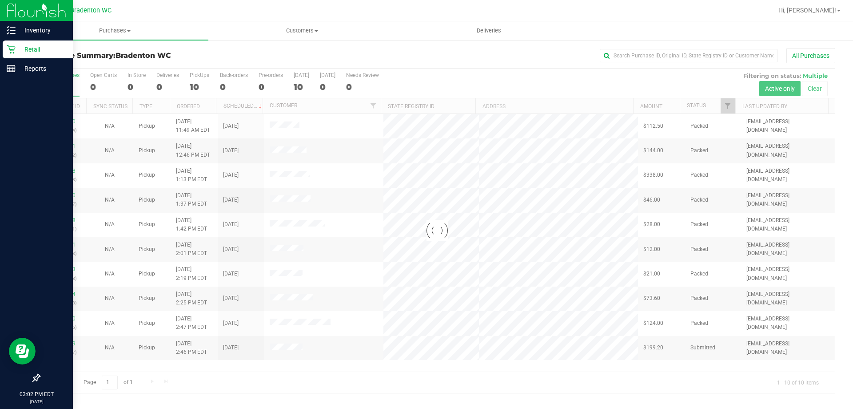
click at [28, 55] on div "Retail" at bounding box center [38, 49] width 70 height 18
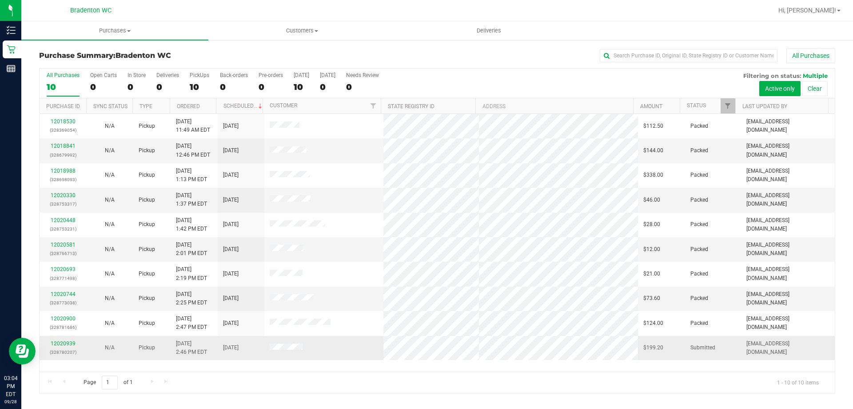
click at [57, 348] on p "(328780207)" at bounding box center [63, 352] width 36 height 8
click at [58, 345] on link "12020939" at bounding box center [63, 343] width 25 height 6
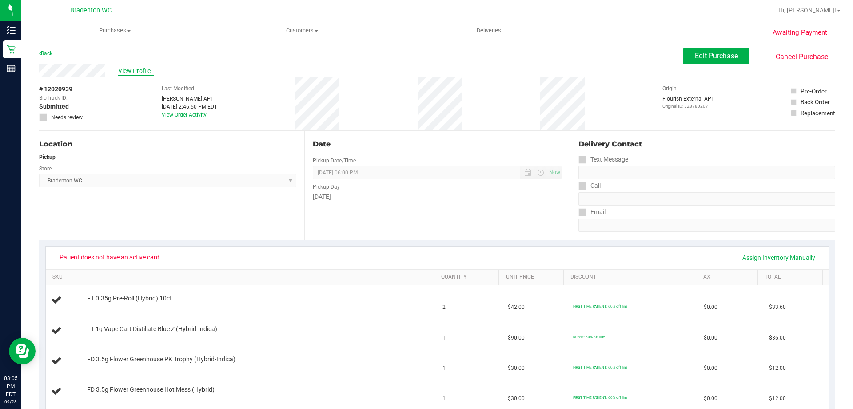
click at [134, 73] on span "View Profile" at bounding box center [136, 70] width 36 height 9
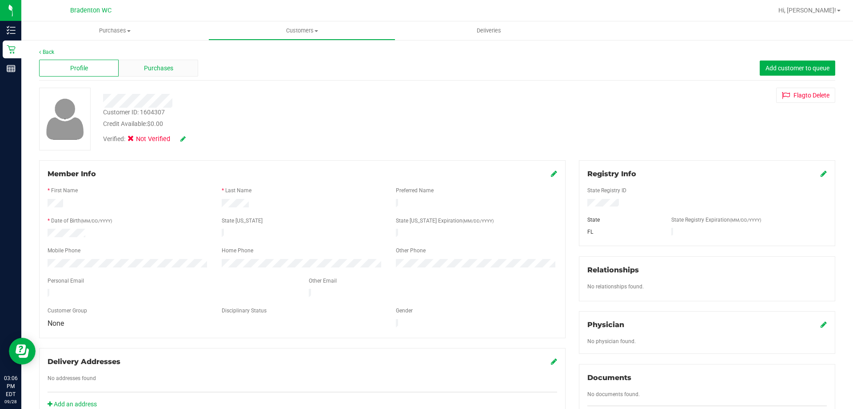
click at [167, 69] on span "Purchases" at bounding box center [158, 68] width 29 height 9
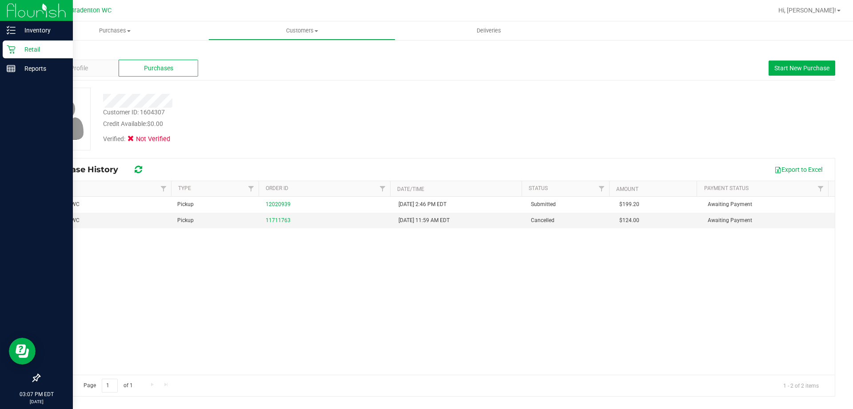
click at [28, 55] on div "Retail" at bounding box center [38, 49] width 70 height 18
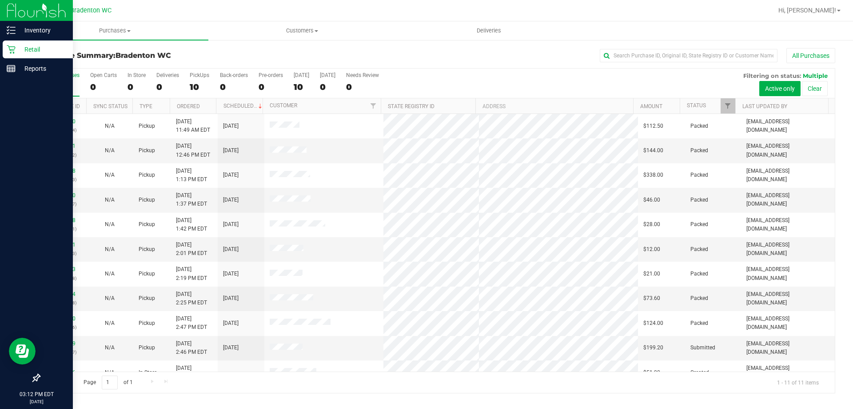
click at [36, 52] on p "Retail" at bounding box center [42, 49] width 53 height 11
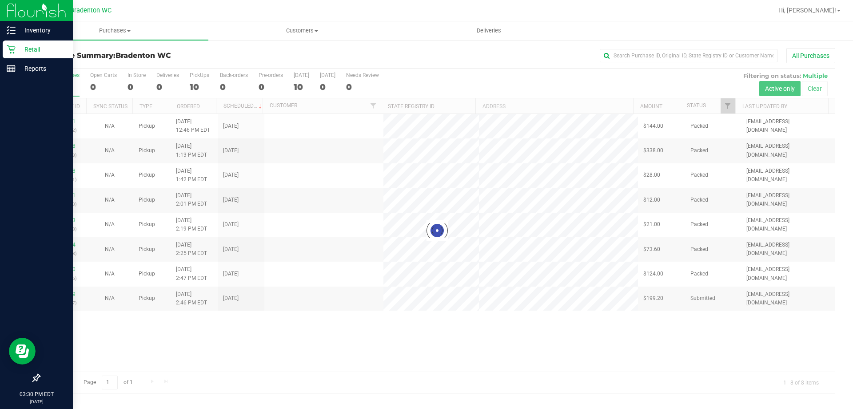
click at [35, 52] on p "Retail" at bounding box center [42, 49] width 53 height 11
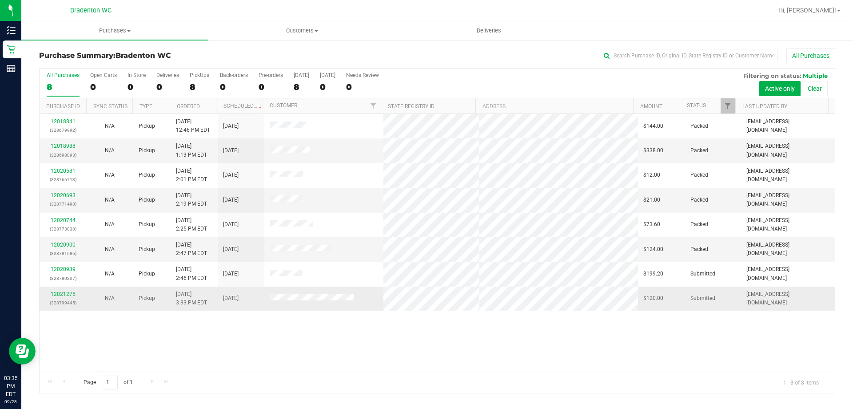
click at [69, 300] on p "(328799445)" at bounding box center [63, 302] width 36 height 8
click at [69, 297] on link "12021275" at bounding box center [63, 294] width 25 height 6
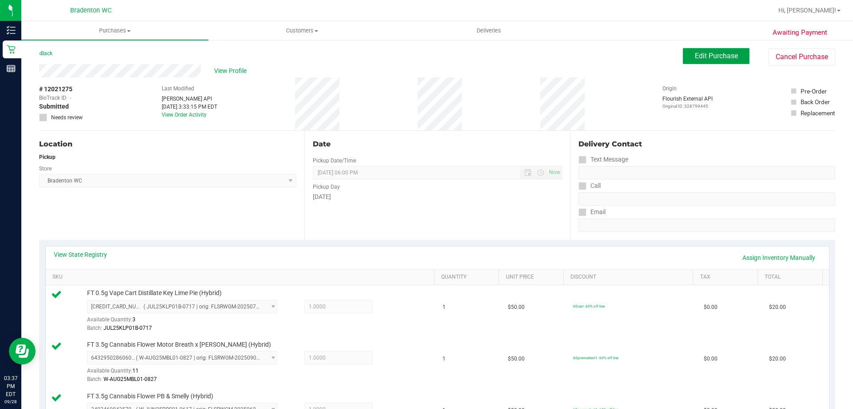
click at [705, 58] on span "Edit Purchase" at bounding box center [716, 56] width 43 height 8
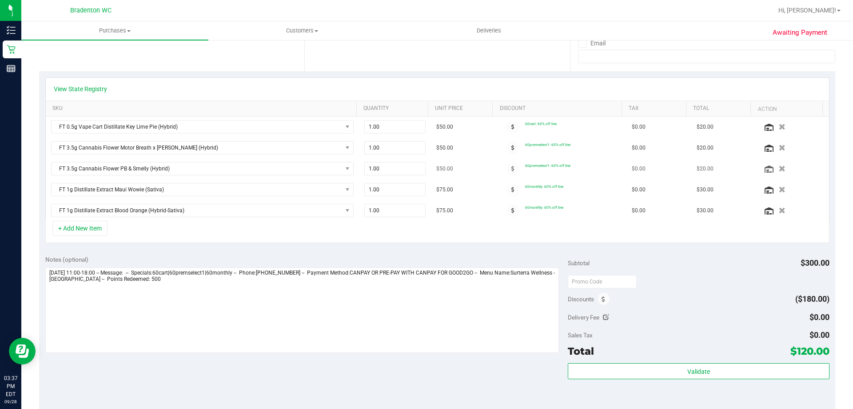
scroll to position [222, 0]
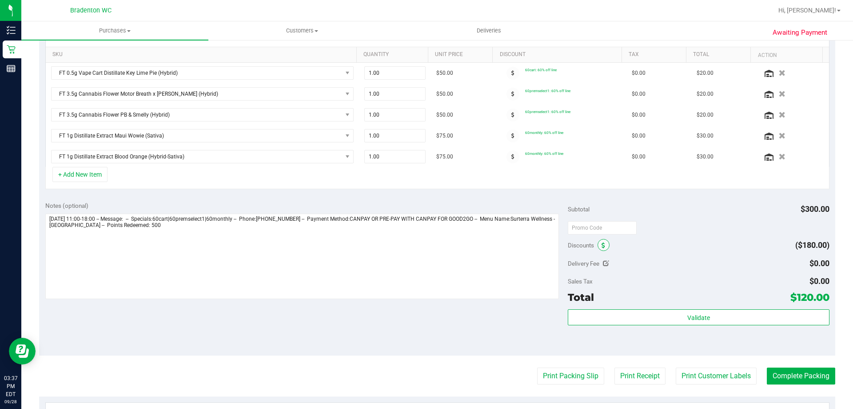
click at [602, 246] on icon at bounding box center [604, 245] width 4 height 6
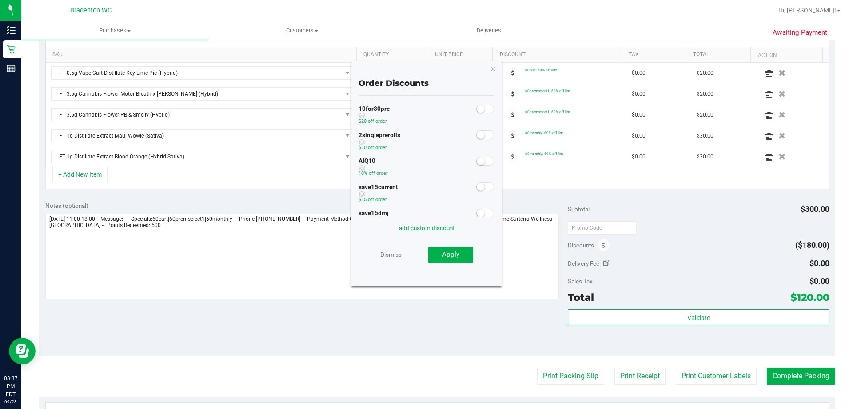
click at [477, 164] on small at bounding box center [481, 161] width 8 height 8
click at [453, 258] on span "Apply" at bounding box center [450, 254] width 17 height 8
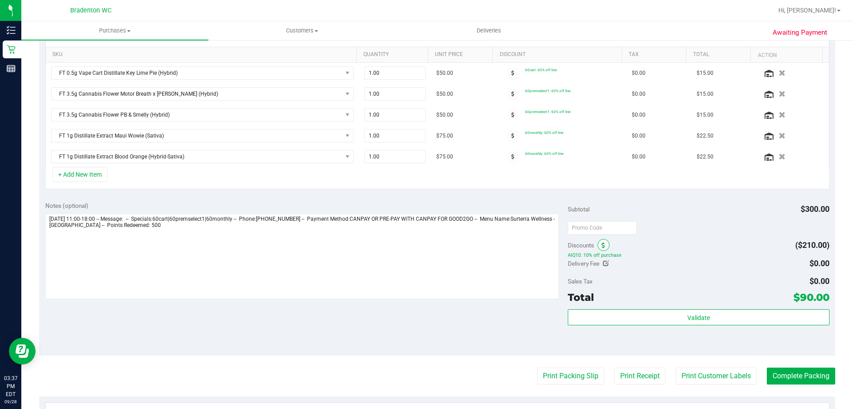
click at [602, 247] on icon at bounding box center [604, 245] width 4 height 6
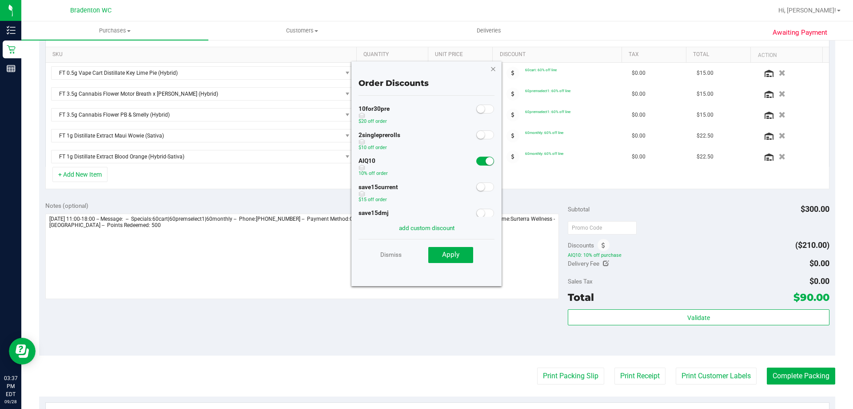
click at [496, 70] on icon "button" at bounding box center [493, 68] width 6 height 11
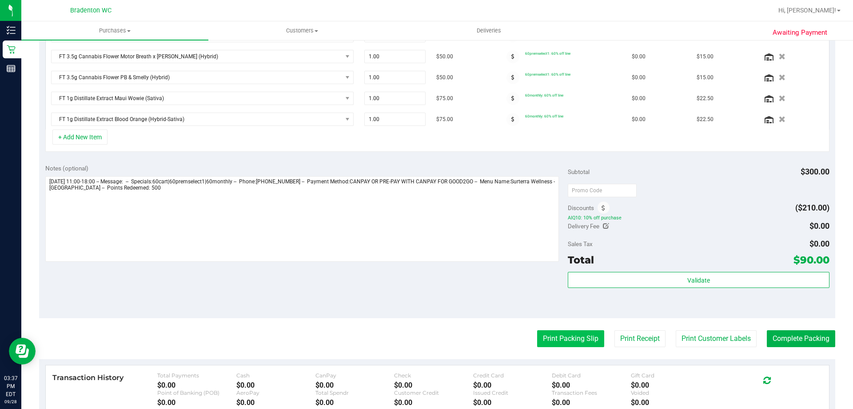
scroll to position [311, 0]
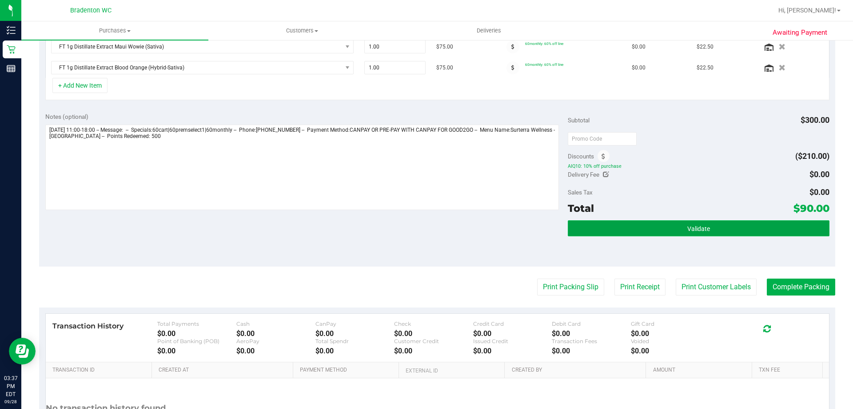
click at [593, 232] on button "Validate" at bounding box center [698, 228] width 261 height 16
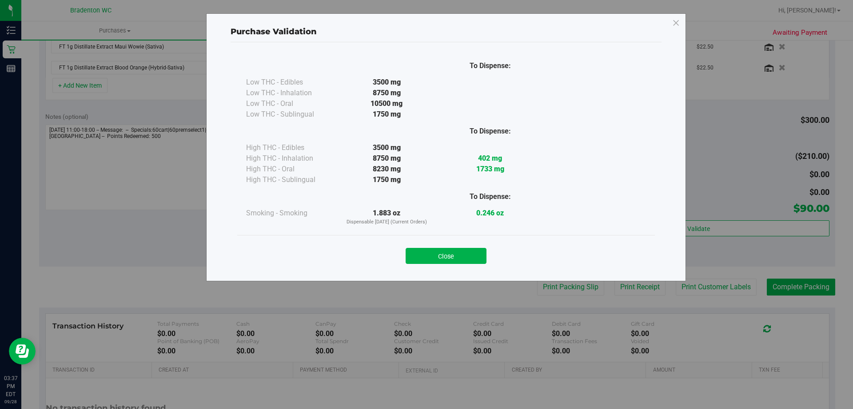
click at [466, 264] on div "Close" at bounding box center [446, 253] width 418 height 36
click at [460, 262] on button "Close" at bounding box center [446, 256] width 81 height 16
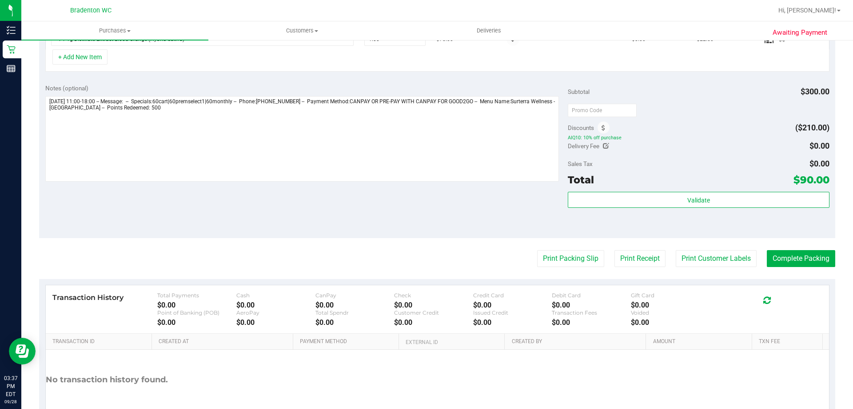
scroll to position [356, 0]
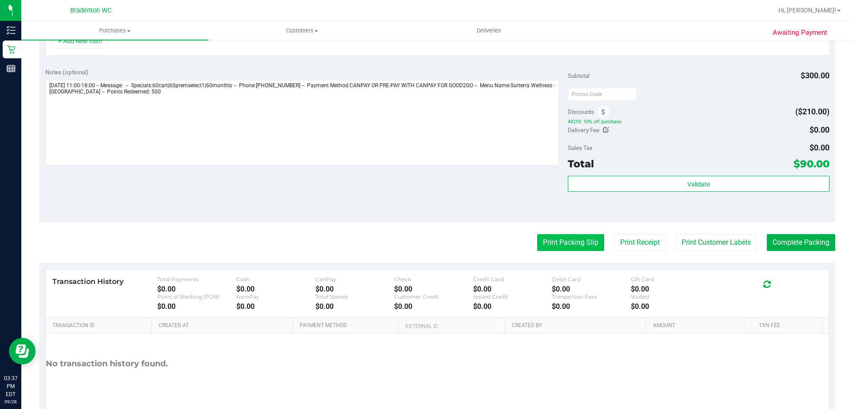
click at [537, 247] on button "Print Packing Slip" at bounding box center [570, 242] width 67 height 17
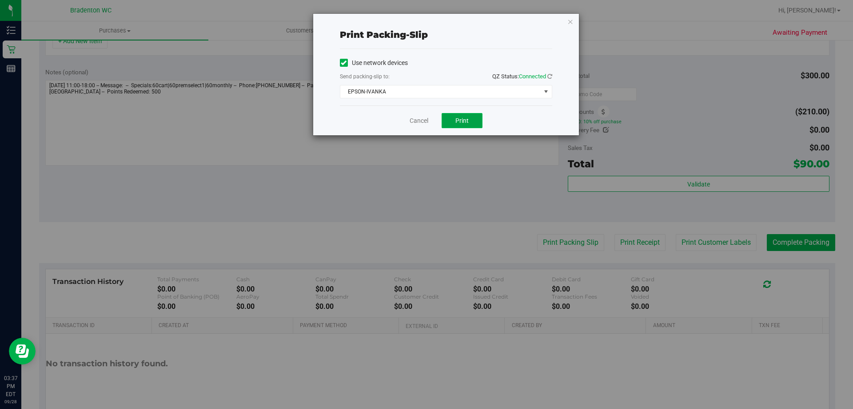
click at [472, 128] on button "Print" at bounding box center [462, 120] width 41 height 15
click at [573, 24] on icon "button" at bounding box center [571, 21] width 6 height 11
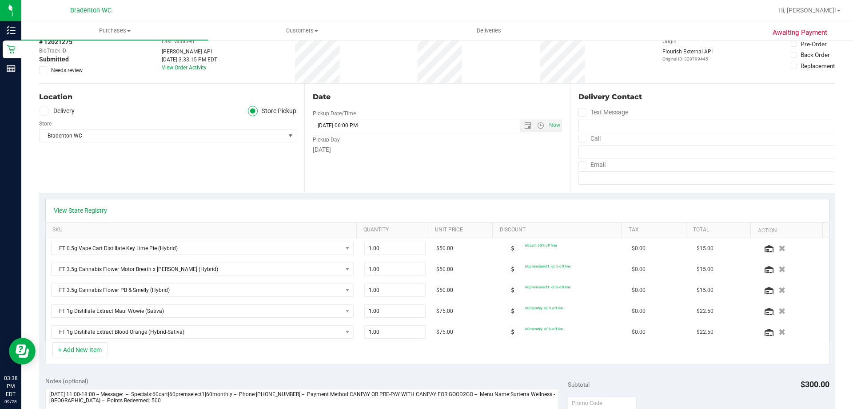
scroll to position [0, 0]
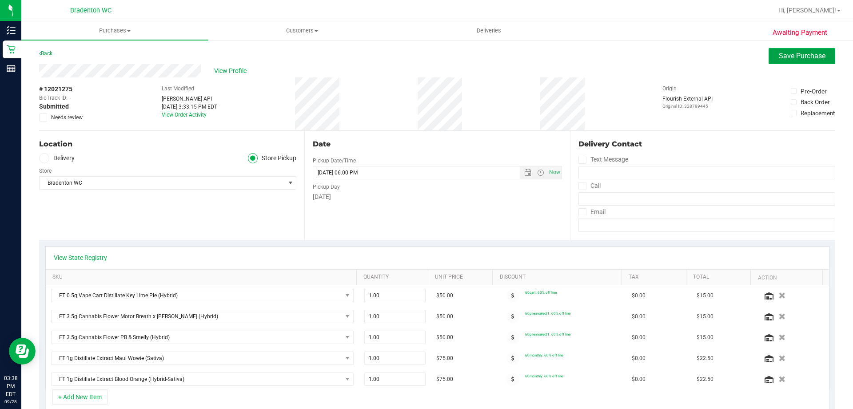
click at [779, 58] on span "Save Purchase" at bounding box center [802, 56] width 47 height 8
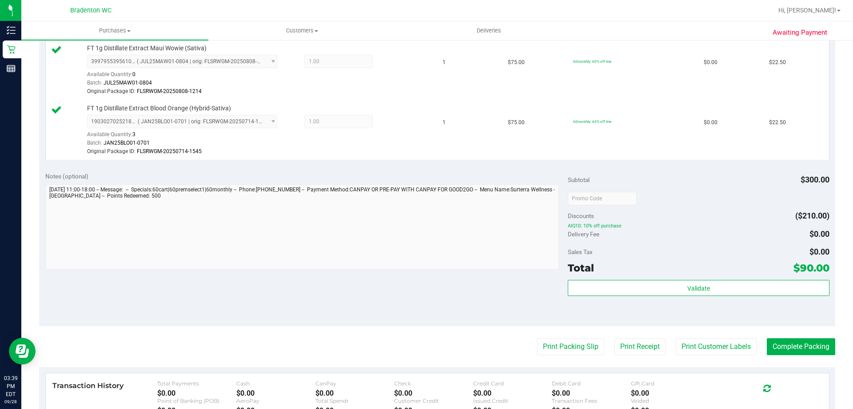
scroll to position [445, 0]
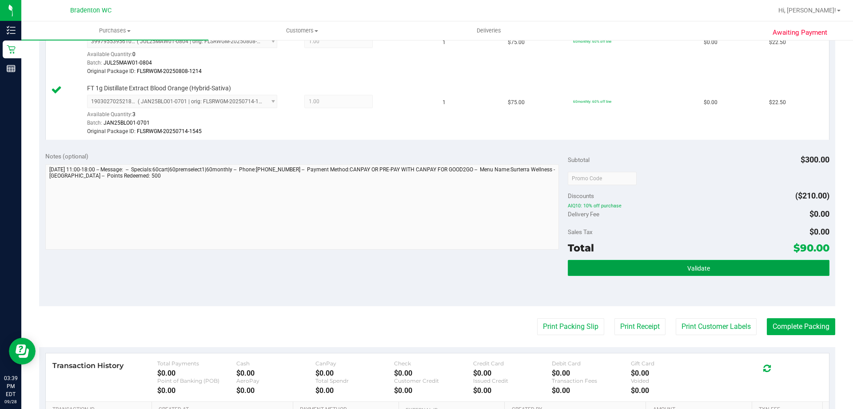
click at [659, 274] on button "Validate" at bounding box center [698, 268] width 261 height 16
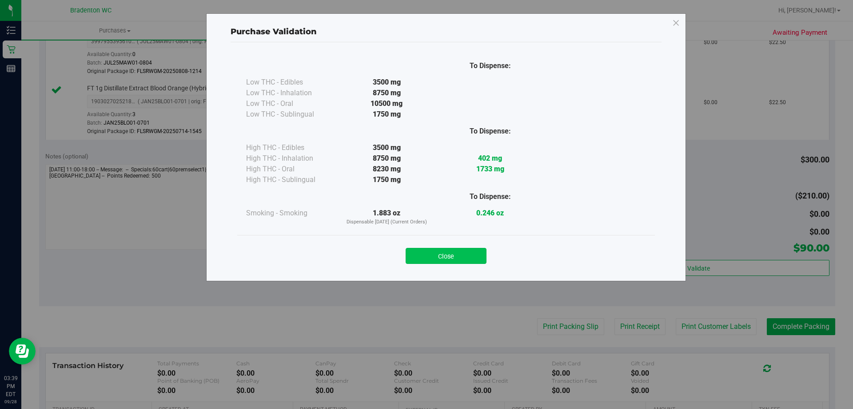
click at [463, 260] on button "Close" at bounding box center [446, 256] width 81 height 16
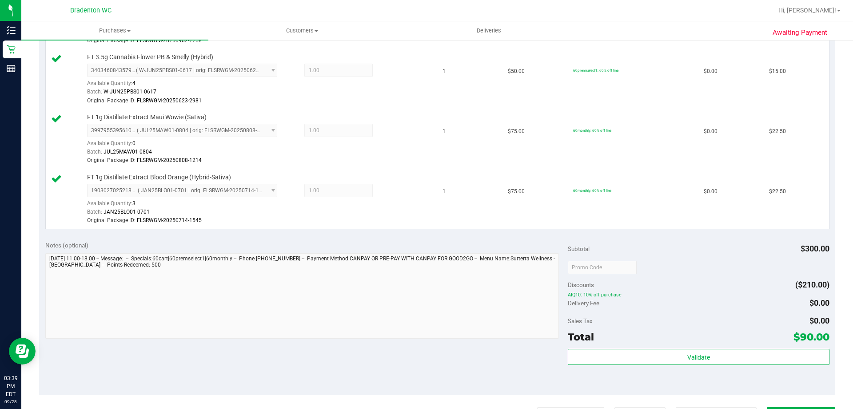
scroll to position [533, 0]
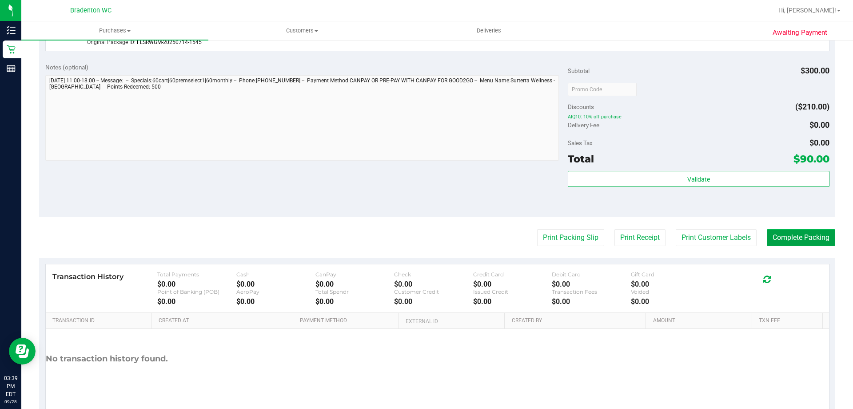
click at [773, 240] on button "Complete Packing" at bounding box center [801, 237] width 68 height 17
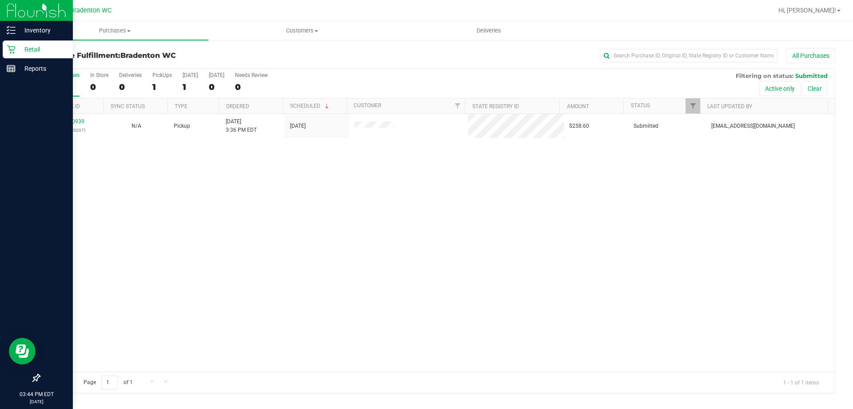
click at [36, 53] on p "Retail" at bounding box center [42, 49] width 53 height 11
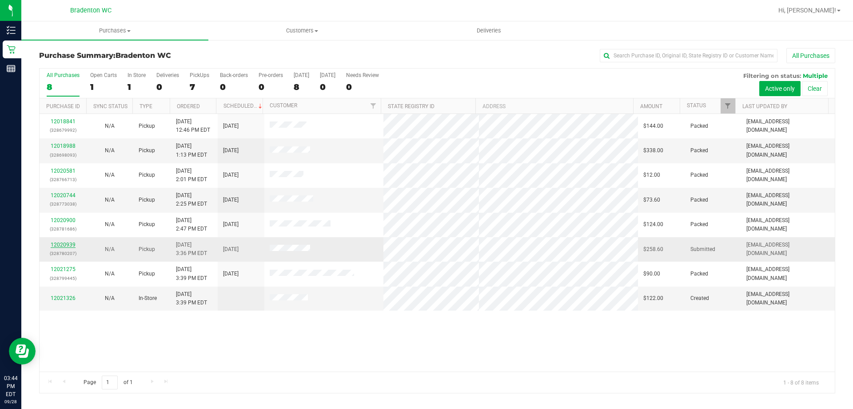
click at [74, 247] on link "12020939" at bounding box center [63, 244] width 25 height 6
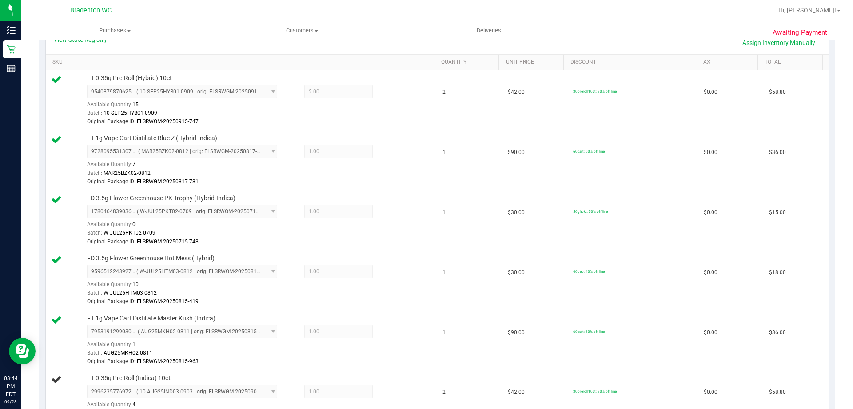
scroll to position [89, 0]
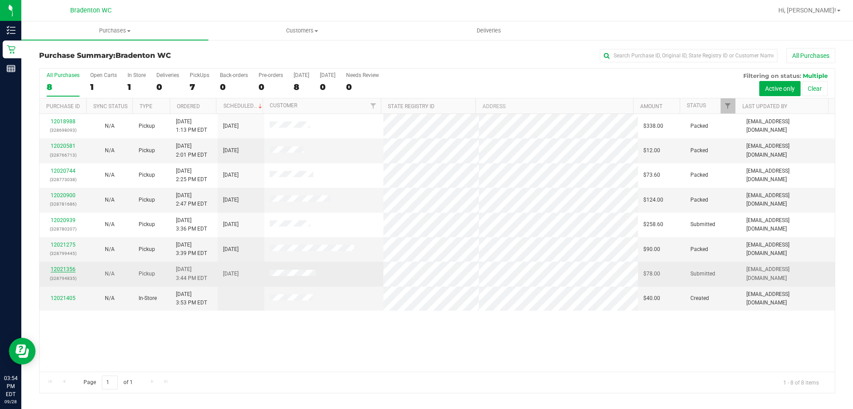
click at [66, 269] on link "12021356" at bounding box center [63, 269] width 25 height 6
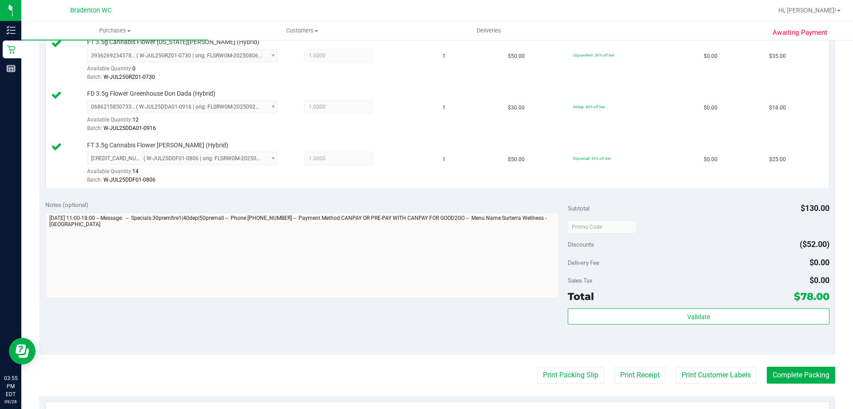
scroll to position [267, 0]
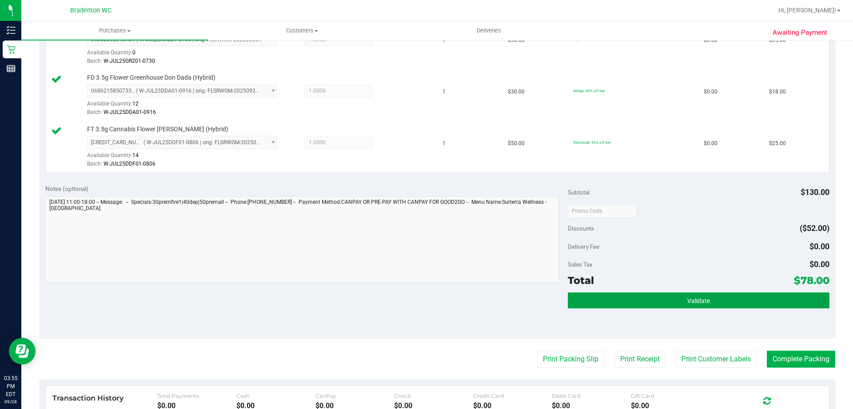
click at [607, 305] on button "Validate" at bounding box center [698, 300] width 261 height 16
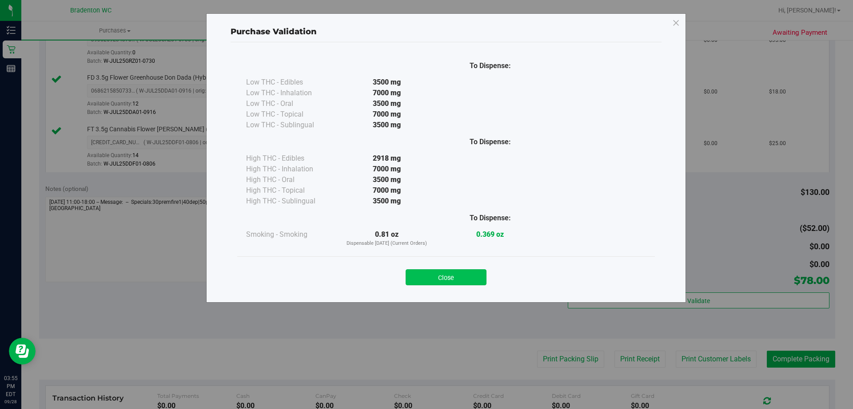
click at [432, 276] on button "Close" at bounding box center [446, 277] width 81 height 16
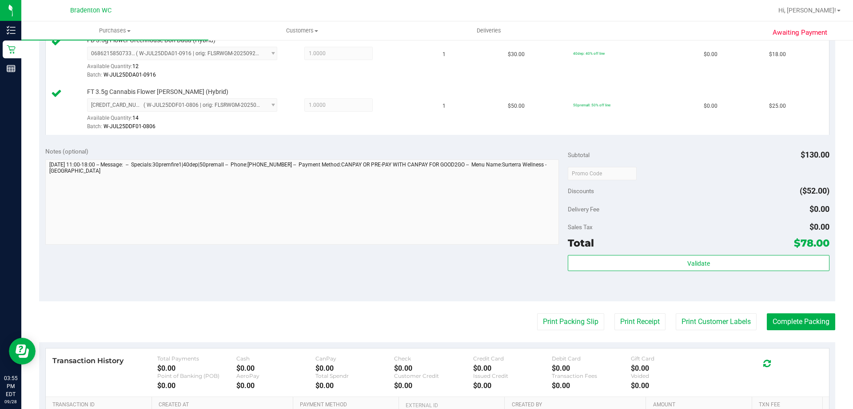
scroll to position [356, 0]
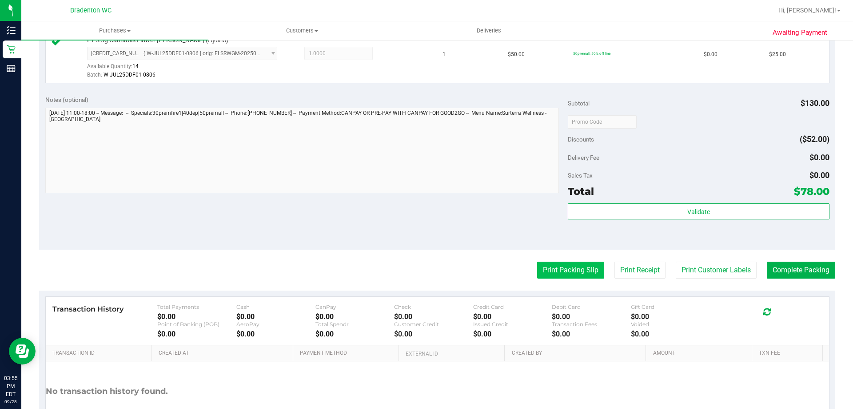
click at [553, 277] on button "Print Packing Slip" at bounding box center [570, 269] width 67 height 17
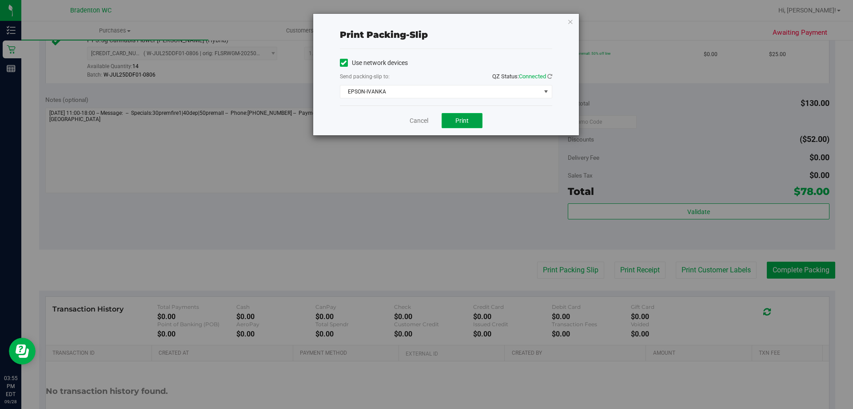
click at [471, 120] on button "Print" at bounding box center [462, 120] width 41 height 15
click at [571, 24] on icon "button" at bounding box center [571, 21] width 6 height 11
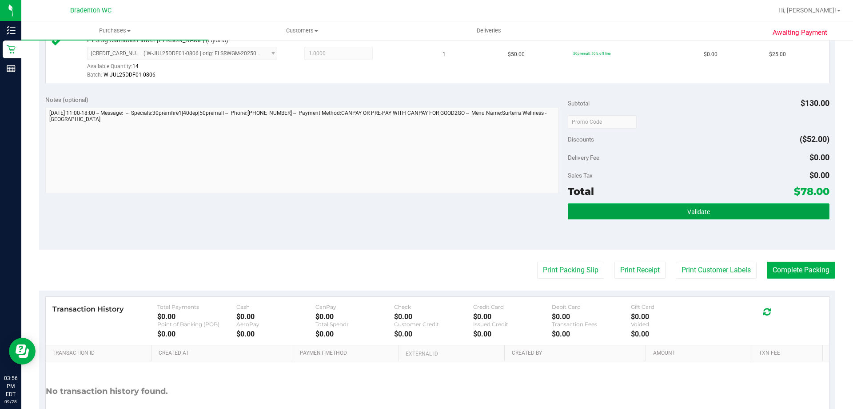
click at [599, 213] on button "Validate" at bounding box center [698, 211] width 261 height 16
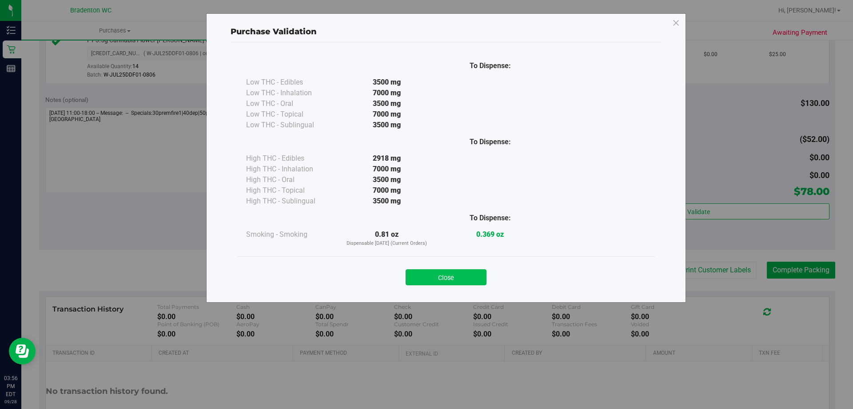
click at [447, 282] on button "Close" at bounding box center [446, 277] width 81 height 16
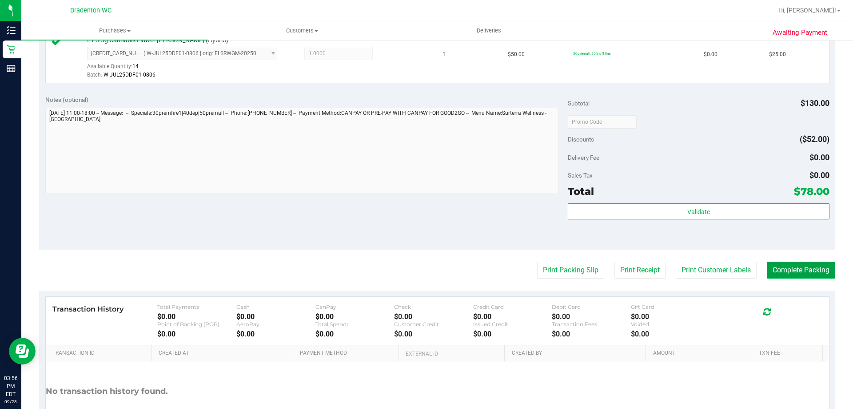
click at [780, 276] on button "Complete Packing" at bounding box center [801, 269] width 68 height 17
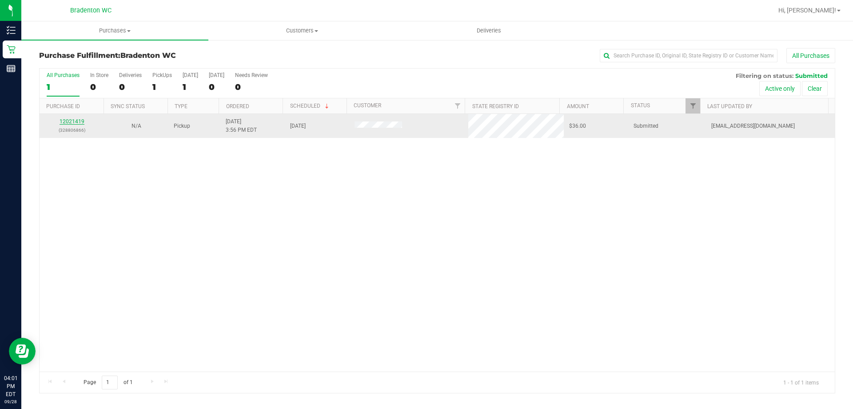
click at [72, 124] on link "12021419" at bounding box center [72, 121] width 25 height 6
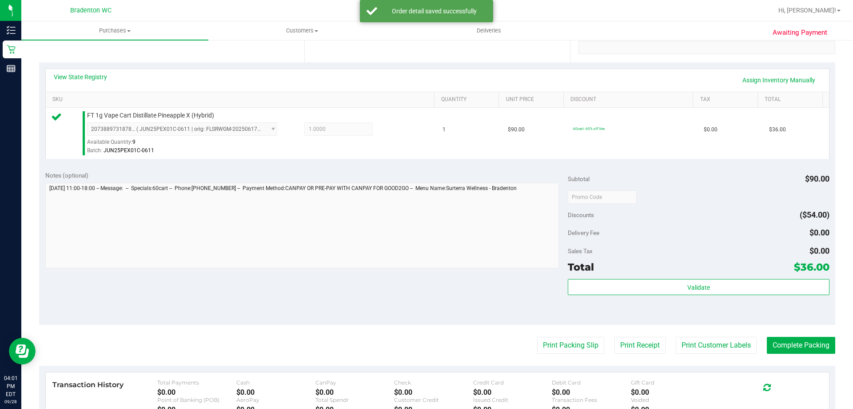
scroll to position [178, 0]
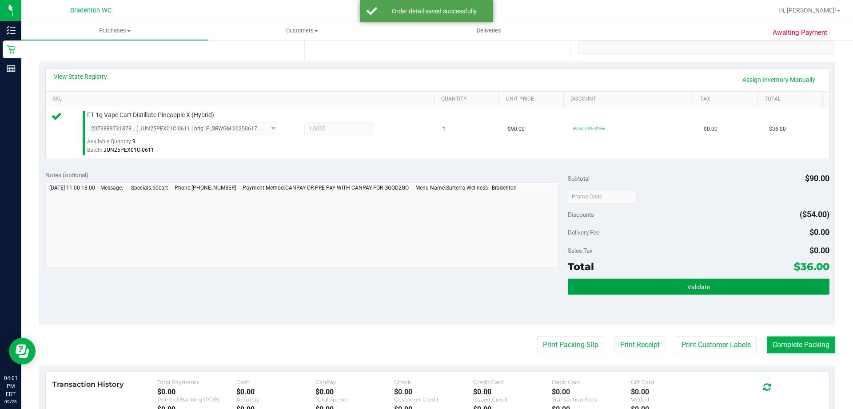
click at [573, 293] on button "Validate" at bounding box center [698, 286] width 261 height 16
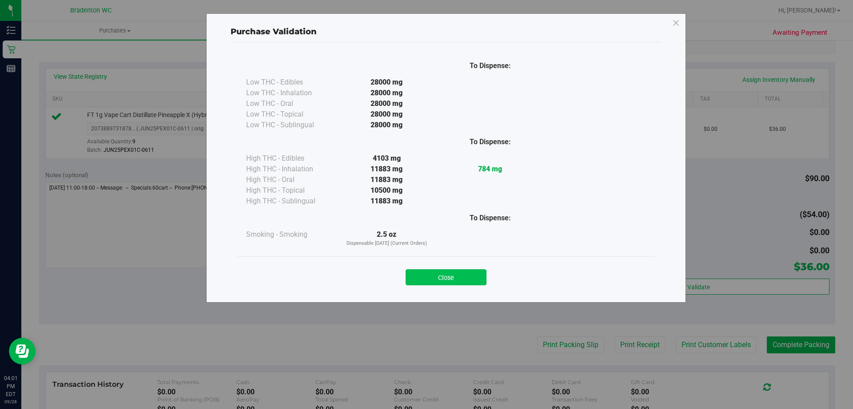
click at [438, 278] on button "Close" at bounding box center [446, 277] width 81 height 16
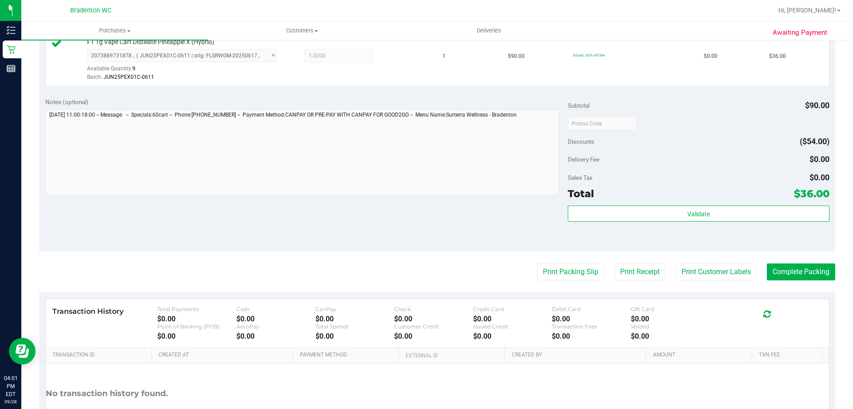
scroll to position [267, 0]
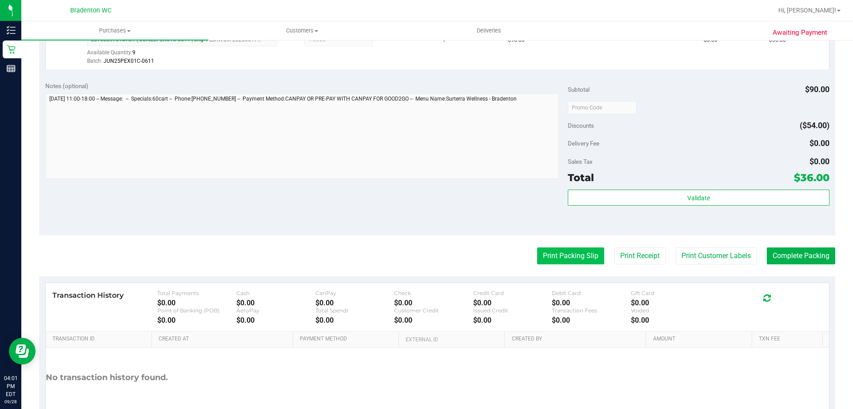
click at [545, 263] on button "Print Packing Slip" at bounding box center [570, 255] width 67 height 17
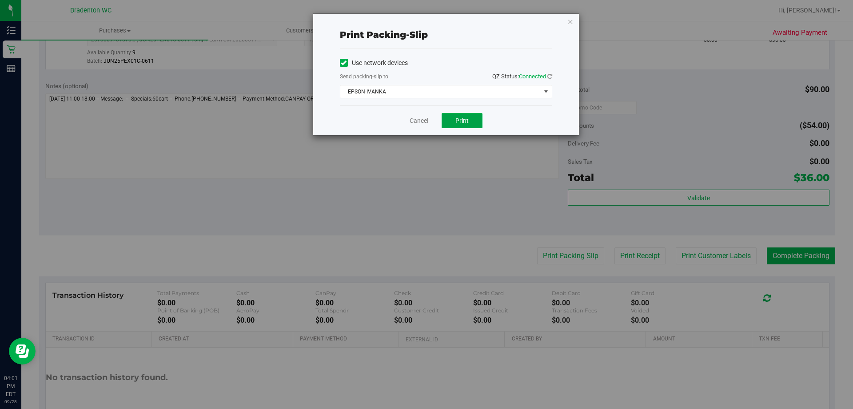
click at [477, 126] on button "Print" at bounding box center [462, 120] width 41 height 15
click at [571, 25] on icon "button" at bounding box center [571, 21] width 6 height 11
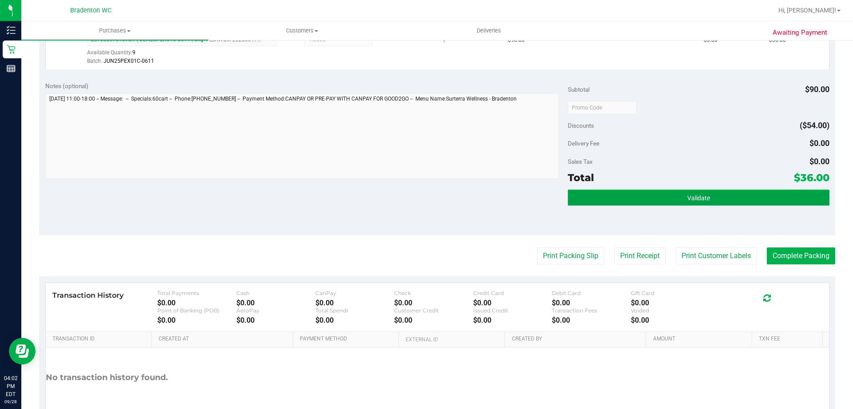
click at [646, 200] on button "Validate" at bounding box center [698, 197] width 261 height 16
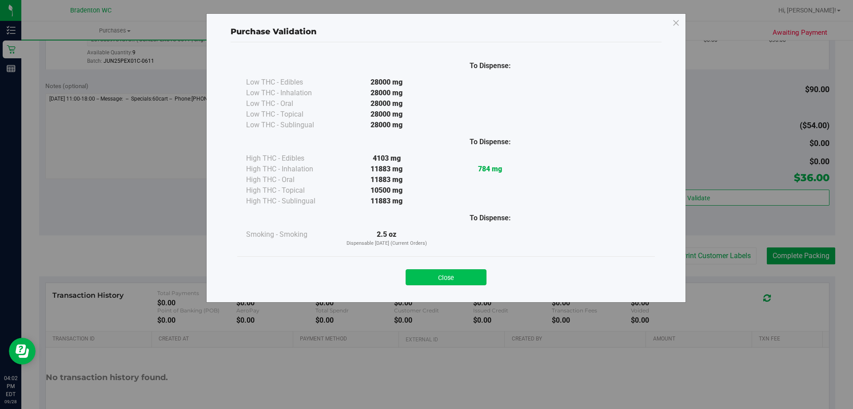
click at [426, 283] on button "Close" at bounding box center [446, 277] width 81 height 16
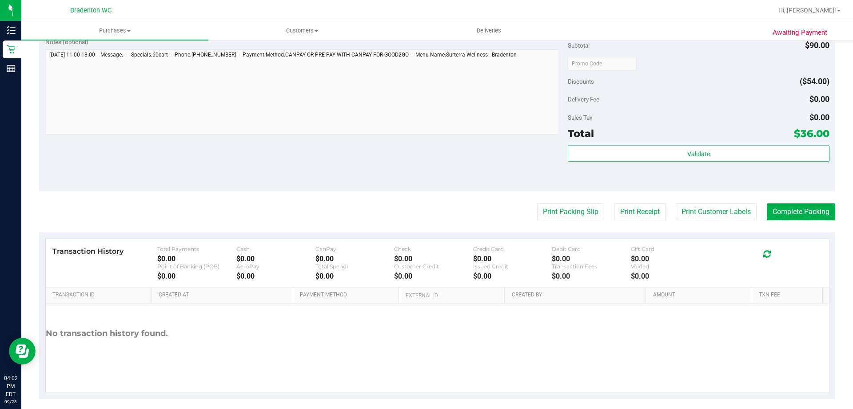
scroll to position [311, 0]
click at [805, 222] on purchase-details "Back Edit Purchase Cancel Purchase View Profile # 12021419 BioTrack ID: - Submi…" at bounding box center [437, 67] width 797 height 661
click at [774, 220] on purchase-details "Back Edit Purchase Cancel Purchase View Profile # 12021419 BioTrack ID: - Submi…" at bounding box center [437, 67] width 797 height 661
click at [798, 215] on button "Complete Packing" at bounding box center [801, 211] width 68 height 17
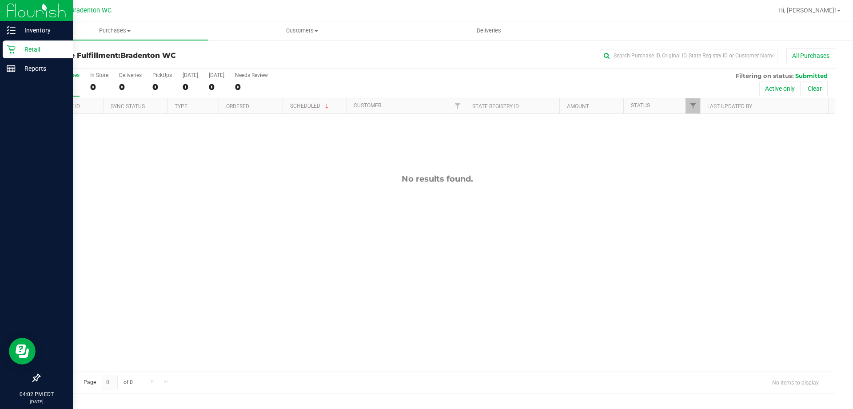
click at [32, 52] on p "Retail" at bounding box center [42, 49] width 53 height 11
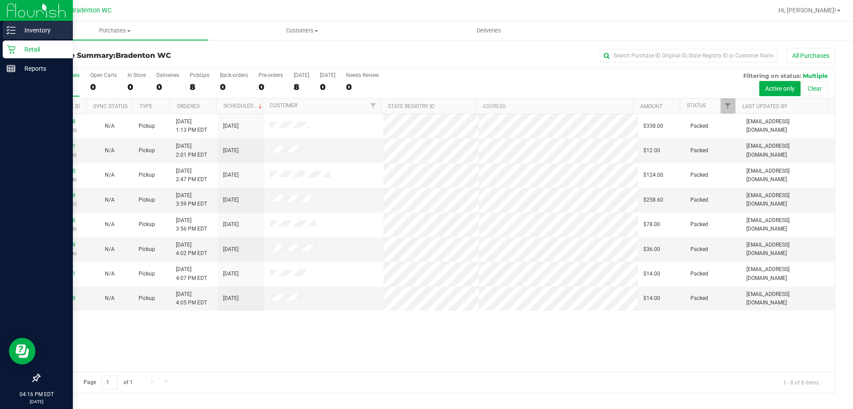
click at [38, 37] on div "Inventory" at bounding box center [38, 30] width 70 height 18
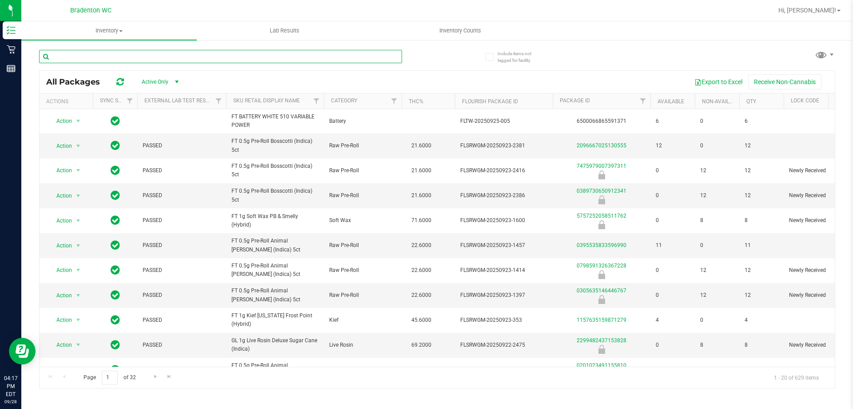
click at [92, 60] on input "text" at bounding box center [220, 56] width 363 height 13
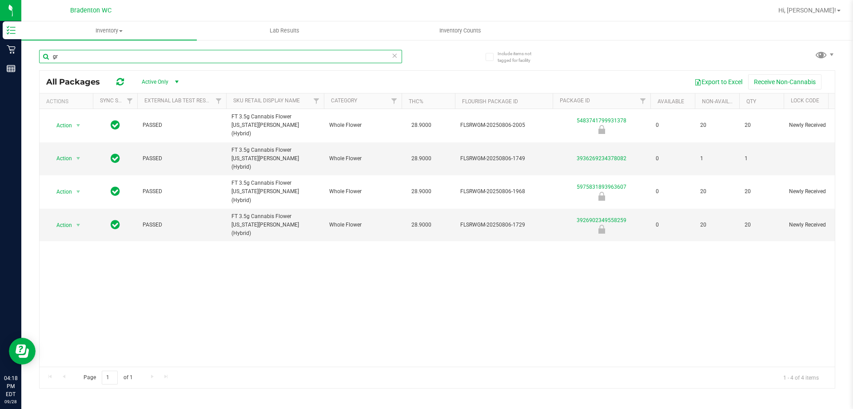
type input "g"
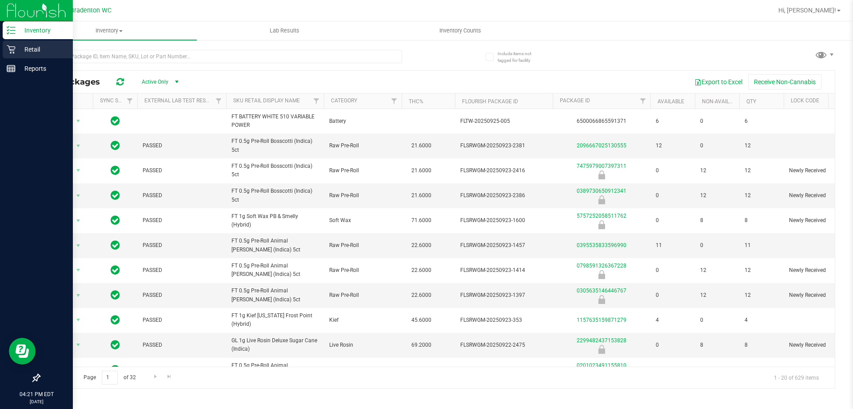
click at [33, 51] on p "Retail" at bounding box center [42, 49] width 53 height 11
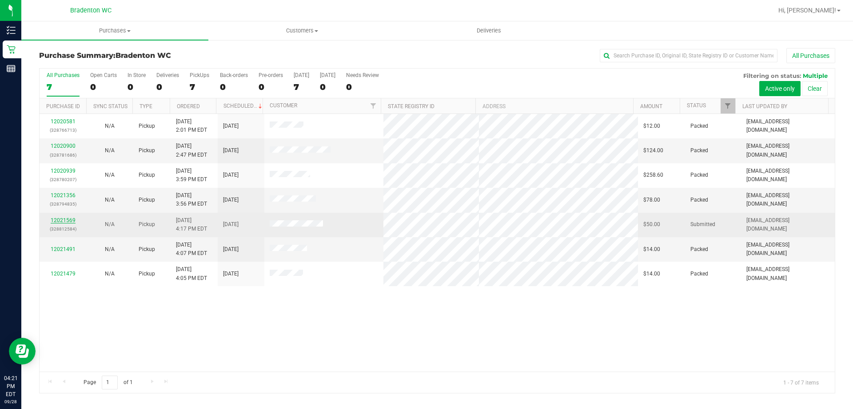
click at [59, 222] on link "12021569" at bounding box center [63, 220] width 25 height 6
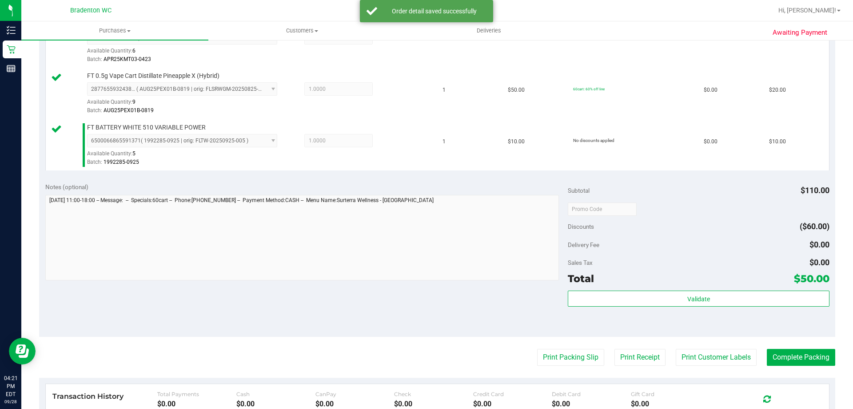
scroll to position [311, 0]
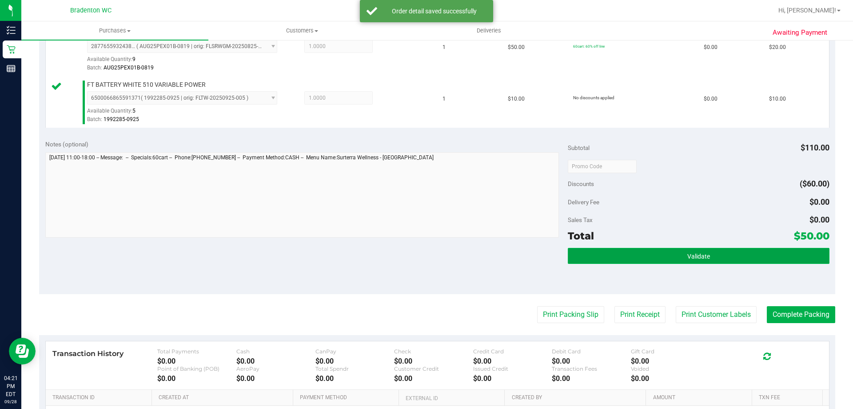
click at [665, 261] on button "Validate" at bounding box center [698, 256] width 261 height 16
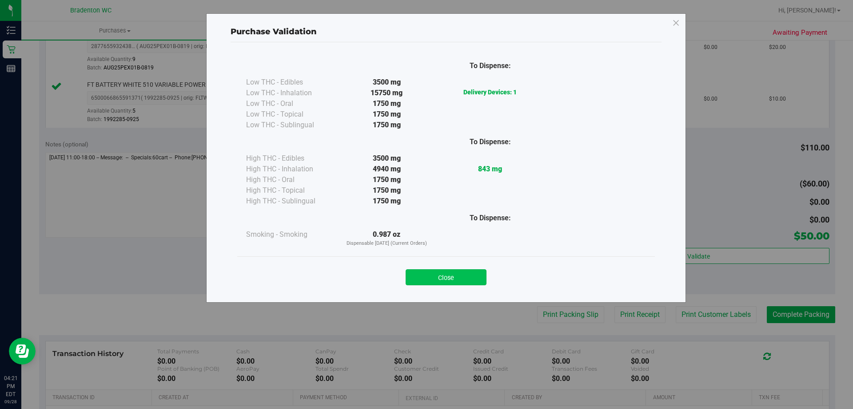
click at [459, 277] on button "Close" at bounding box center [446, 277] width 81 height 16
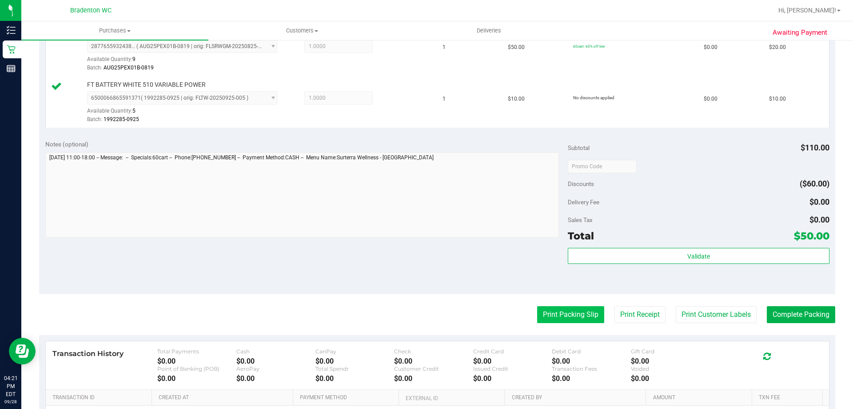
click at [549, 321] on button "Print Packing Slip" at bounding box center [570, 314] width 67 height 17
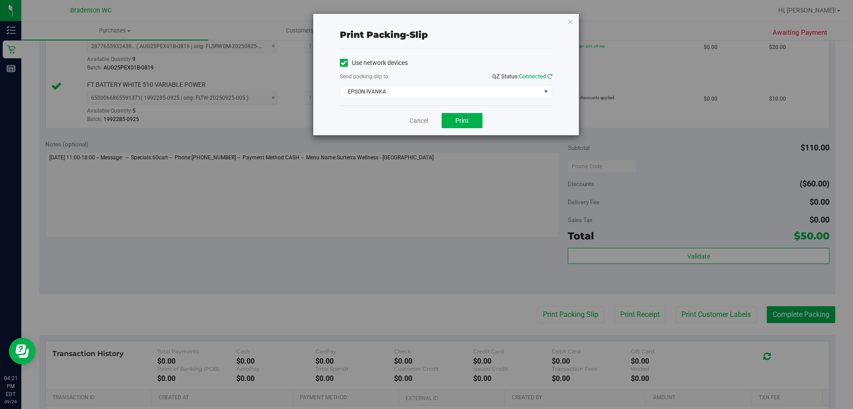
click at [474, 129] on div "Cancel Print" at bounding box center [446, 120] width 212 height 30
click at [461, 120] on span "Print" at bounding box center [462, 120] width 13 height 7
click at [574, 24] on div "Print packing-slip Use network devices Send packing-slip to: QZ Status: Connect…" at bounding box center [446, 74] width 266 height 121
click at [574, 28] on div "Print packing-slip Use network devices Send packing-slip to: QZ Status: Connect…" at bounding box center [446, 74] width 266 height 121
click at [572, 27] on div "Print packing-slip Use network devices Send packing-slip to: QZ Status: Connect…" at bounding box center [446, 74] width 266 height 121
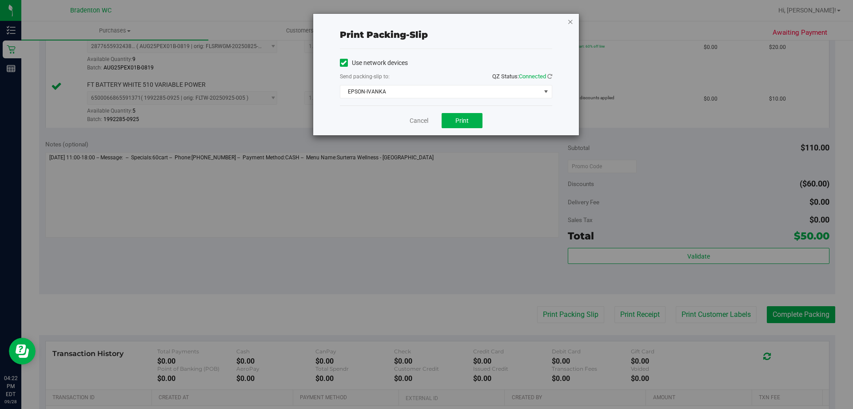
click at [572, 22] on icon "button" at bounding box center [571, 21] width 6 height 11
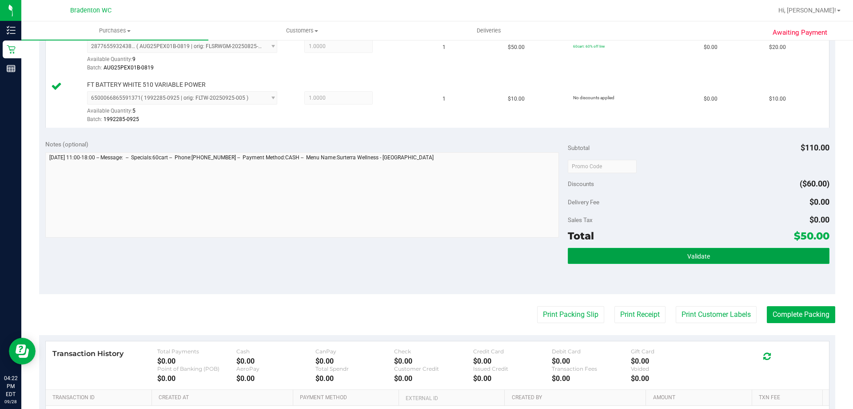
click at [662, 263] on button "Validate" at bounding box center [698, 256] width 261 height 16
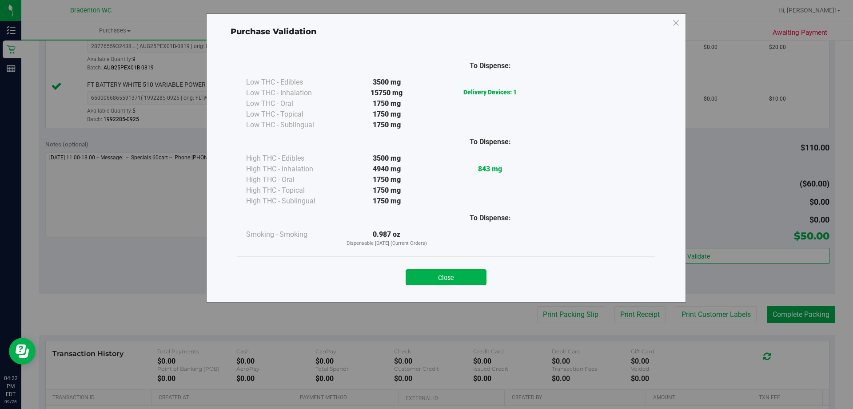
click at [437, 286] on div "Close" at bounding box center [446, 274] width 418 height 36
click at [450, 284] on button "Close" at bounding box center [446, 277] width 81 height 16
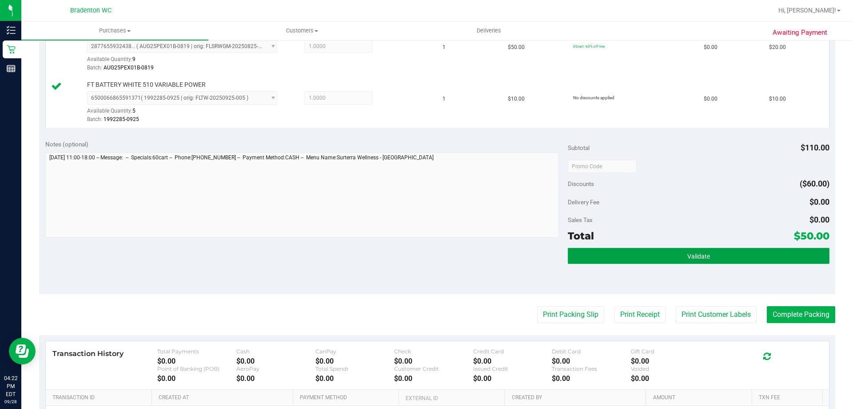
click at [701, 258] on span "Validate" at bounding box center [699, 255] width 23 height 7
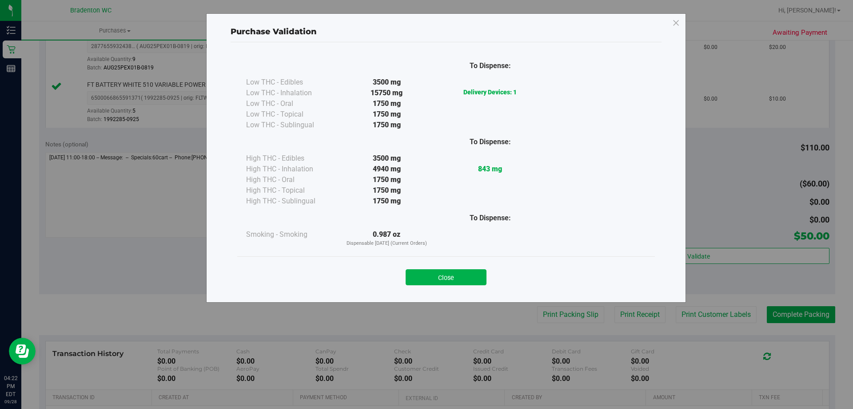
click at [433, 283] on button "Close" at bounding box center [446, 277] width 81 height 16
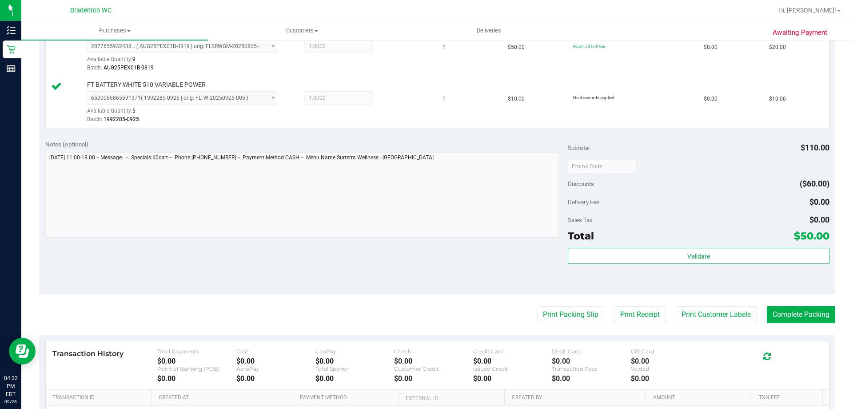
scroll to position [356, 0]
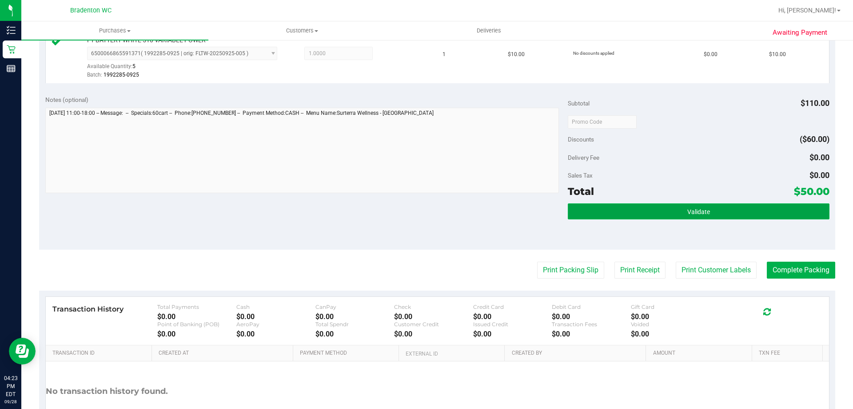
click at [652, 216] on button "Validate" at bounding box center [698, 211] width 261 height 16
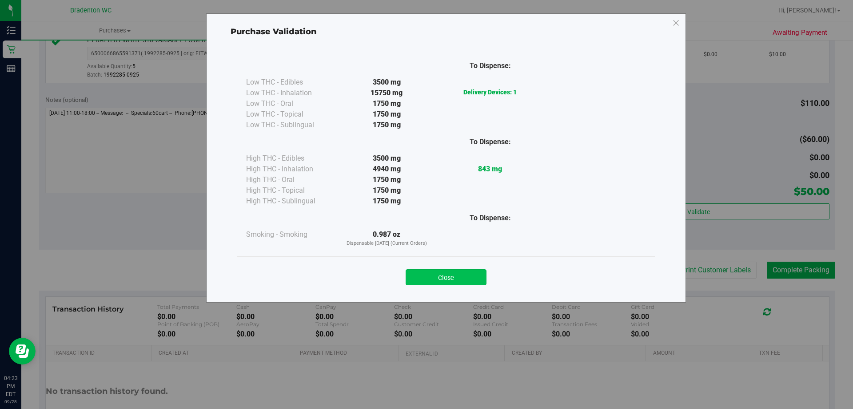
click at [455, 279] on button "Close" at bounding box center [446, 277] width 81 height 16
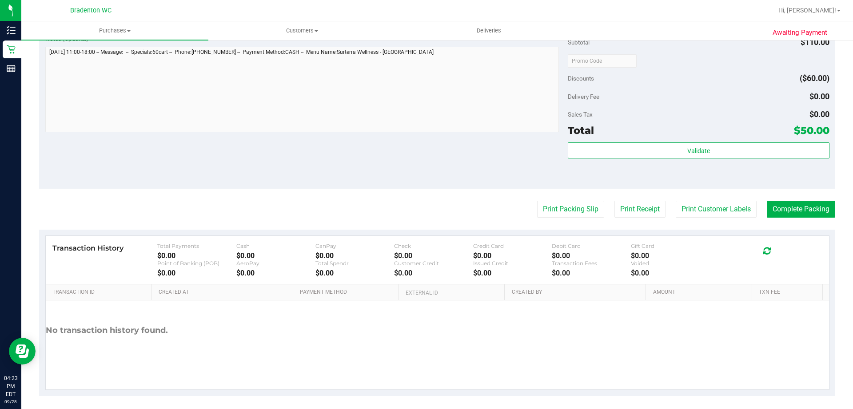
scroll to position [421, 0]
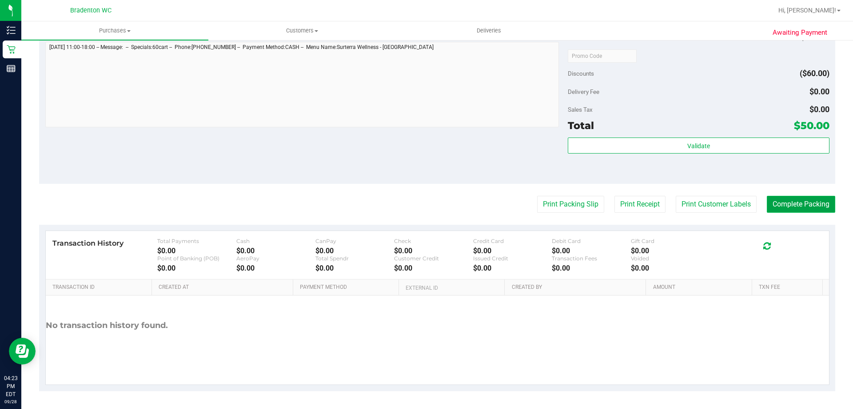
click at [782, 207] on button "Complete Packing" at bounding box center [801, 204] width 68 height 17
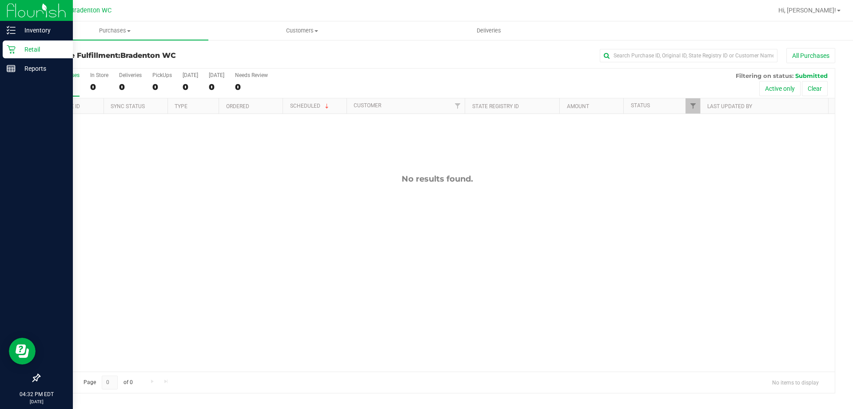
click at [27, 52] on p "Retail" at bounding box center [42, 49] width 53 height 11
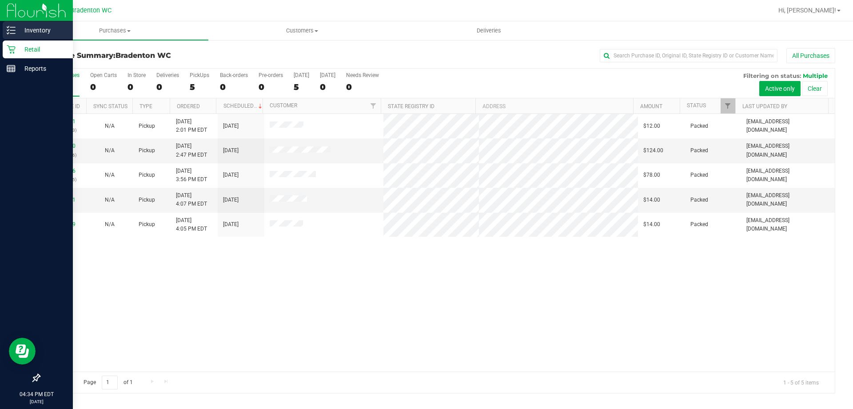
click at [31, 36] on div "Inventory" at bounding box center [38, 30] width 70 height 18
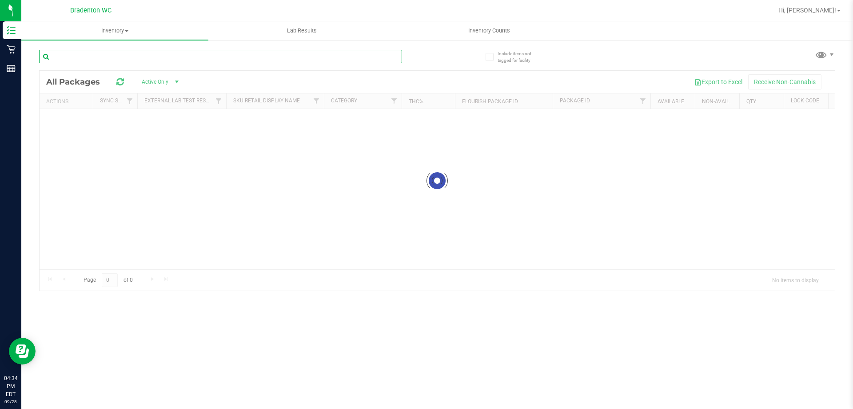
click at [102, 59] on input "text" at bounding box center [220, 56] width 363 height 13
type input "s"
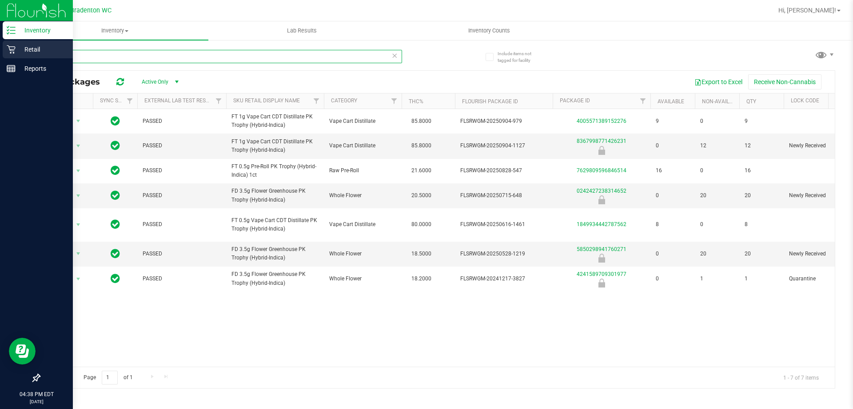
type input "pkt"
click at [11, 51] on icon at bounding box center [11, 49] width 9 height 9
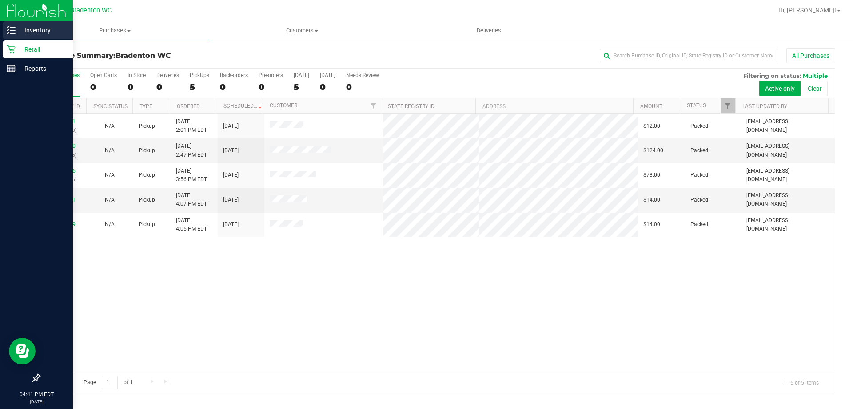
click at [38, 32] on p "Inventory" at bounding box center [42, 30] width 53 height 11
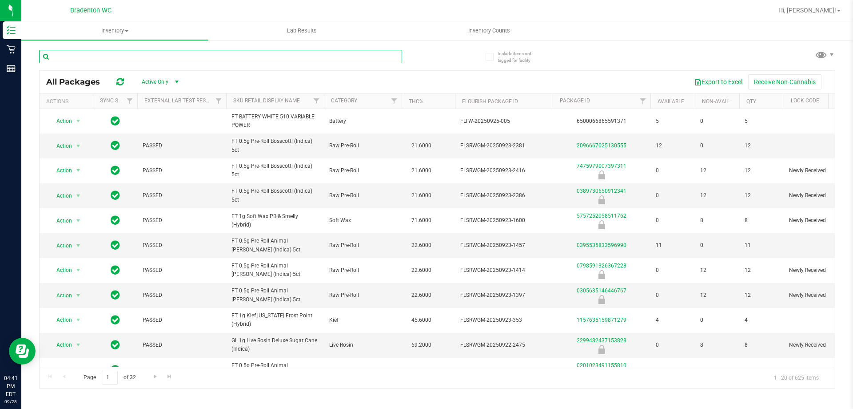
click at [78, 58] on input "text" at bounding box center [220, 56] width 363 height 13
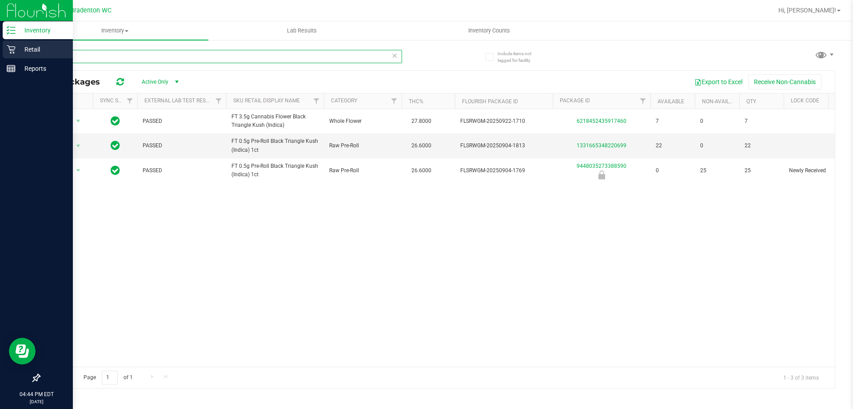
type input "blt"
click at [32, 55] on div "Retail" at bounding box center [38, 49] width 70 height 18
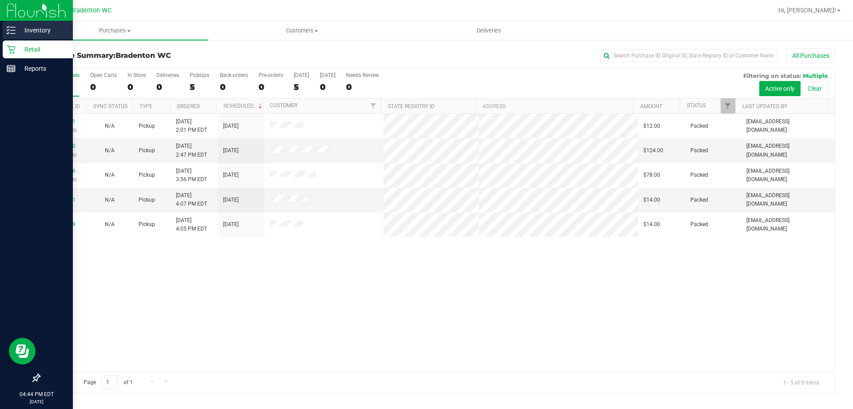
click at [29, 32] on p "Inventory" at bounding box center [42, 30] width 53 height 11
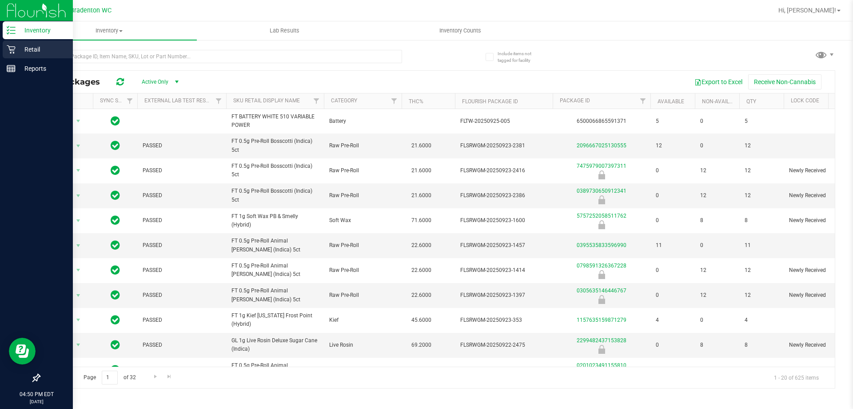
click at [24, 55] on div "Retail" at bounding box center [38, 49] width 70 height 18
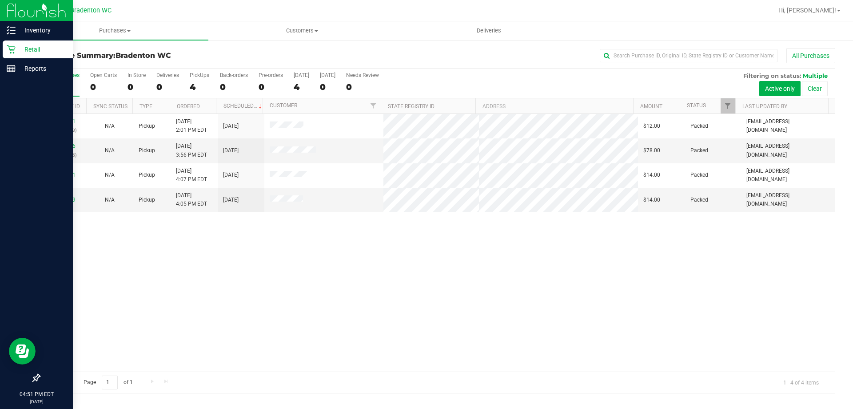
click at [33, 53] on p "Retail" at bounding box center [42, 49] width 53 height 11
